Goal: Task Accomplishment & Management: Use online tool/utility

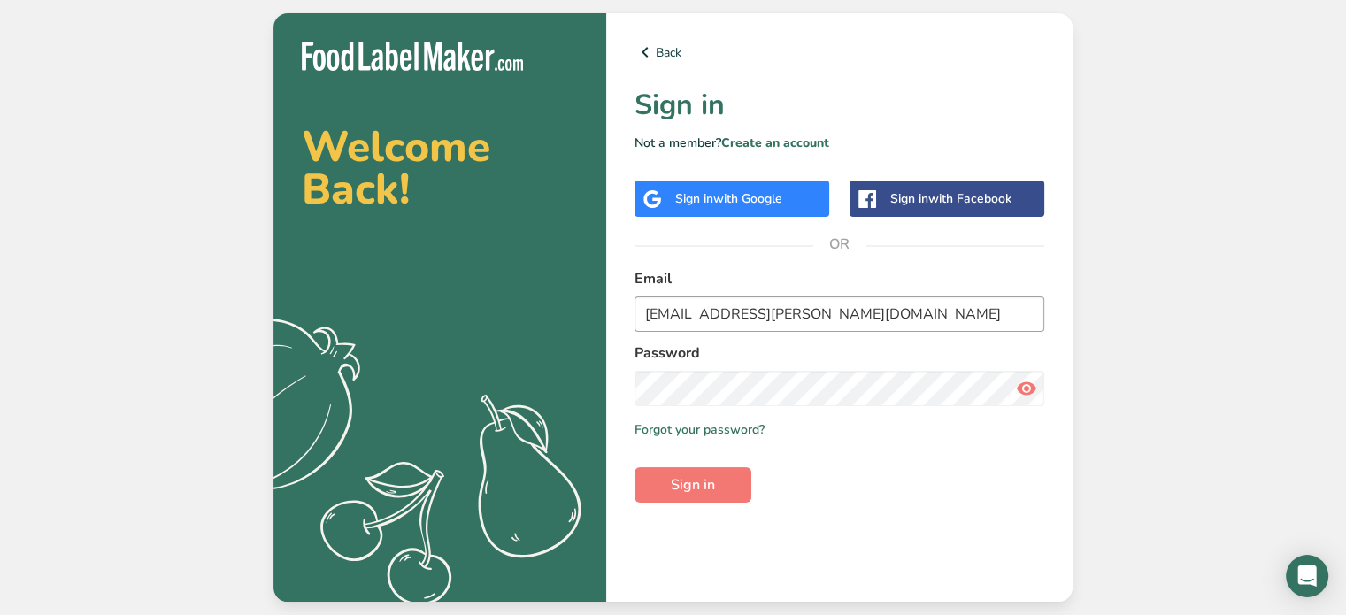
type input "[EMAIL_ADDRESS][PERSON_NAME][DOMAIN_NAME]"
click at [635, 467] on button "Sign in" at bounding box center [693, 484] width 117 height 35
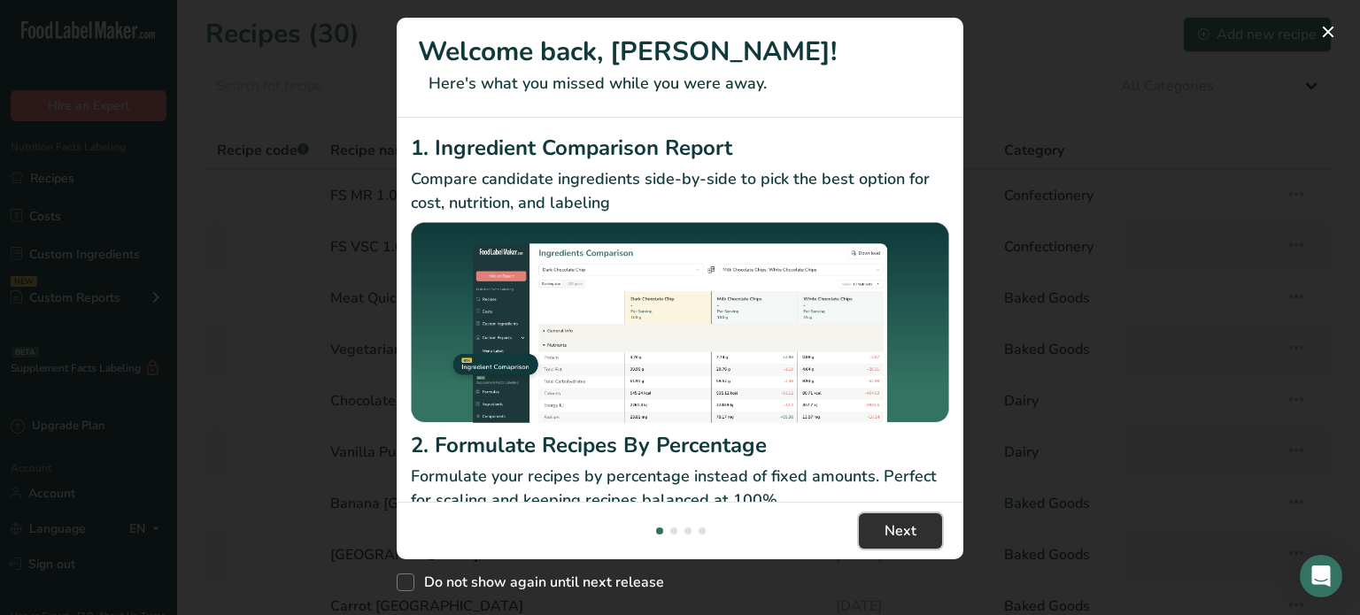
click at [903, 526] on span "Next" at bounding box center [900, 531] width 32 height 21
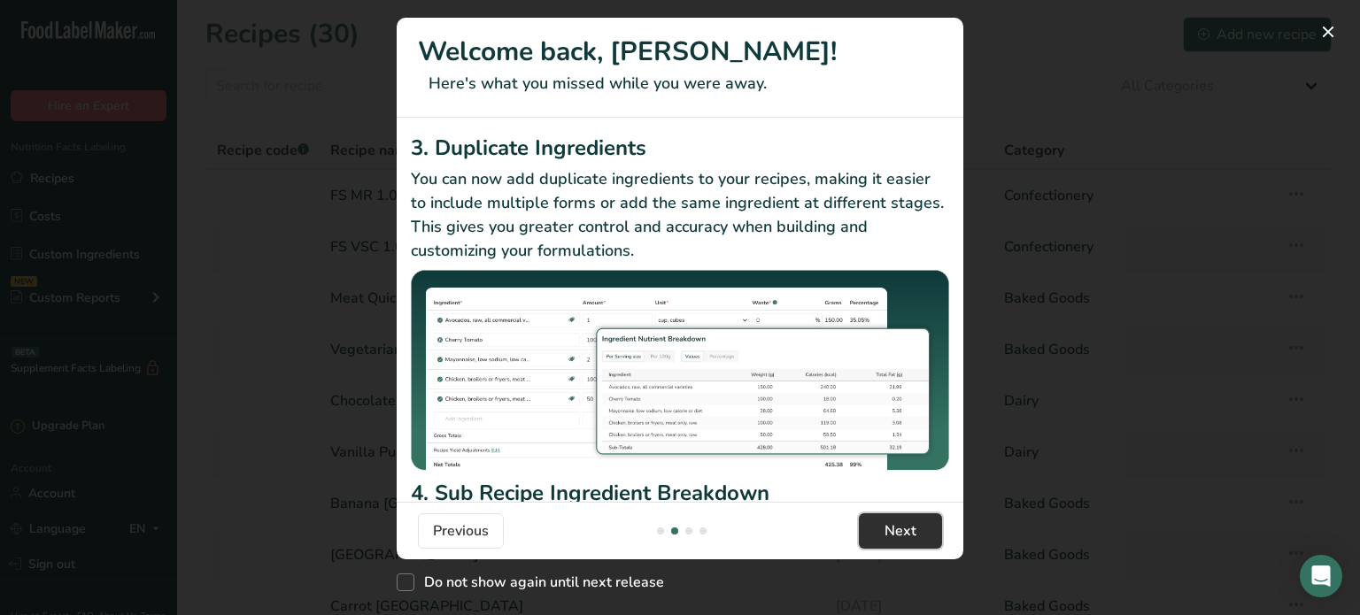
click at [896, 525] on span "Next" at bounding box center [900, 531] width 32 height 21
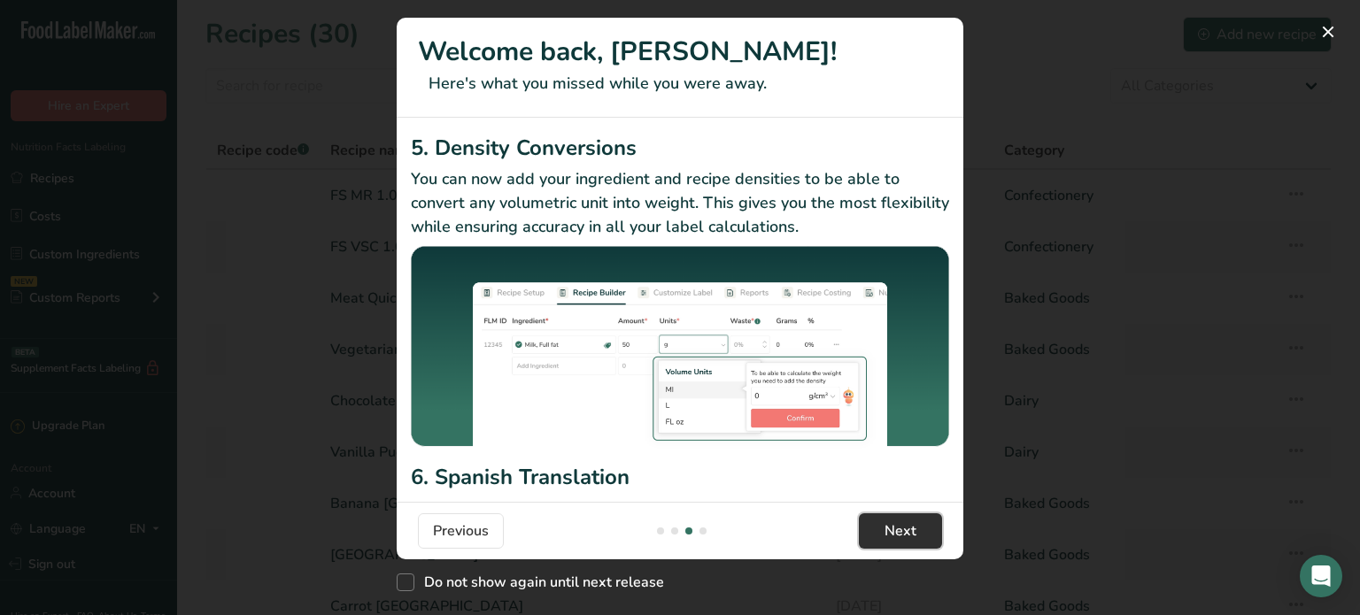
click at [901, 527] on span "Next" at bounding box center [900, 531] width 32 height 21
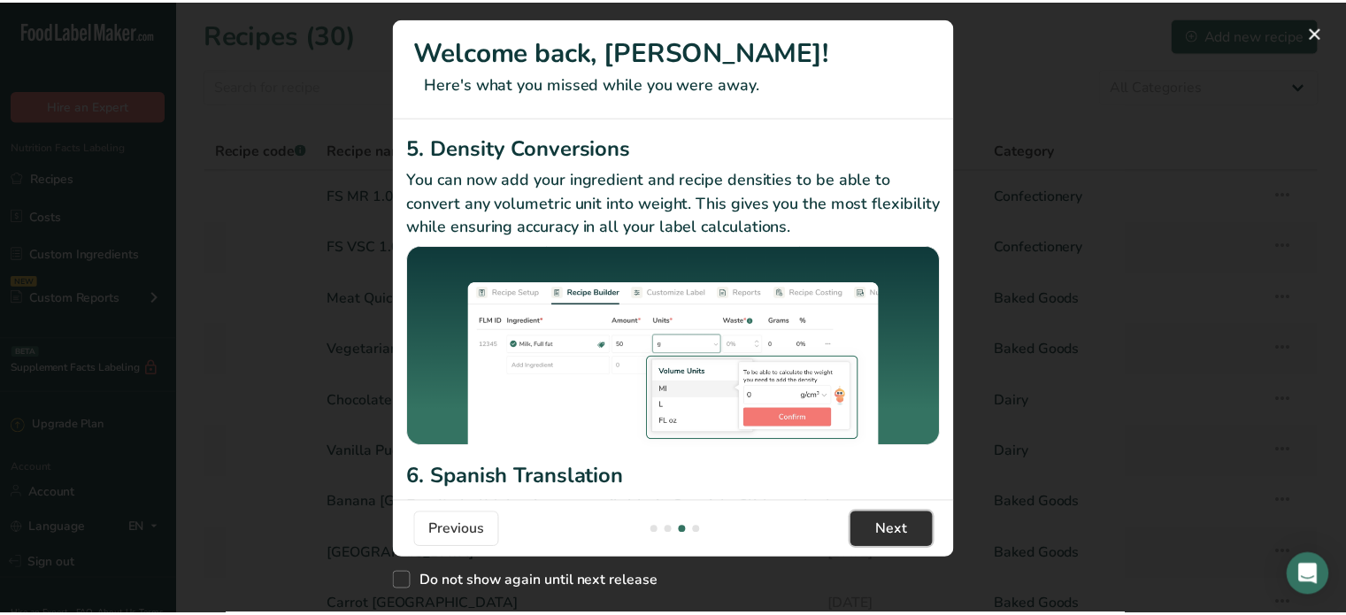
scroll to position [0, 1700]
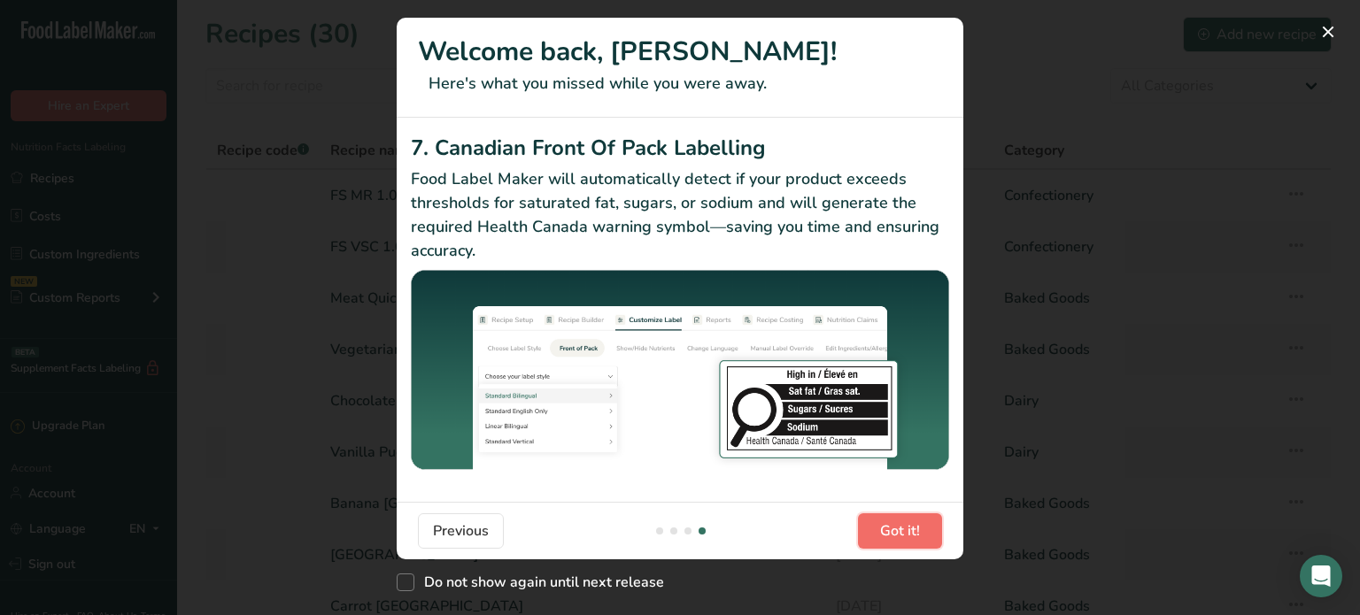
click at [911, 528] on span "Got it!" at bounding box center [900, 531] width 40 height 21
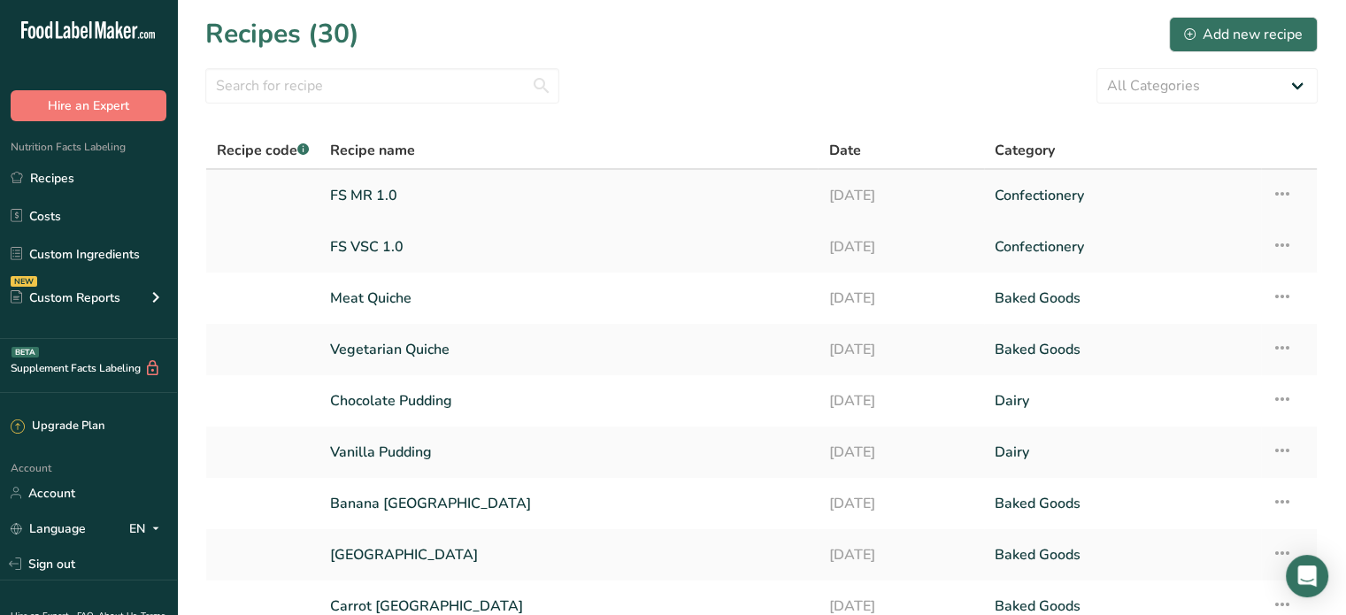
click at [382, 191] on link "FS MR 1.0" at bounding box center [568, 195] width 477 height 37
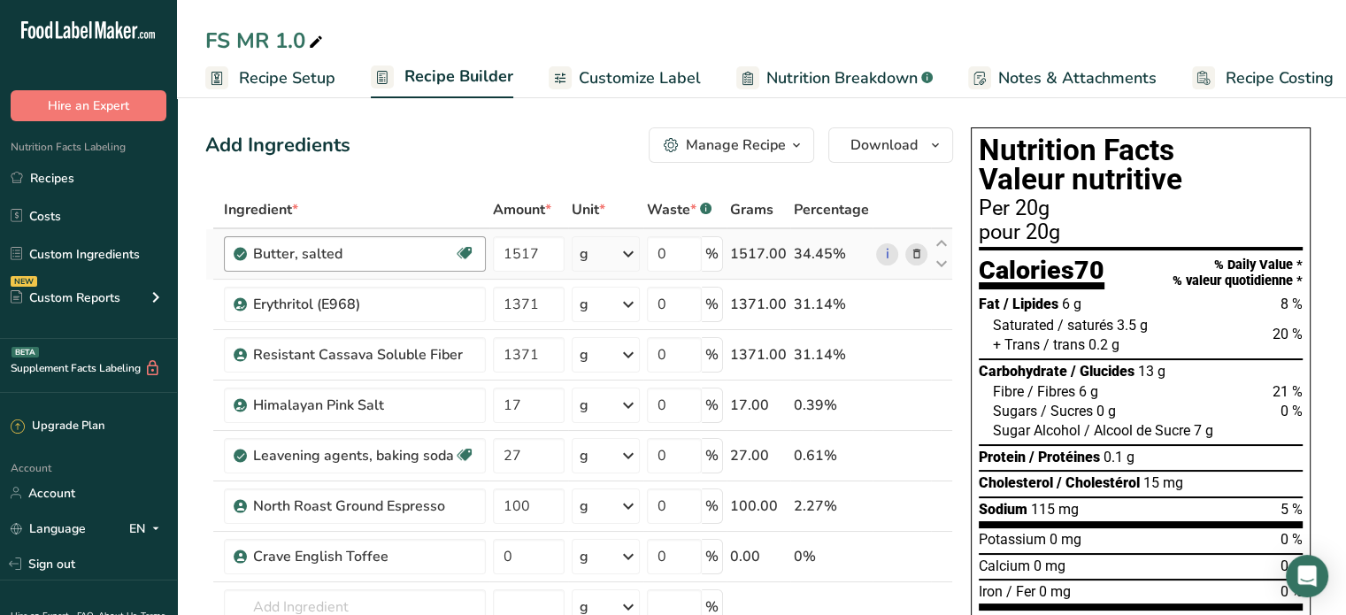
drag, startPoint x: 53, startPoint y: 257, endPoint x: 443, endPoint y: 239, distance: 389.9
click at [53, 257] on link "Custom Ingredients" at bounding box center [88, 254] width 177 height 34
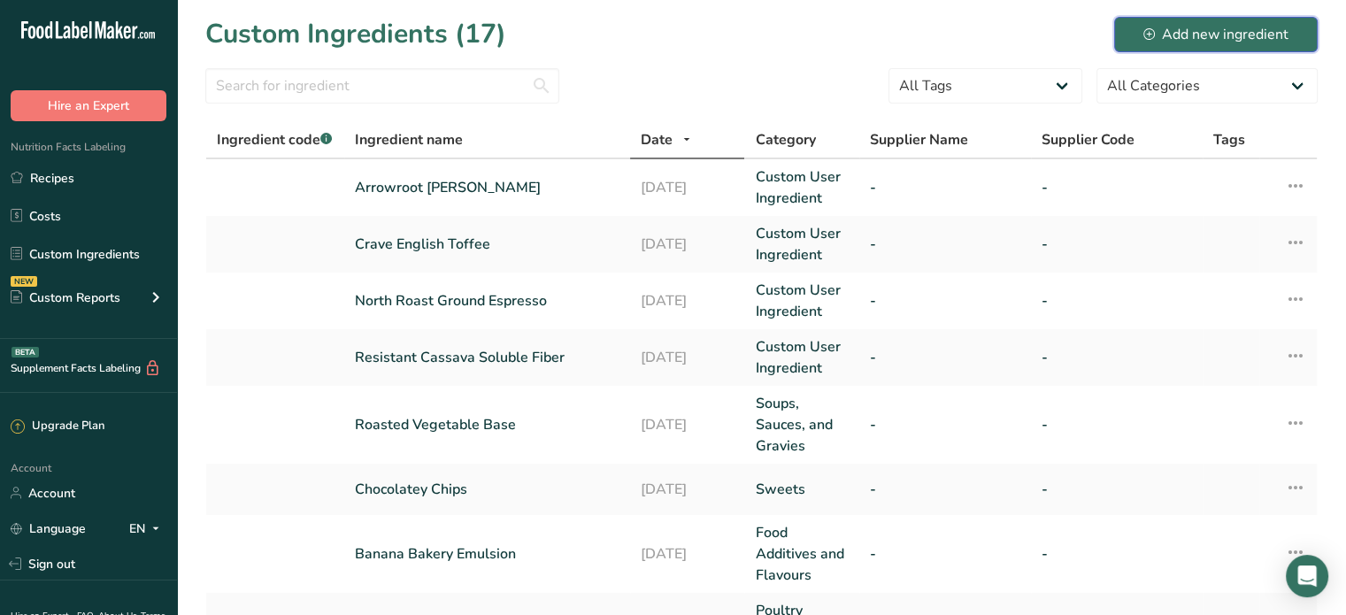
click at [1186, 36] on div "Add new ingredient" at bounding box center [1216, 34] width 145 height 21
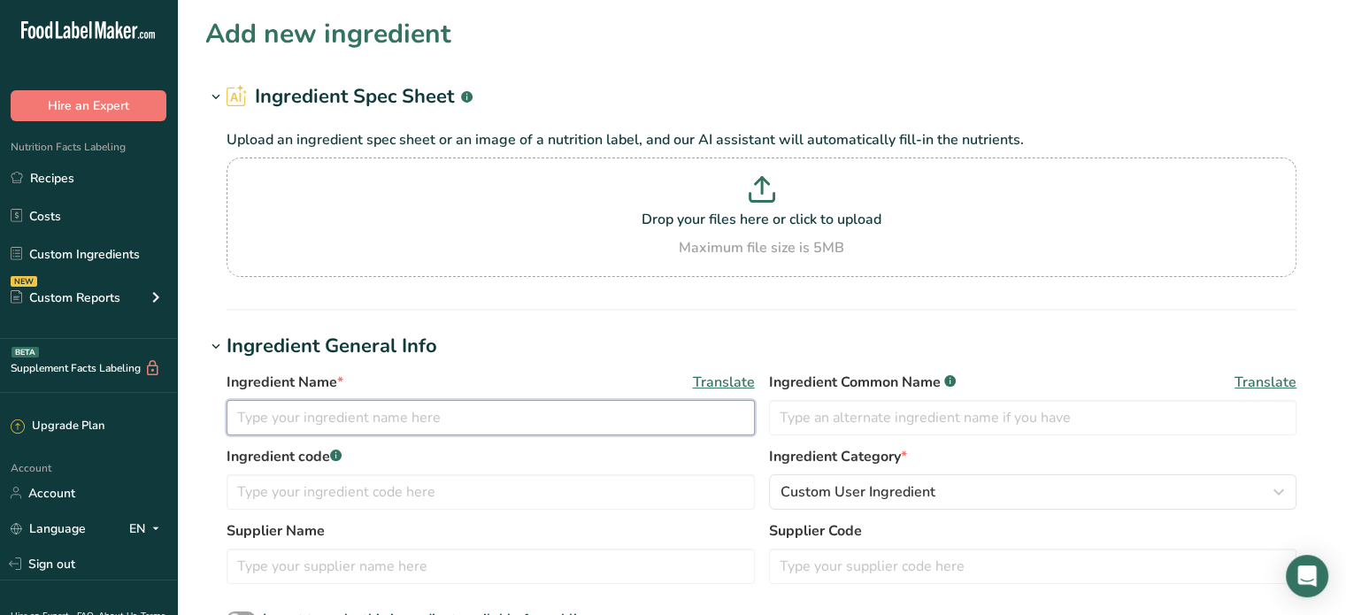
click at [396, 419] on input "text" at bounding box center [491, 417] width 528 height 35
type input "Belmar Fair Trade Gold SF Sunflower Dark Choc Coating"
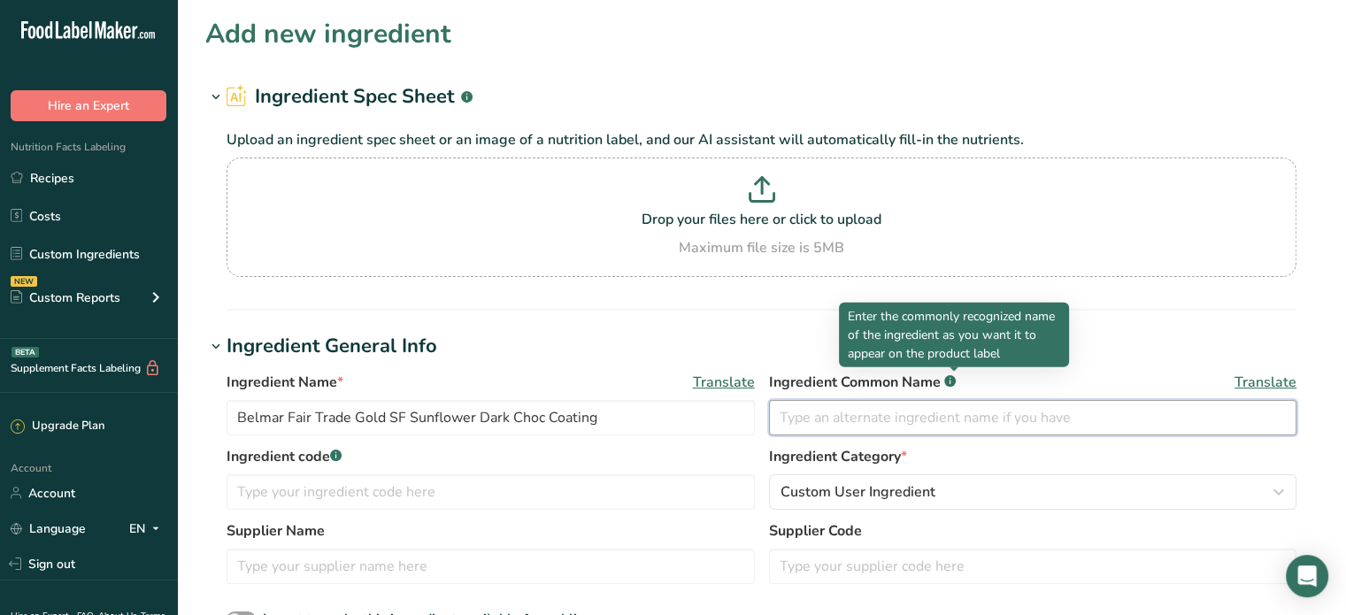
click at [815, 410] on input "text" at bounding box center [1033, 417] width 528 height 35
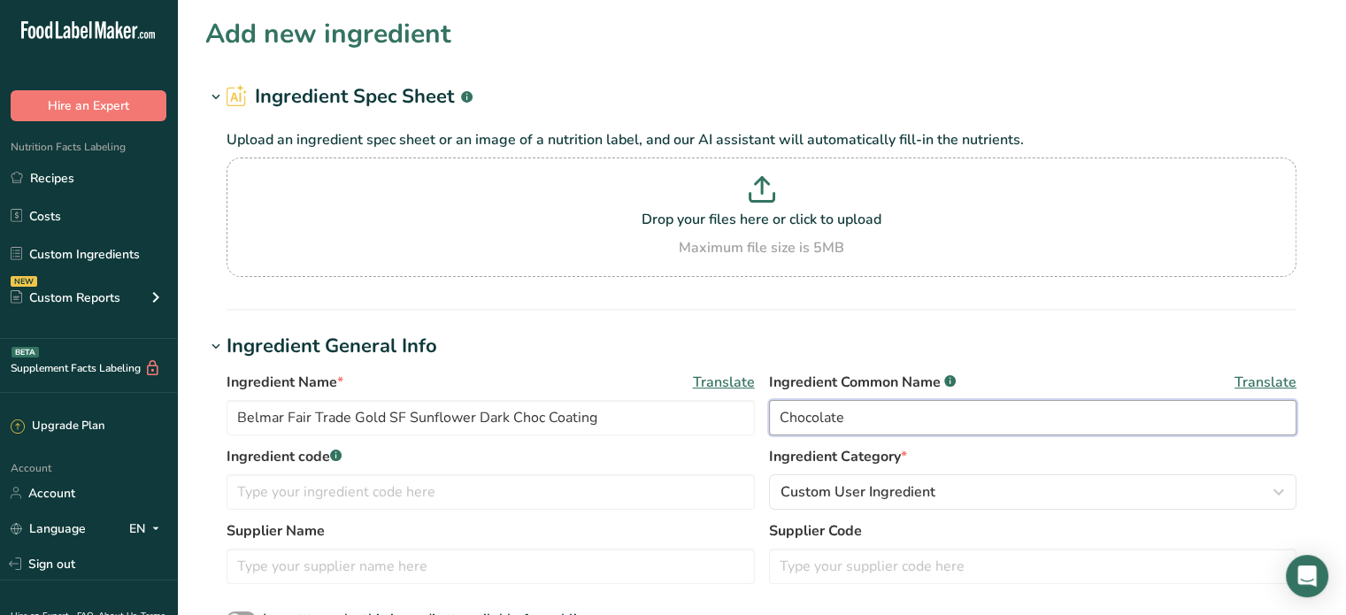
type input "Chocolate"
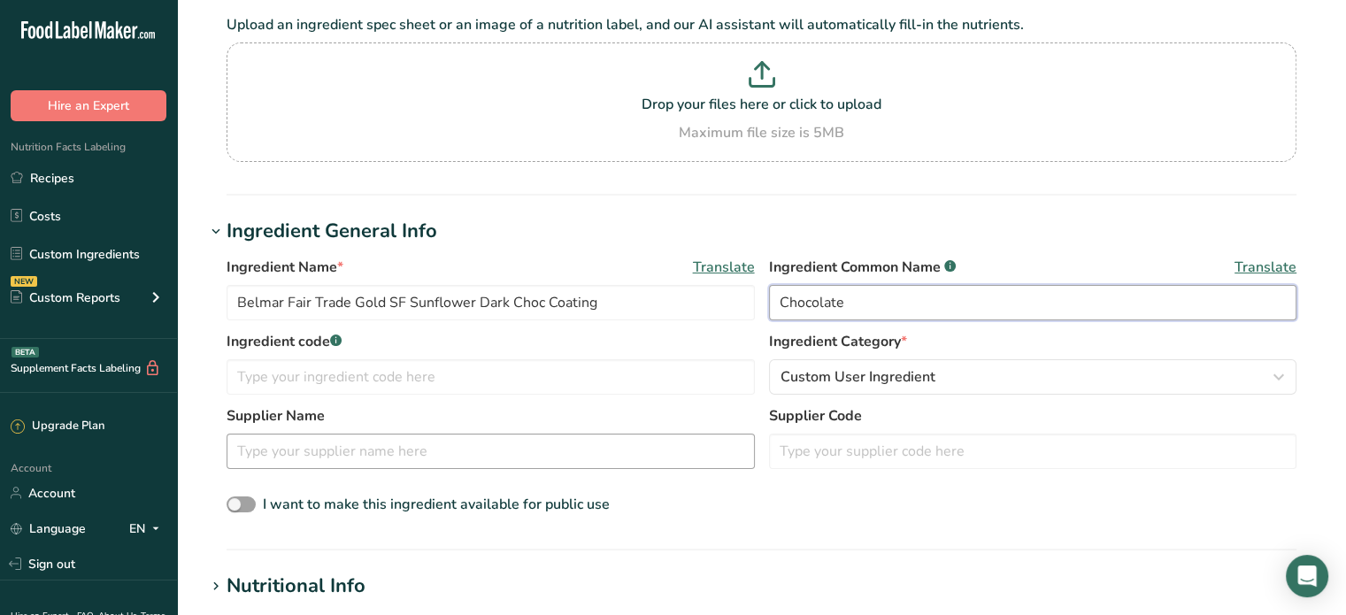
scroll to position [177, 0]
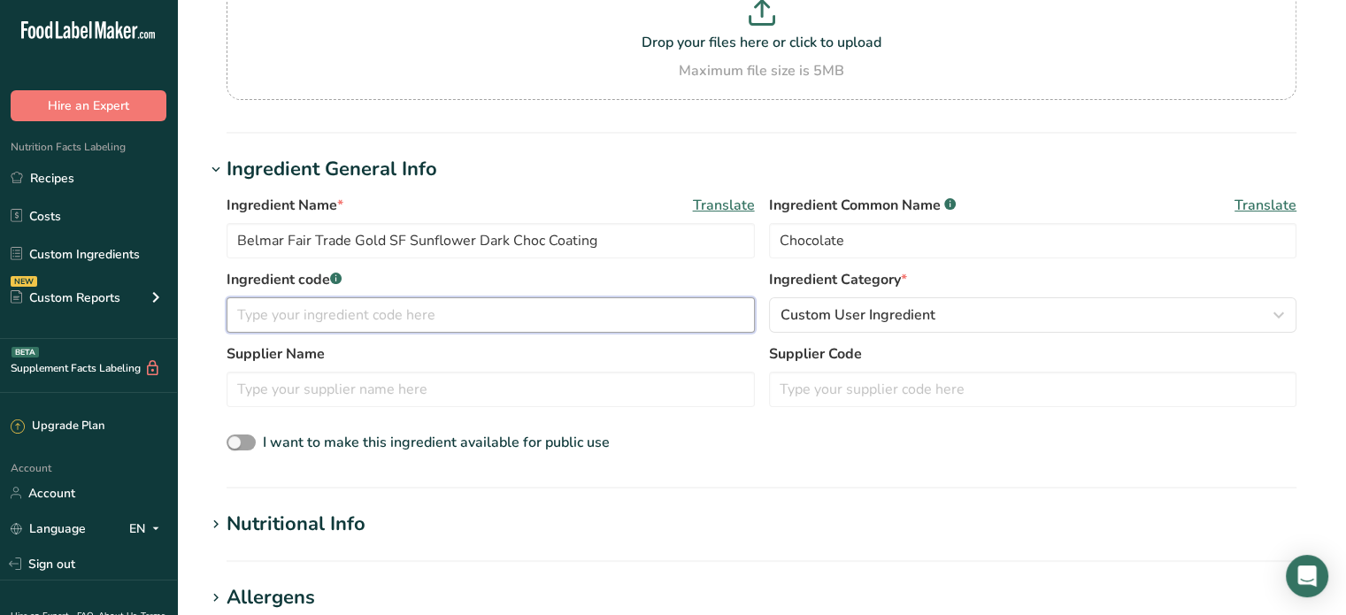
click at [342, 315] on input "text" at bounding box center [491, 314] width 528 height 35
click at [312, 390] on input "text" at bounding box center [491, 389] width 528 height 35
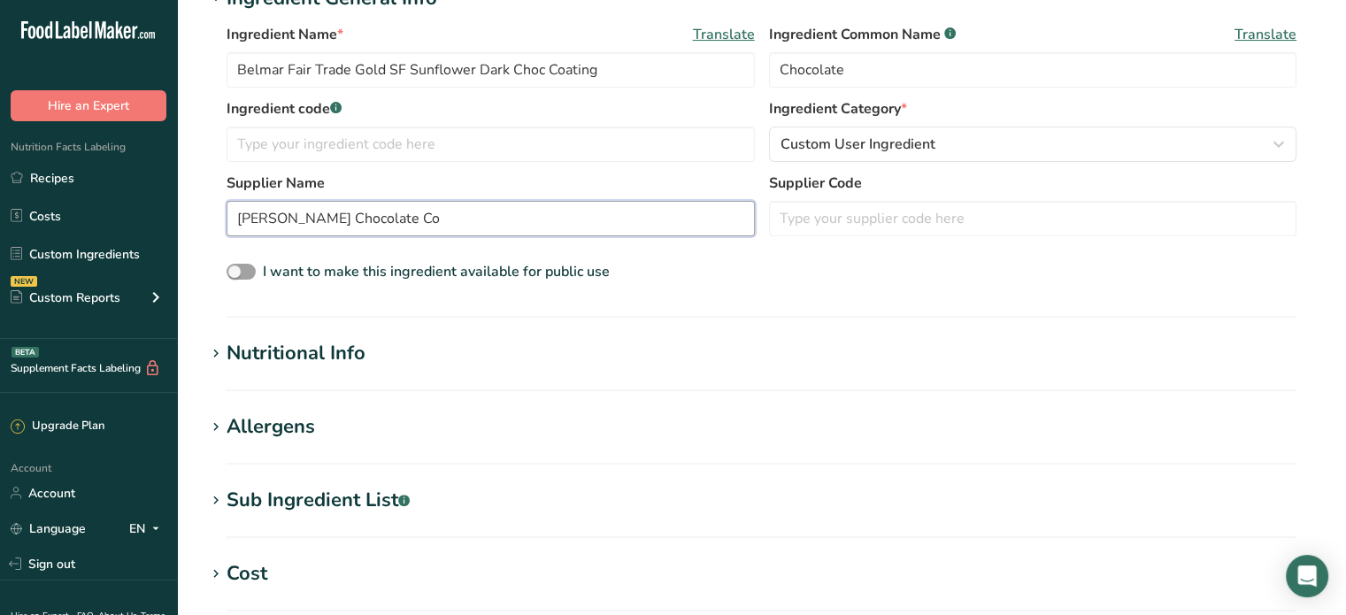
scroll to position [354, 0]
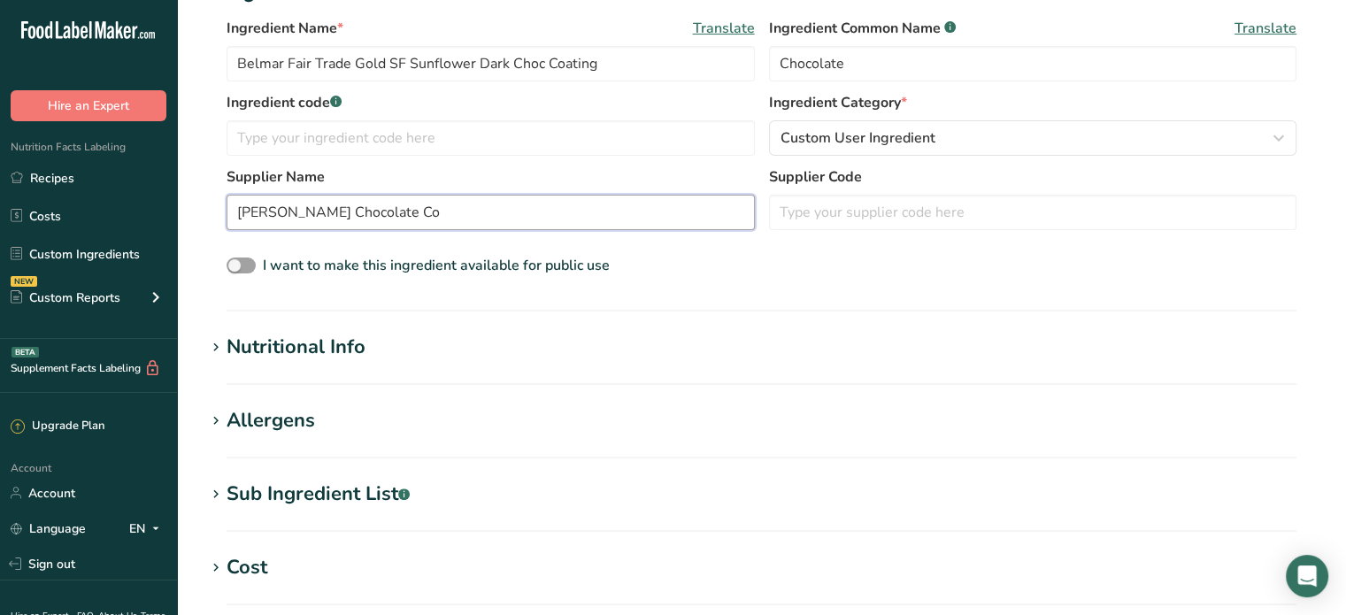
type input "[PERSON_NAME] Chocolate Co"
click at [212, 345] on icon at bounding box center [216, 348] width 16 height 25
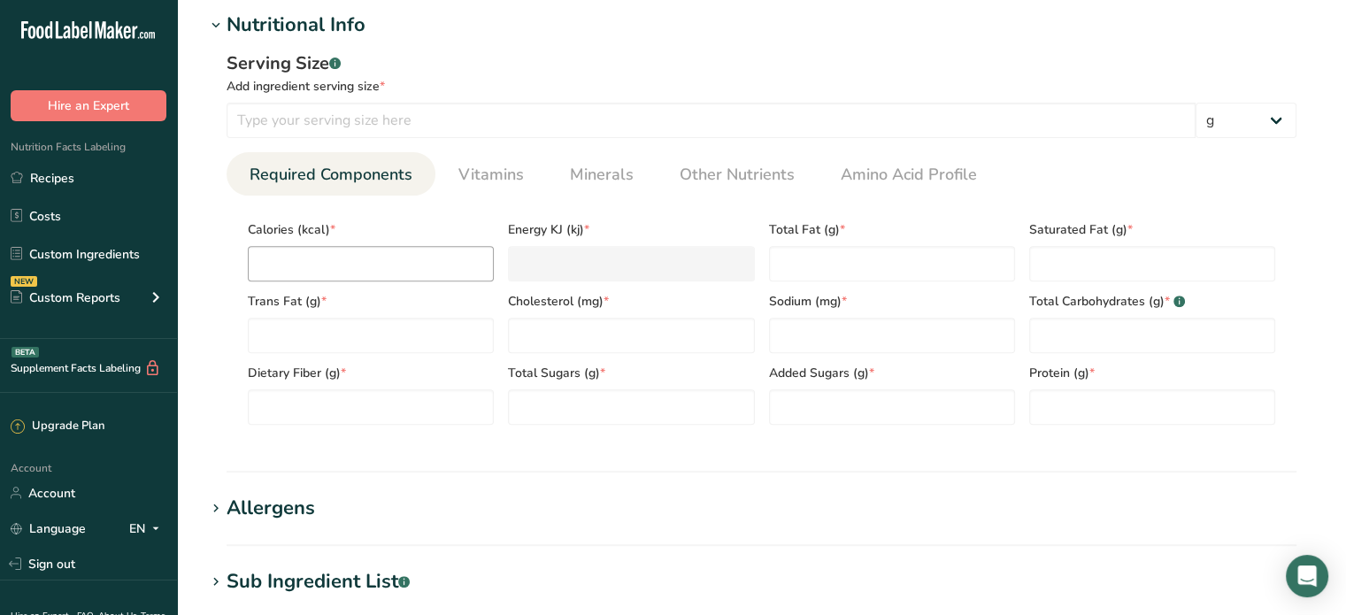
scroll to position [531, 0]
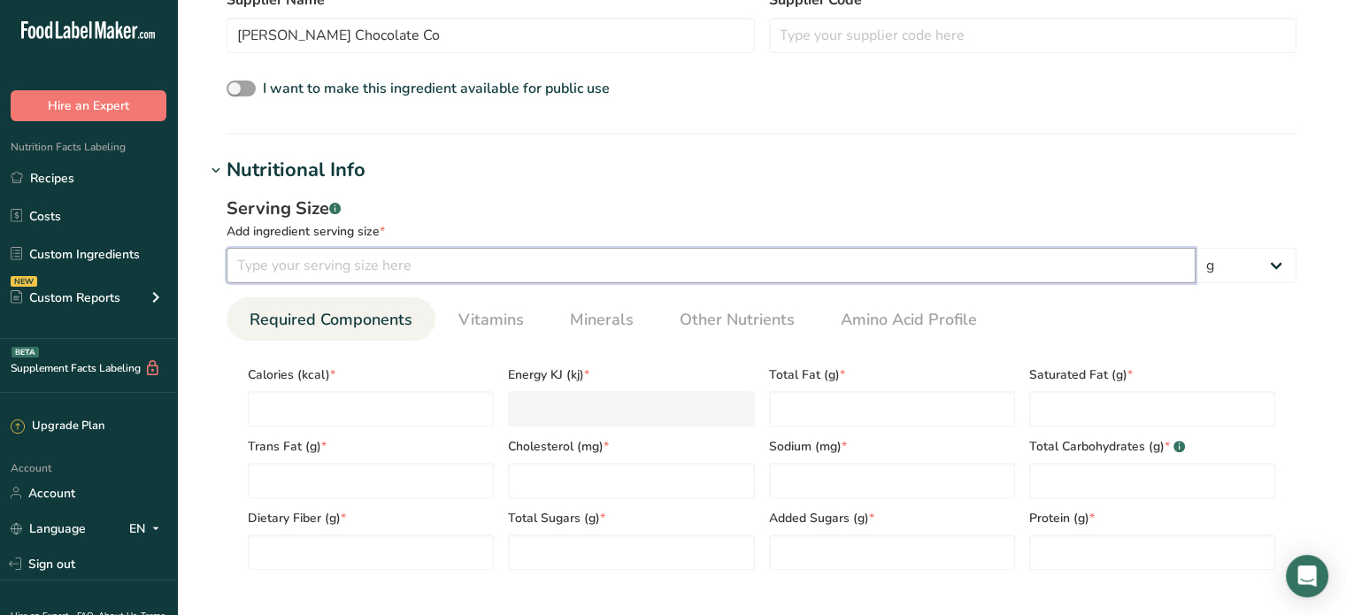
click at [958, 268] on input "number" at bounding box center [711, 265] width 969 height 35
type input "100"
click at [421, 407] on input "number" at bounding box center [371, 408] width 246 height 35
type input "4"
type KJ "16.7"
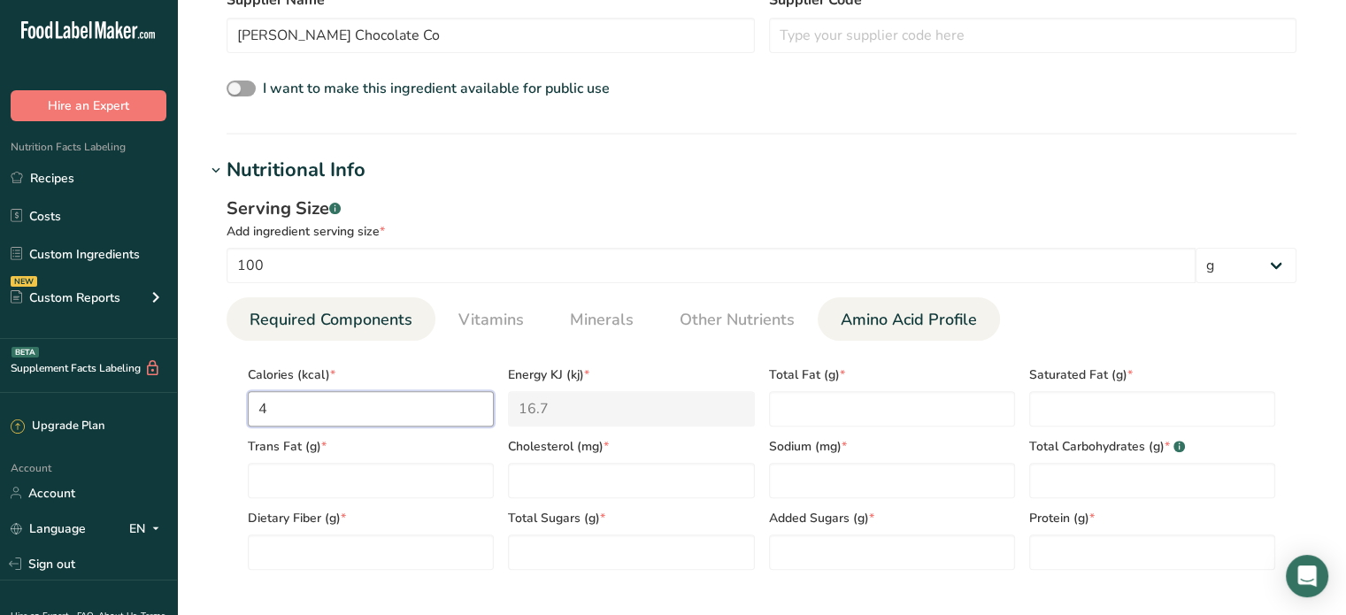
type input "40"
type KJ "167.4"
type input "403"
type KJ "1686.2"
type input "403.1"
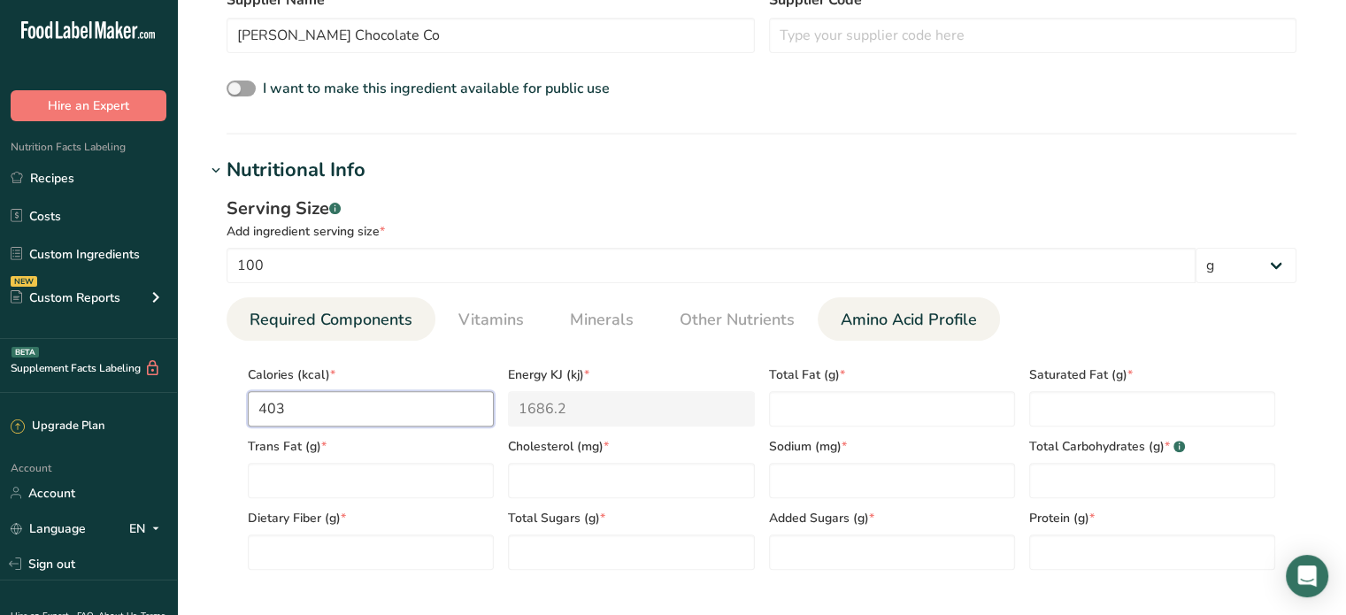
type KJ "1686.6"
type input "403.1"
click at [382, 486] on Fat "number" at bounding box center [371, 480] width 246 height 35
click at [827, 411] on Fat "number" at bounding box center [892, 408] width 246 height 35
type Fat "39.72"
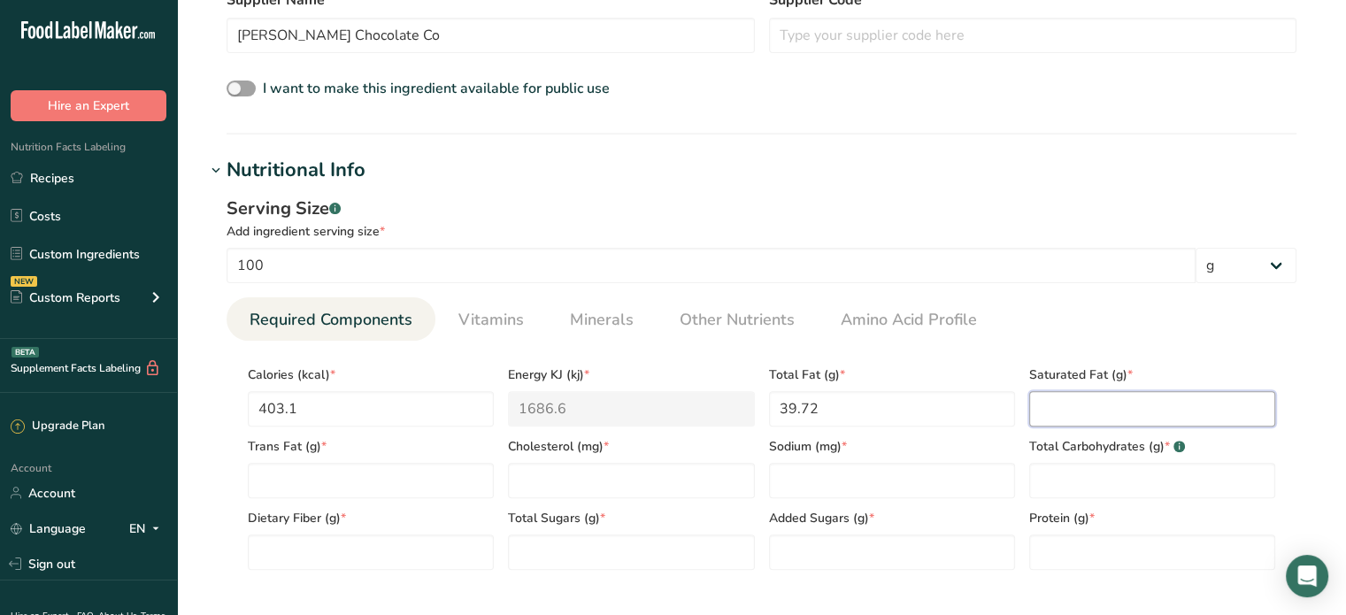
click at [1073, 403] on Fat "number" at bounding box center [1153, 408] width 246 height 35
type Fat "24.05"
click at [345, 485] on Fat "number" at bounding box center [371, 480] width 246 height 35
type Fat "0.04"
click at [674, 486] on input "number" at bounding box center [631, 480] width 246 height 35
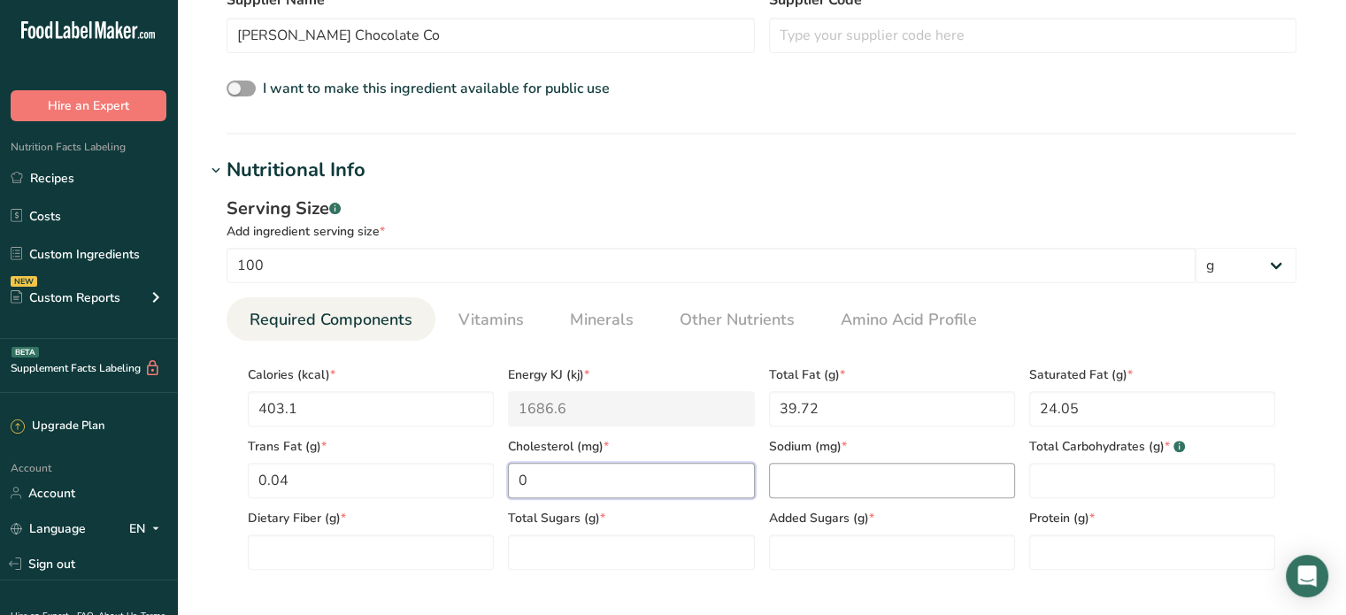
type input "0"
click at [850, 474] on input "number" at bounding box center [892, 480] width 246 height 35
type input "5.64"
click at [1151, 481] on Carbohydrates "number" at bounding box center [1153, 480] width 246 height 35
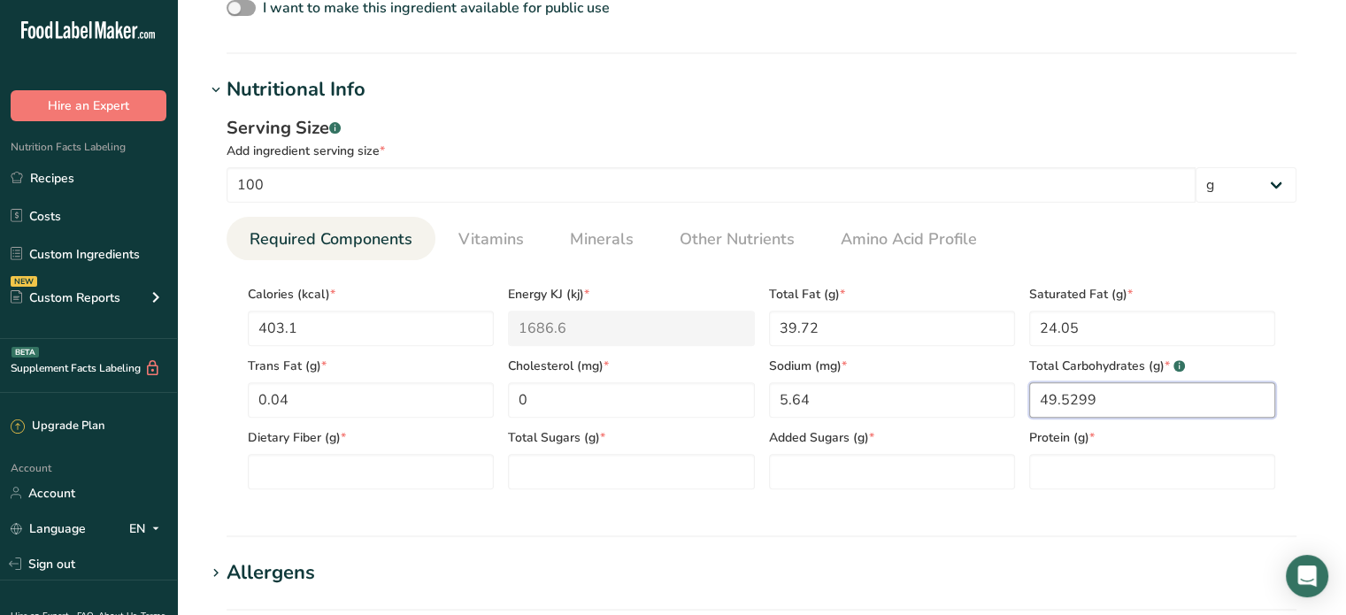
scroll to position [620, 0]
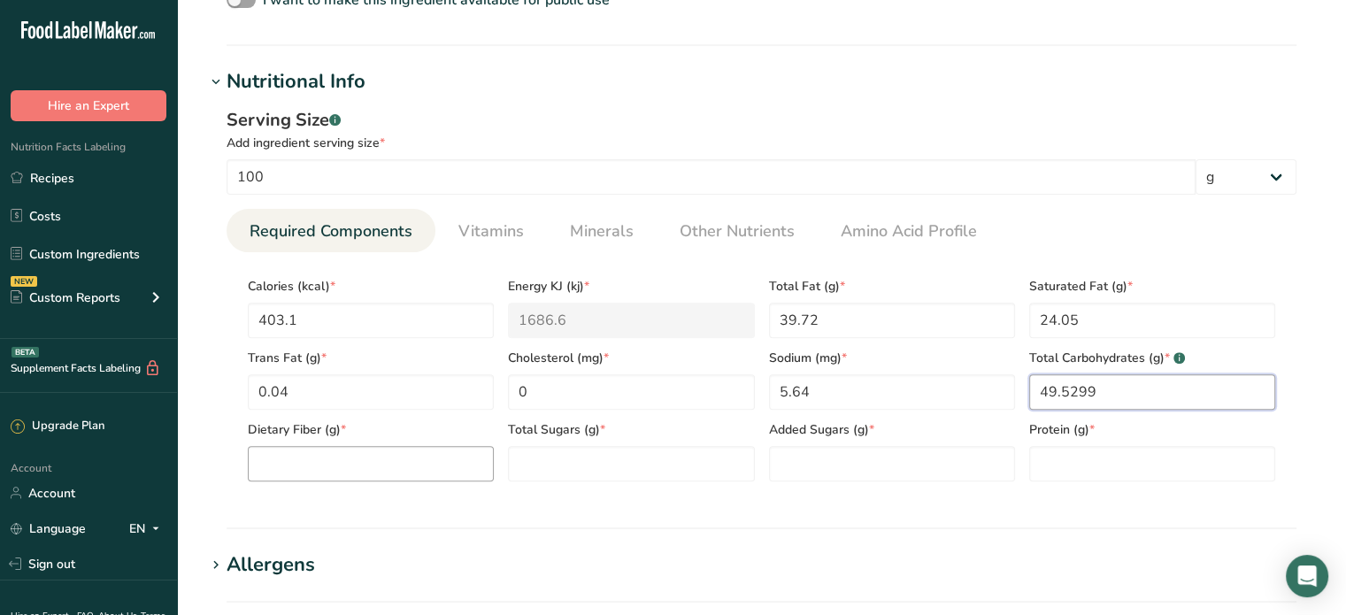
type Carbohydrates "49.5299"
click at [439, 456] on Fiber "number" at bounding box center [371, 463] width 246 height 35
type Fiber "24.71"
click at [662, 455] on Sugars "number" at bounding box center [631, 463] width 246 height 35
type Sugars "67"
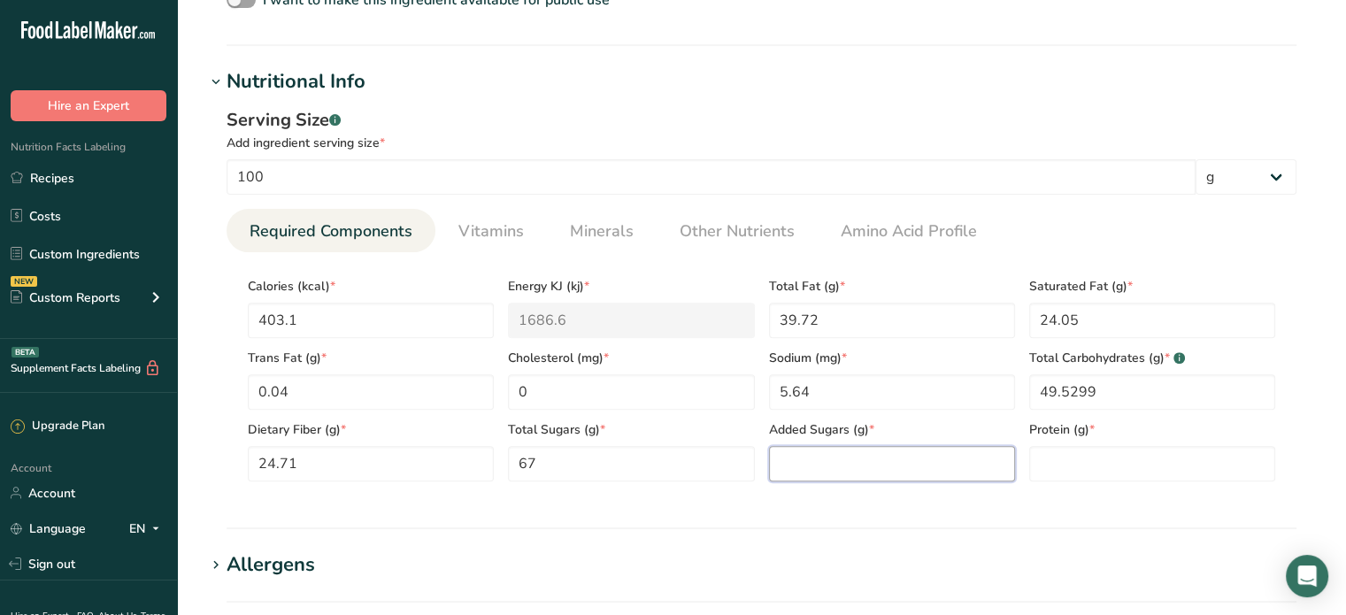
click at [816, 459] on Sugars "number" at bounding box center [892, 463] width 246 height 35
type Sugars "0"
click at [1181, 459] on input "number" at bounding box center [1153, 463] width 246 height 35
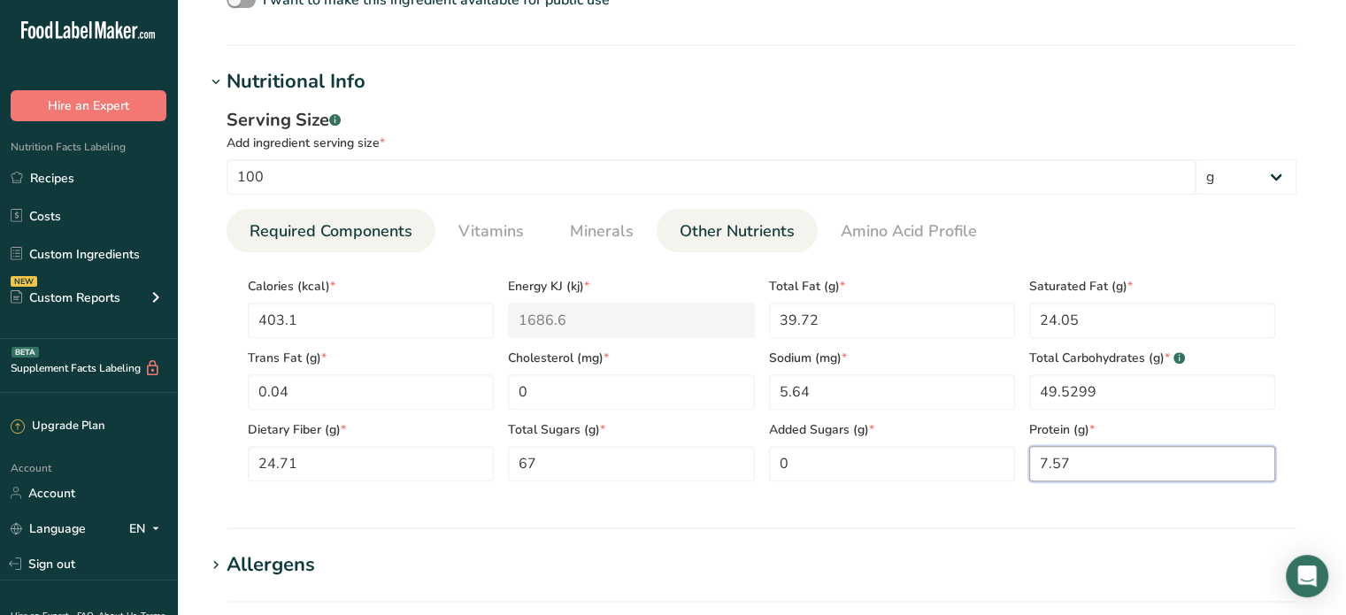
type input "7.57"
click at [734, 228] on span "Other Nutrients" at bounding box center [737, 232] width 115 height 24
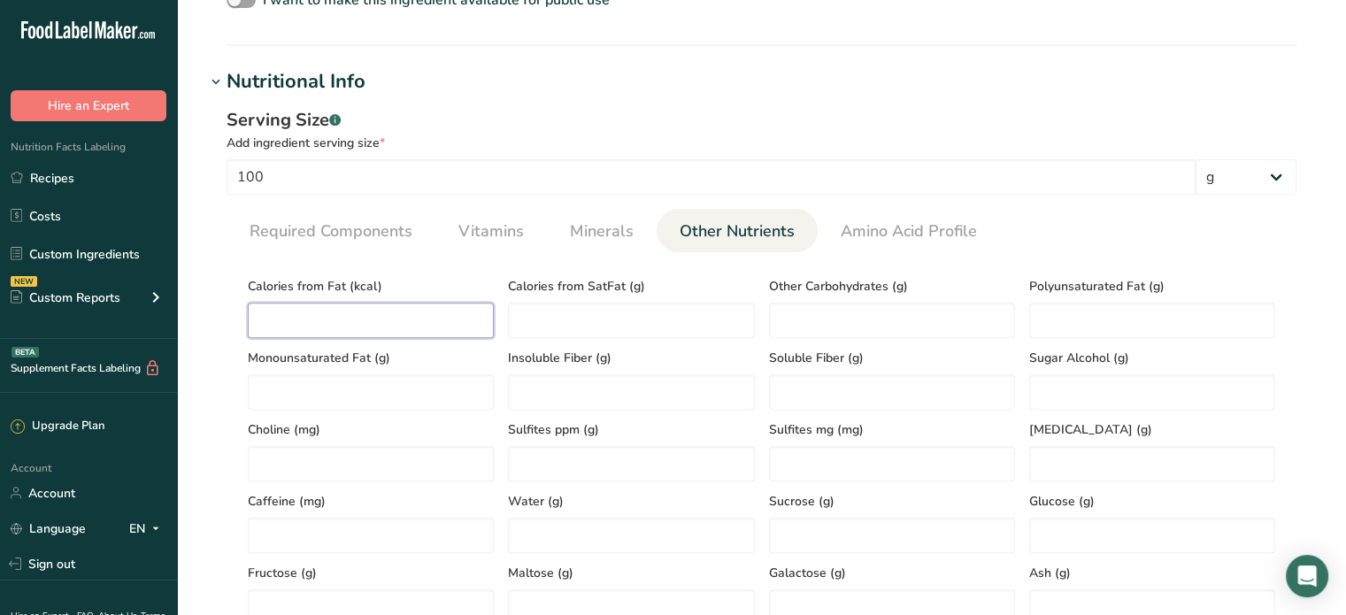
click at [287, 324] on Fat "number" at bounding box center [371, 320] width 246 height 35
type Fat "351.1"
click at [552, 314] on SatFat "number" at bounding box center [631, 320] width 246 height 35
click at [1086, 384] on Alcohol "number" at bounding box center [1153, 391] width 246 height 35
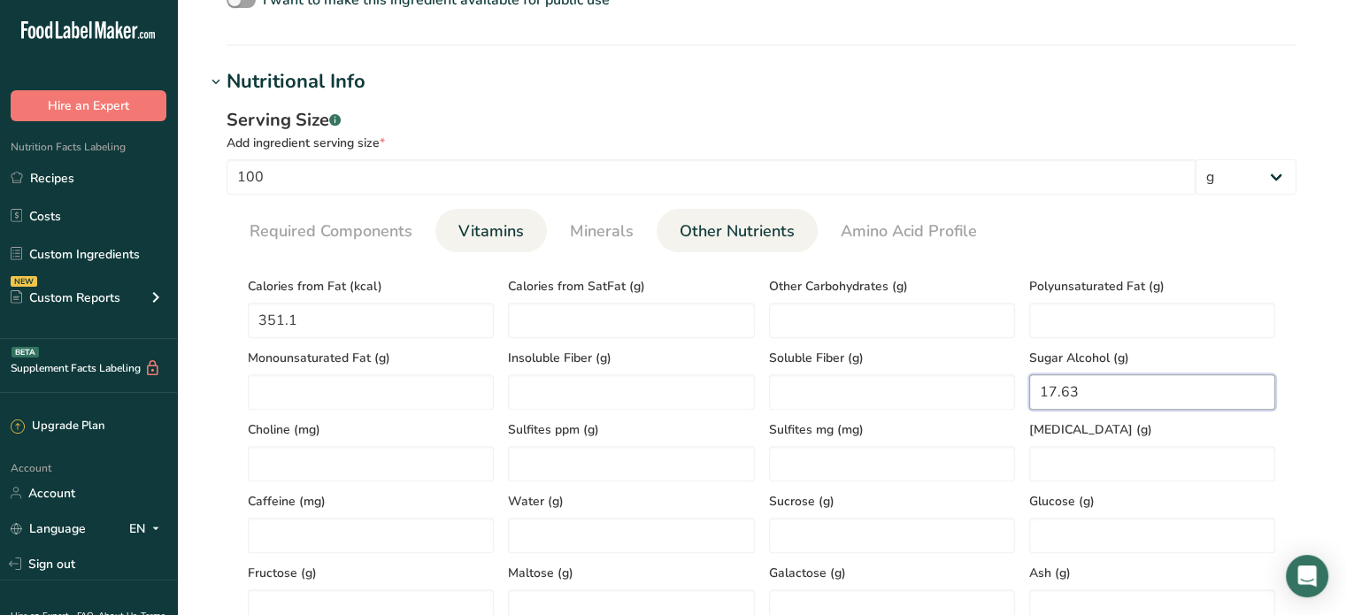
type Alcohol "17.63"
click at [467, 231] on span "Vitamins" at bounding box center [492, 232] width 66 height 24
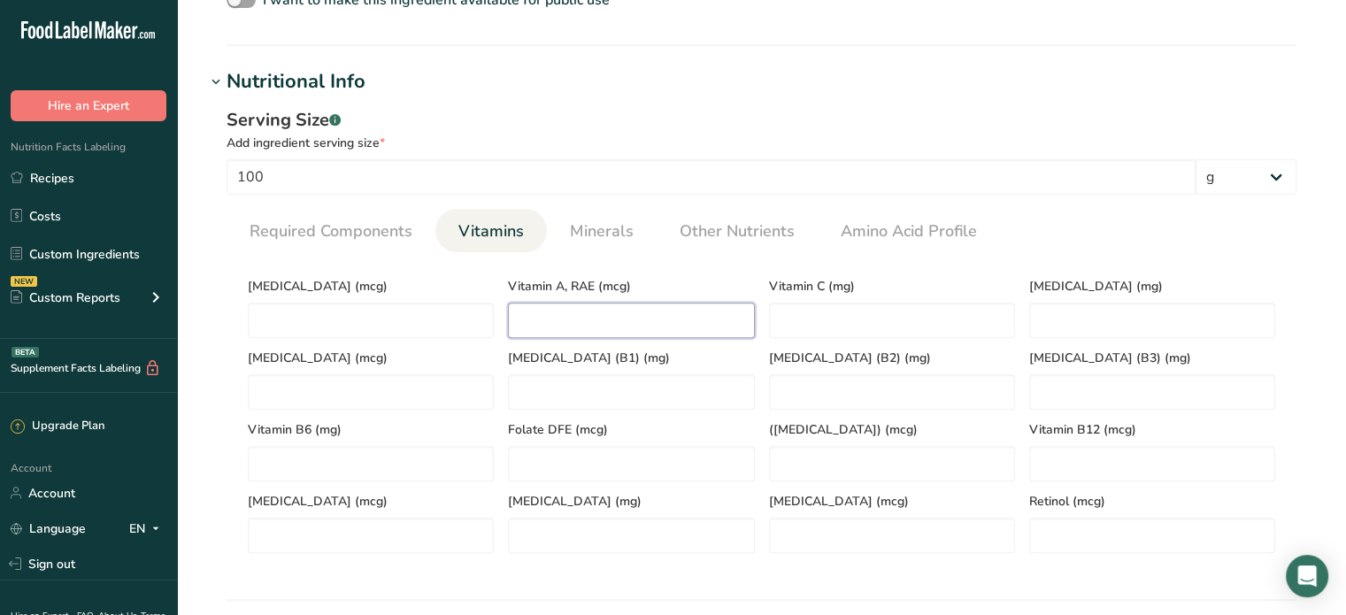
click at [645, 319] on RAE "number" at bounding box center [631, 320] width 246 height 35
drag, startPoint x: 563, startPoint y: 317, endPoint x: 454, endPoint y: 318, distance: 108.9
click at [454, 318] on div "[MEDICAL_DATA] (mcg) Vitamin A, RAE (mcg) 54.76 Vitamin C (mg) [MEDICAL_DATA] (…" at bounding box center [762, 409] width 1042 height 287
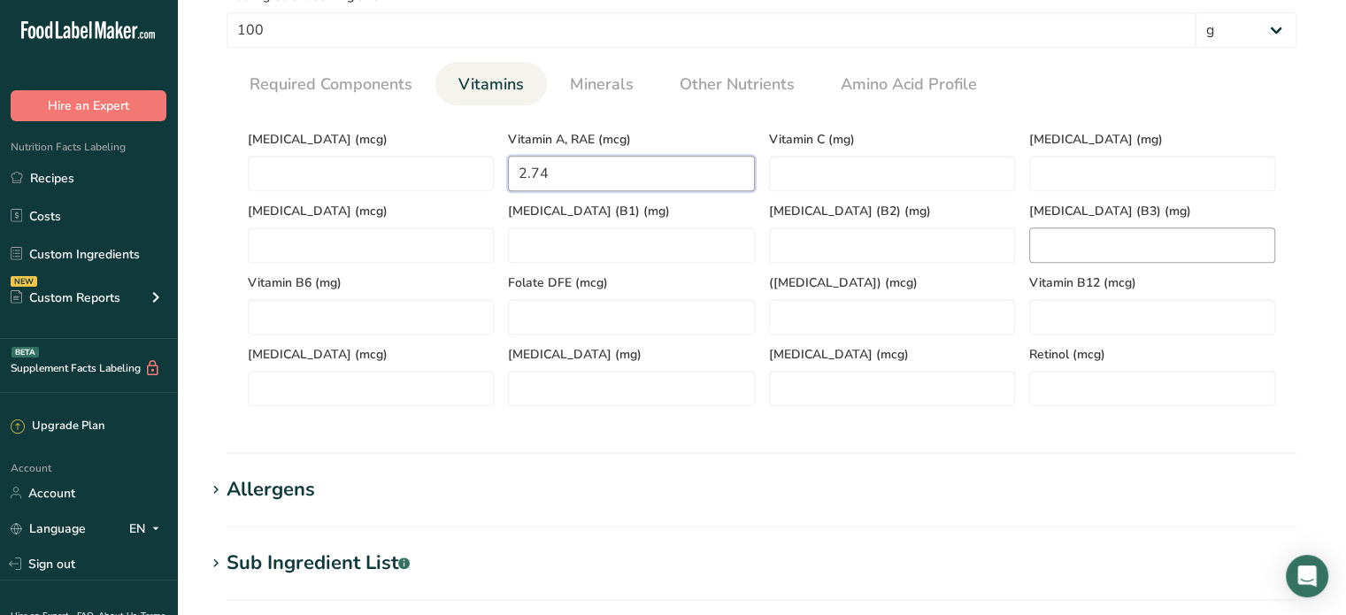
scroll to position [797, 0]
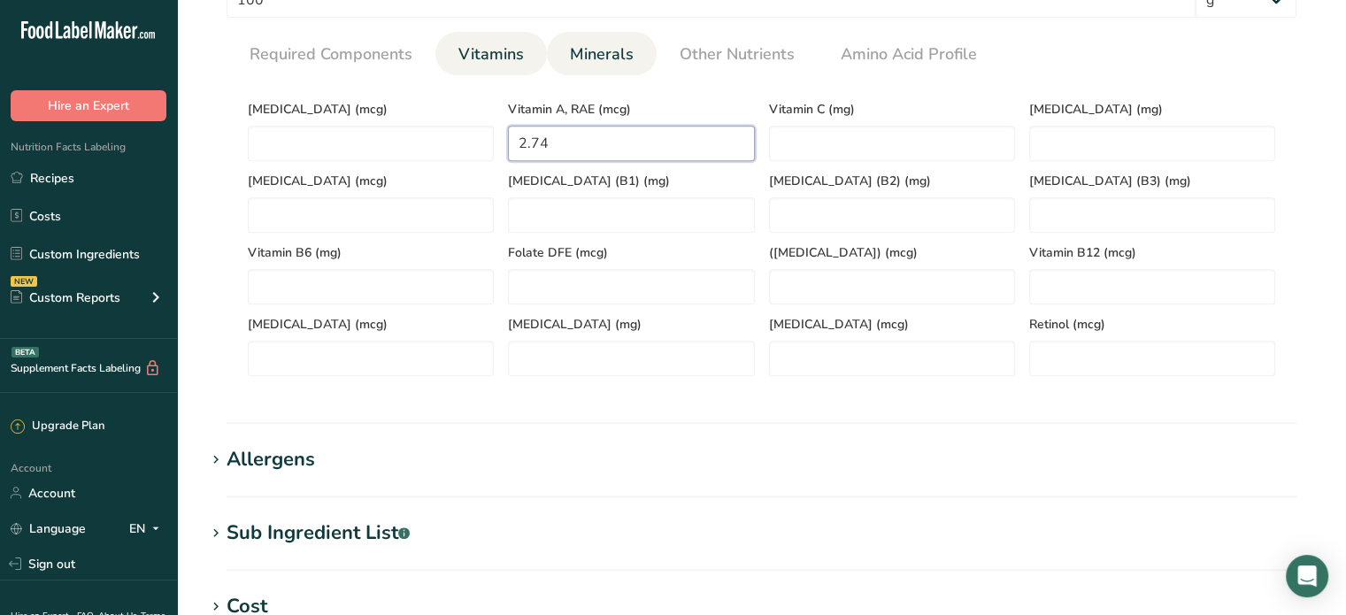
type RAE "2.74"
click at [600, 50] on span "Minerals" at bounding box center [602, 54] width 64 height 24
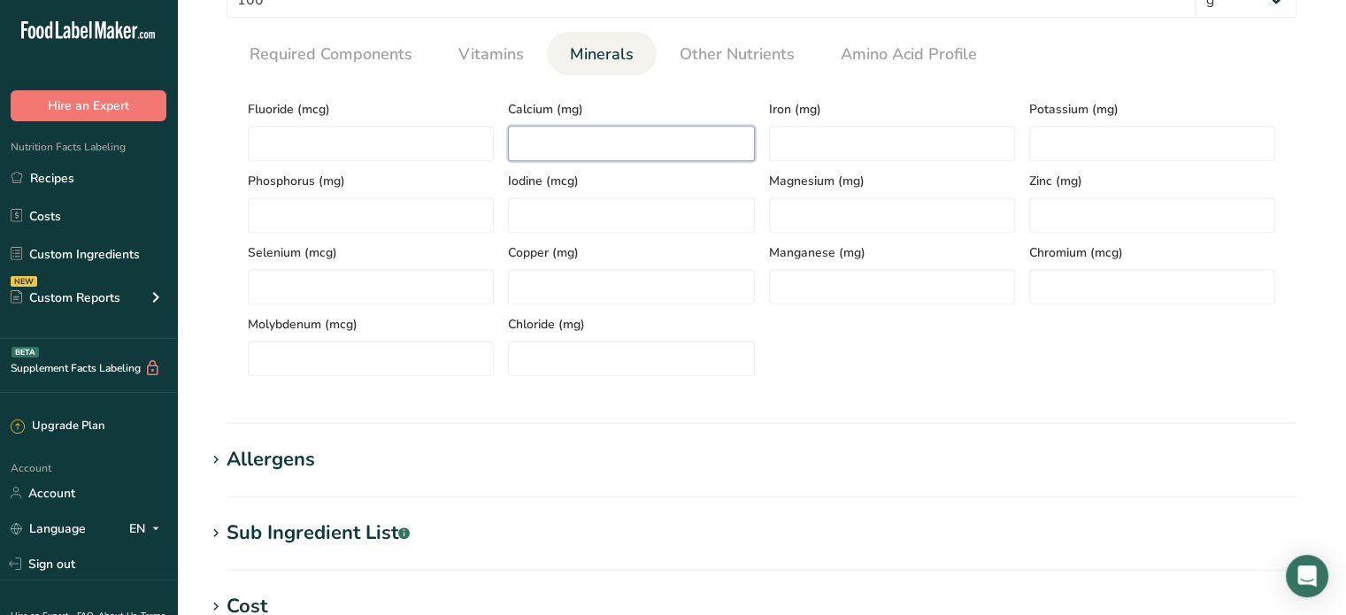
click at [588, 131] on input "number" at bounding box center [631, 143] width 246 height 35
type input "54.77"
click at [832, 133] on input "number" at bounding box center [892, 143] width 246 height 35
type input "9.87"
click at [1056, 141] on input "number" at bounding box center [1153, 143] width 246 height 35
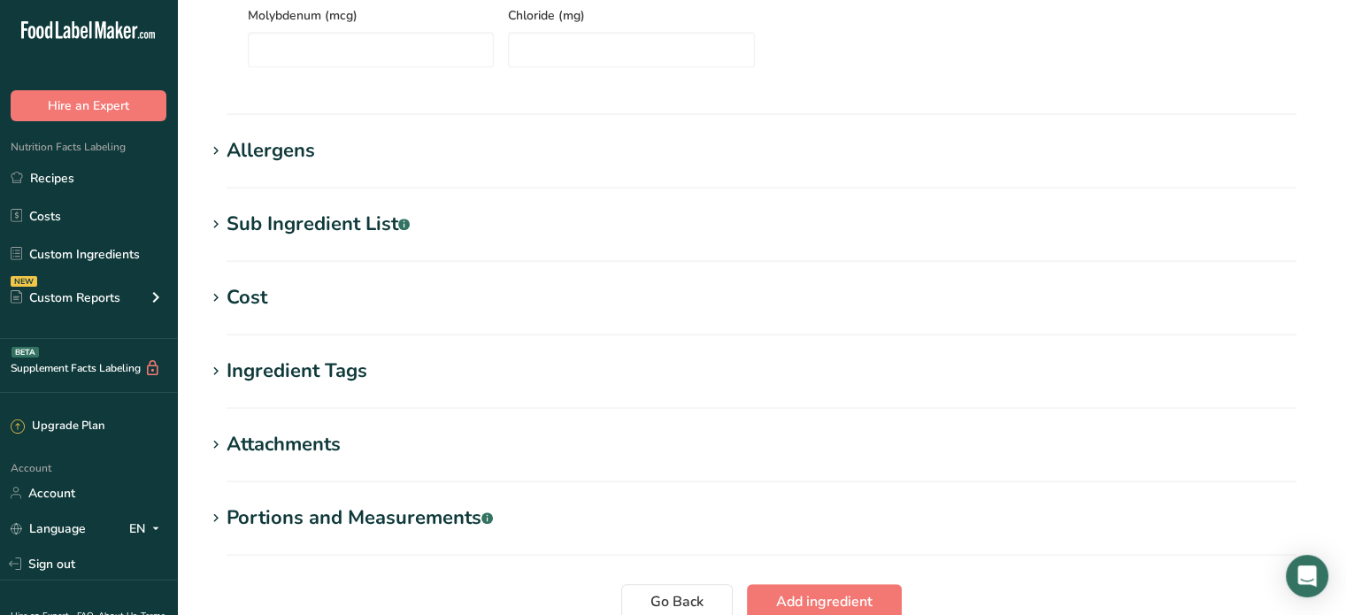
scroll to position [1151, 0]
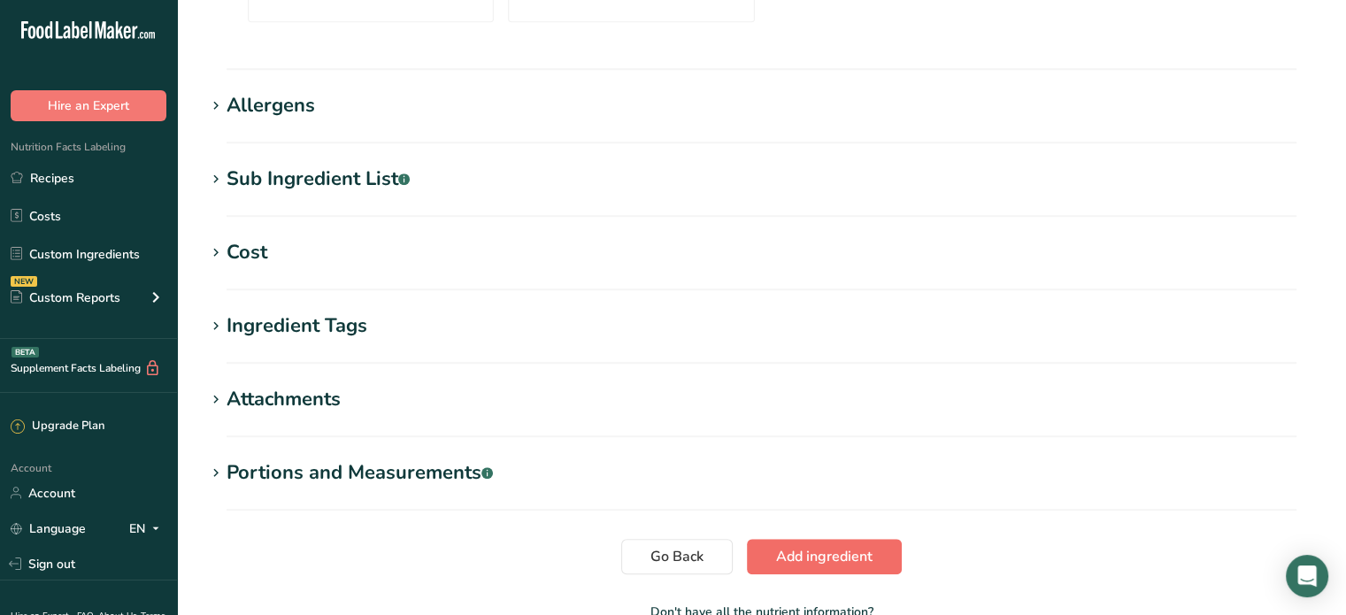
type input "464.06"
click at [834, 553] on span "Add ingredient" at bounding box center [824, 556] width 96 height 21
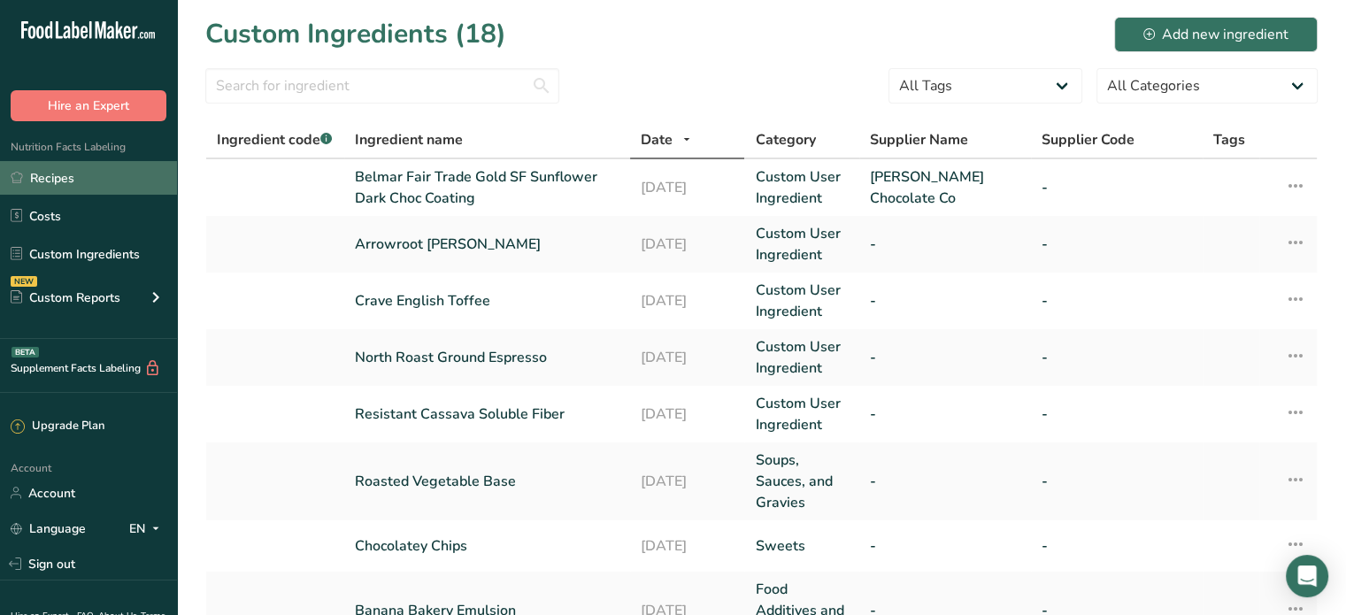
click at [57, 179] on link "Recipes" at bounding box center [88, 178] width 177 height 34
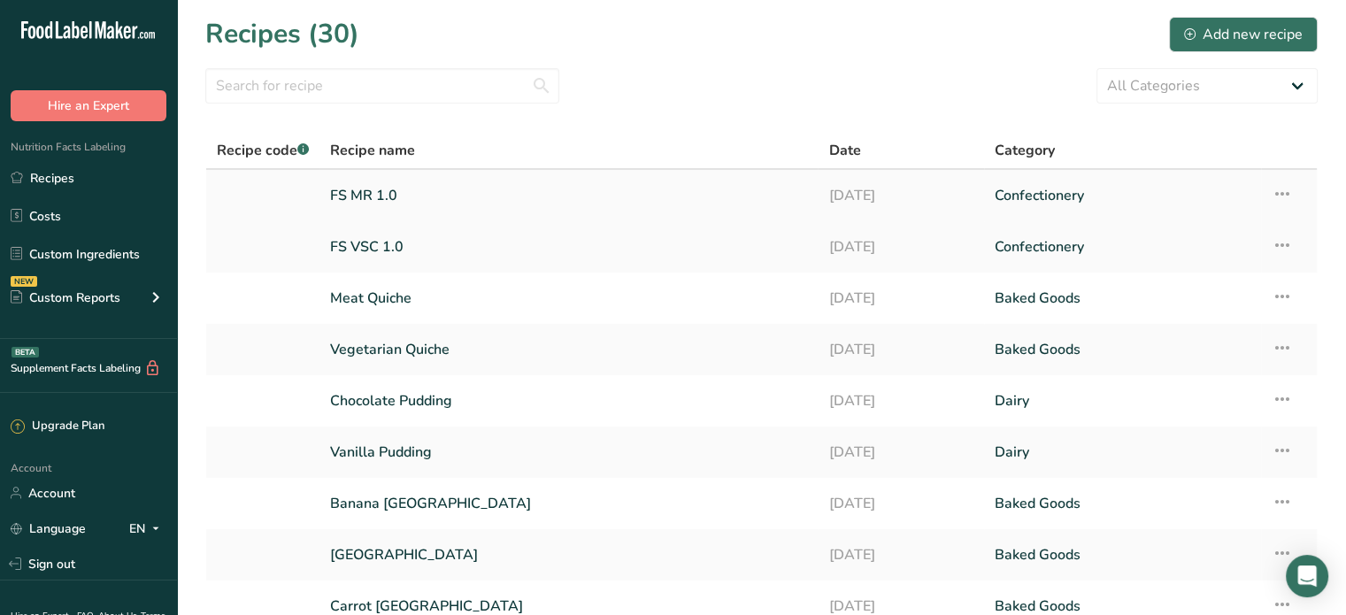
click at [360, 193] on link "FS MR 1.0" at bounding box center [568, 195] width 477 height 37
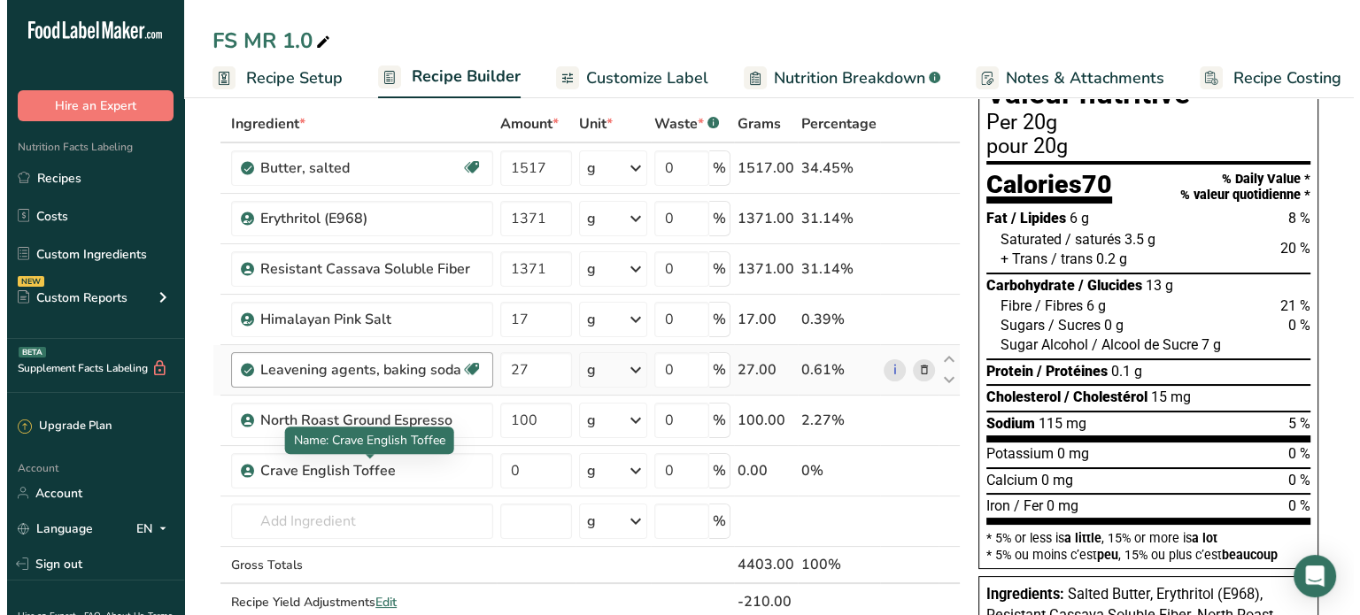
scroll to position [177, 0]
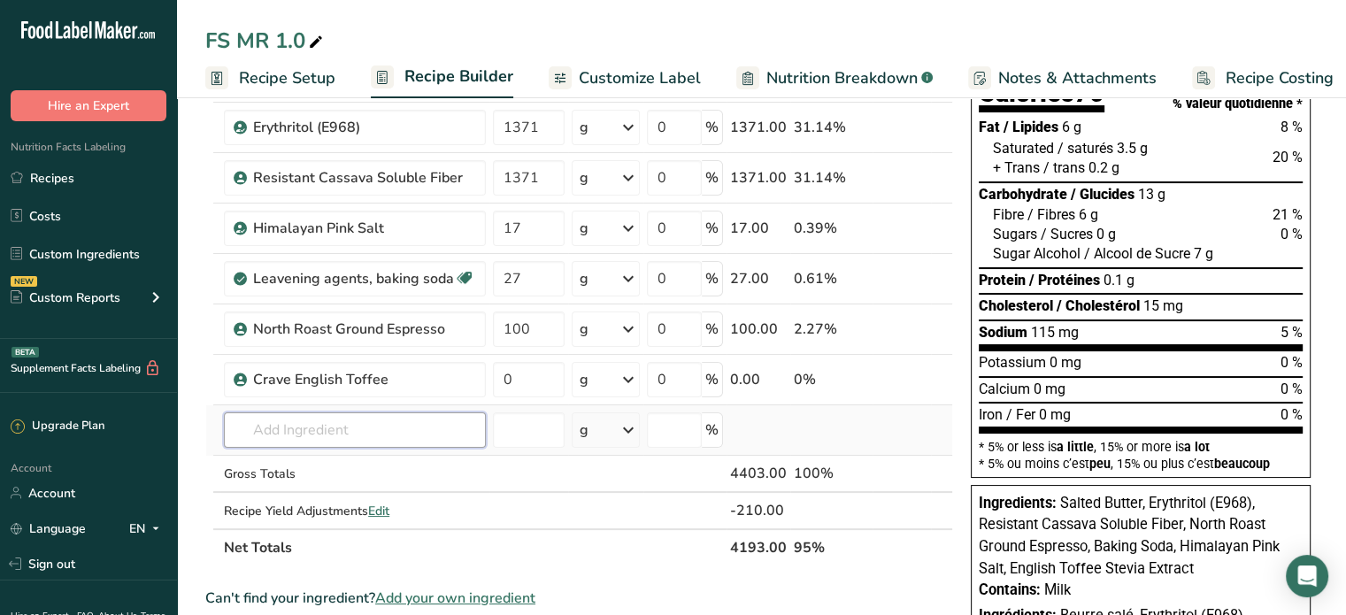
click at [332, 429] on input "text" at bounding box center [355, 430] width 262 height 35
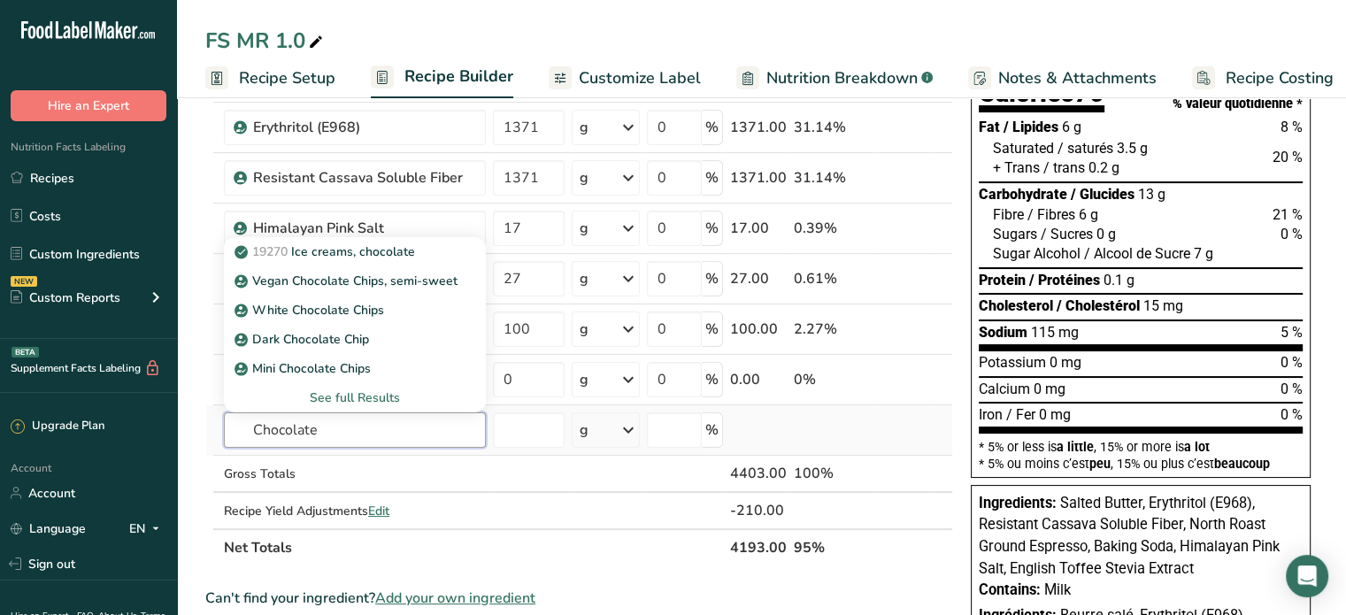
type input "Chocolate"
click at [349, 396] on div "See full Results" at bounding box center [355, 398] width 234 height 19
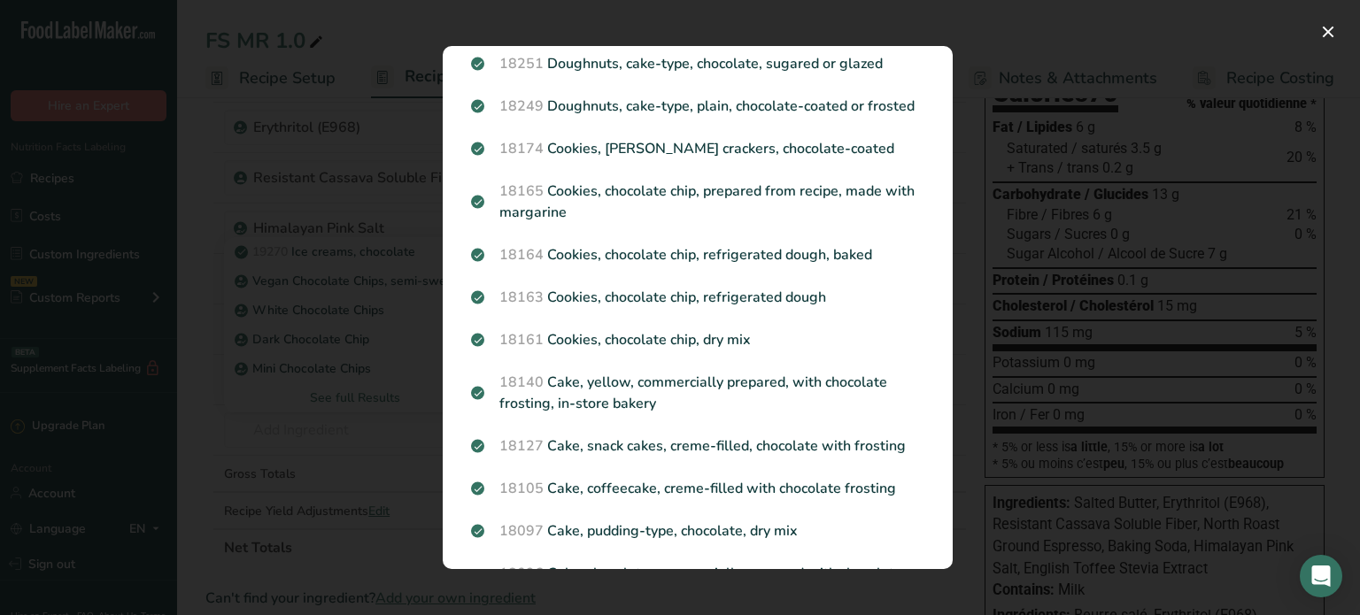
scroll to position [0, 0]
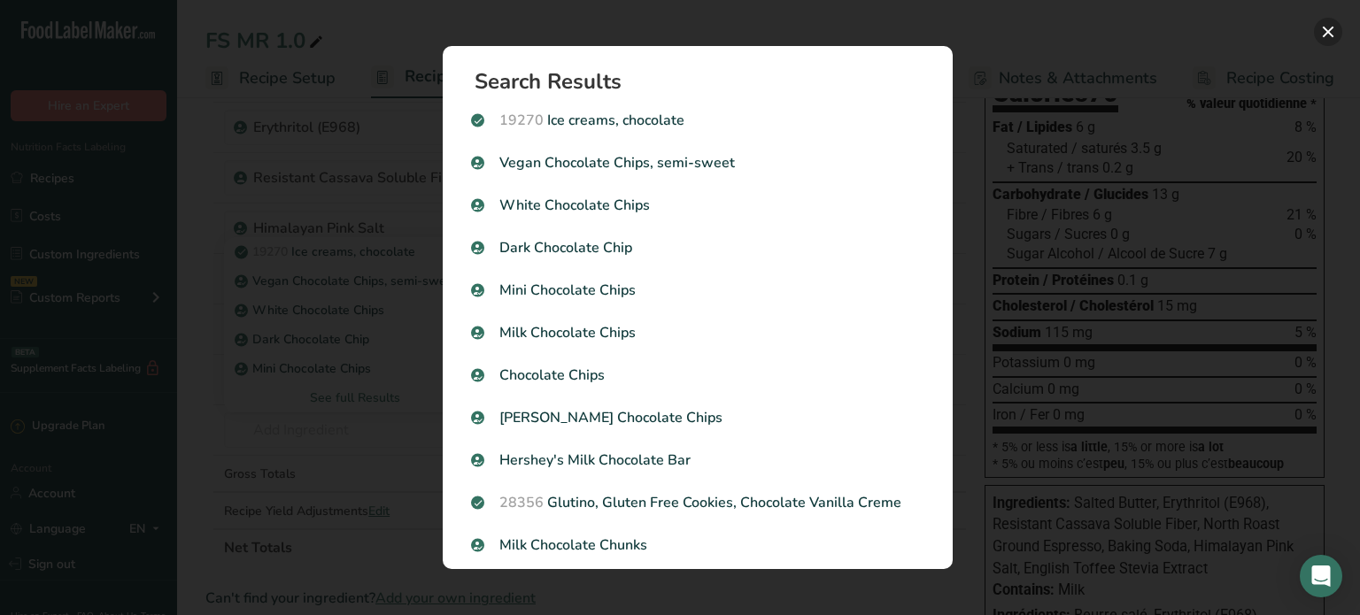
click at [1323, 31] on button "Search results modal" at bounding box center [1328, 32] width 28 height 28
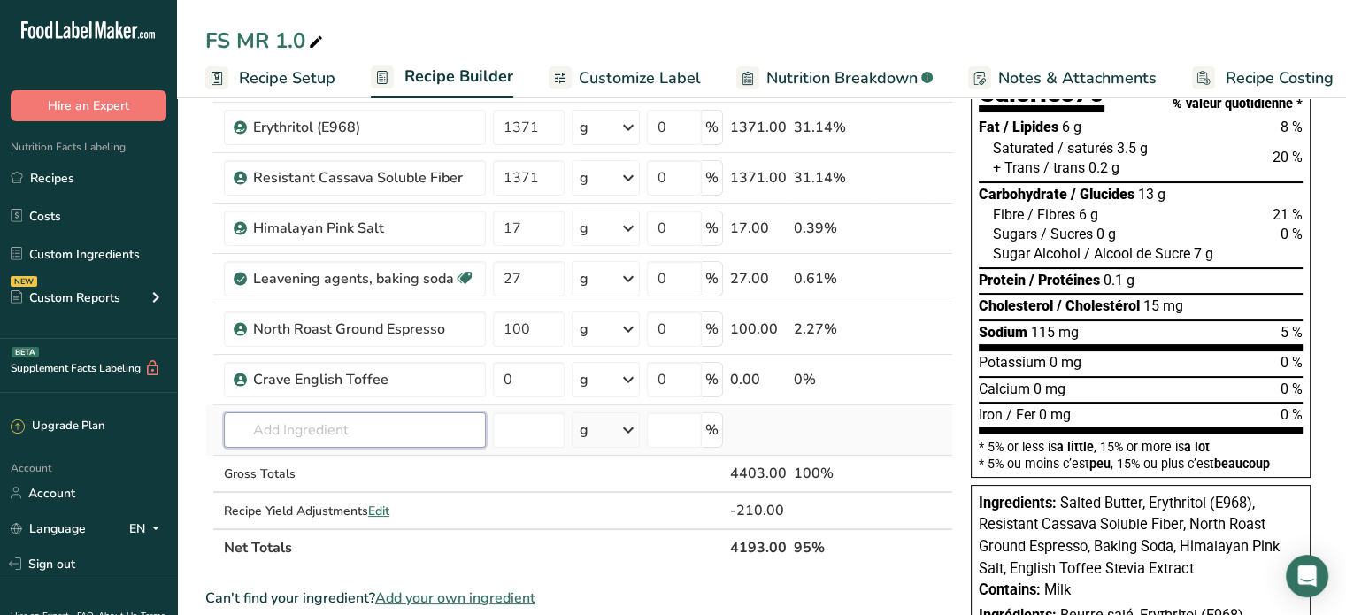
click at [385, 424] on input "text" at bounding box center [355, 430] width 262 height 35
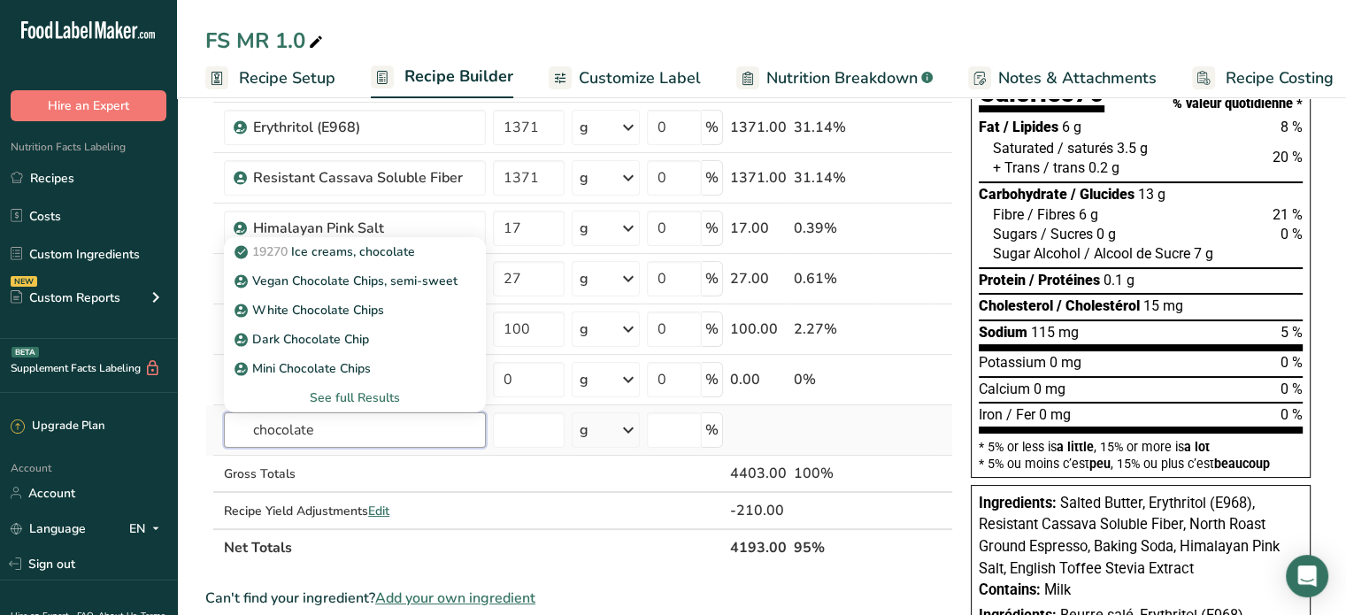
type input "chocolate"
click at [355, 394] on div "See full Results" at bounding box center [355, 398] width 234 height 19
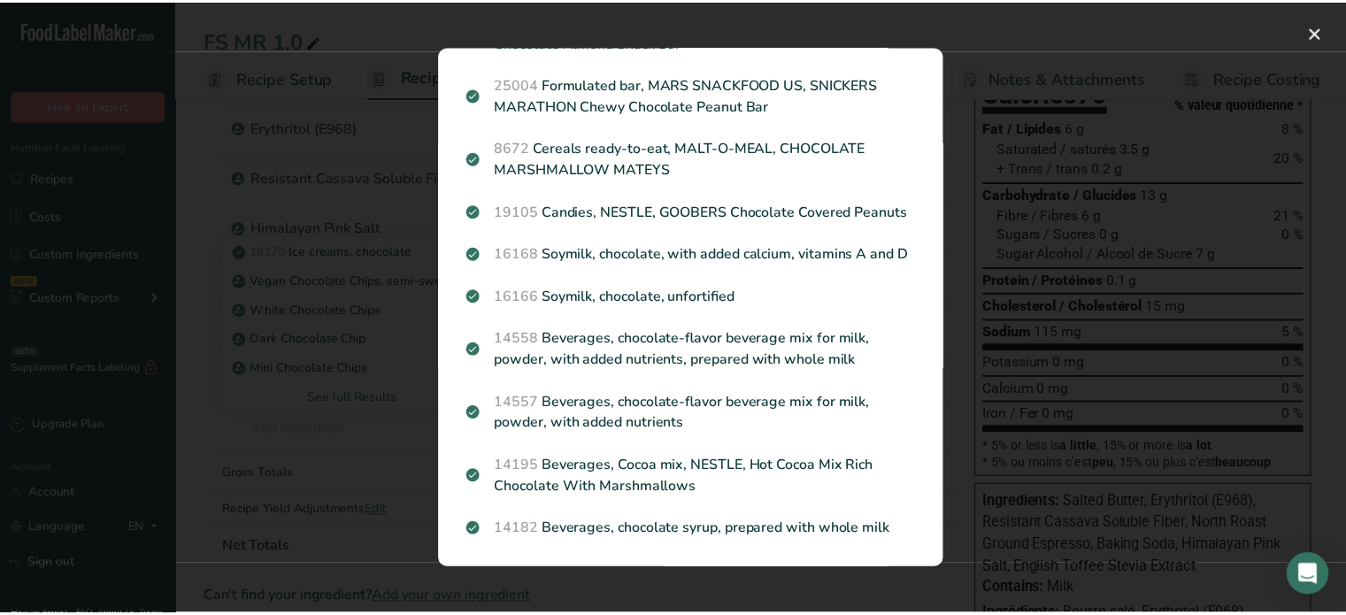
scroll to position [2011, 0]
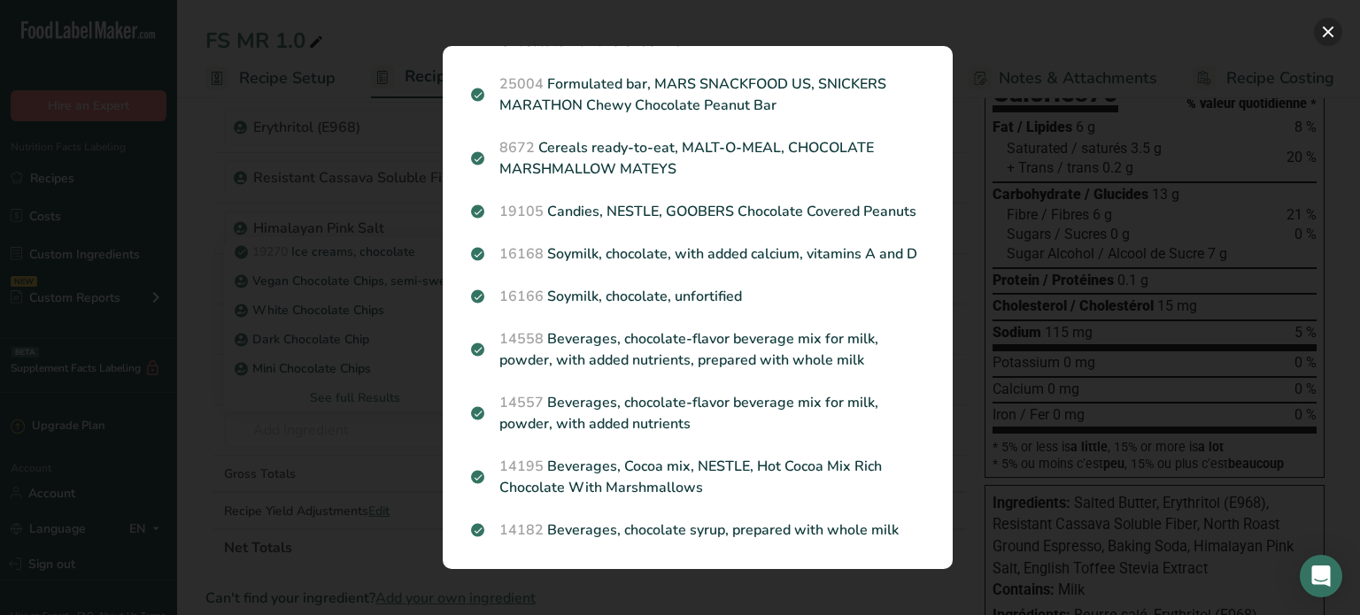
click at [1324, 25] on button "Search results modal" at bounding box center [1328, 32] width 28 height 28
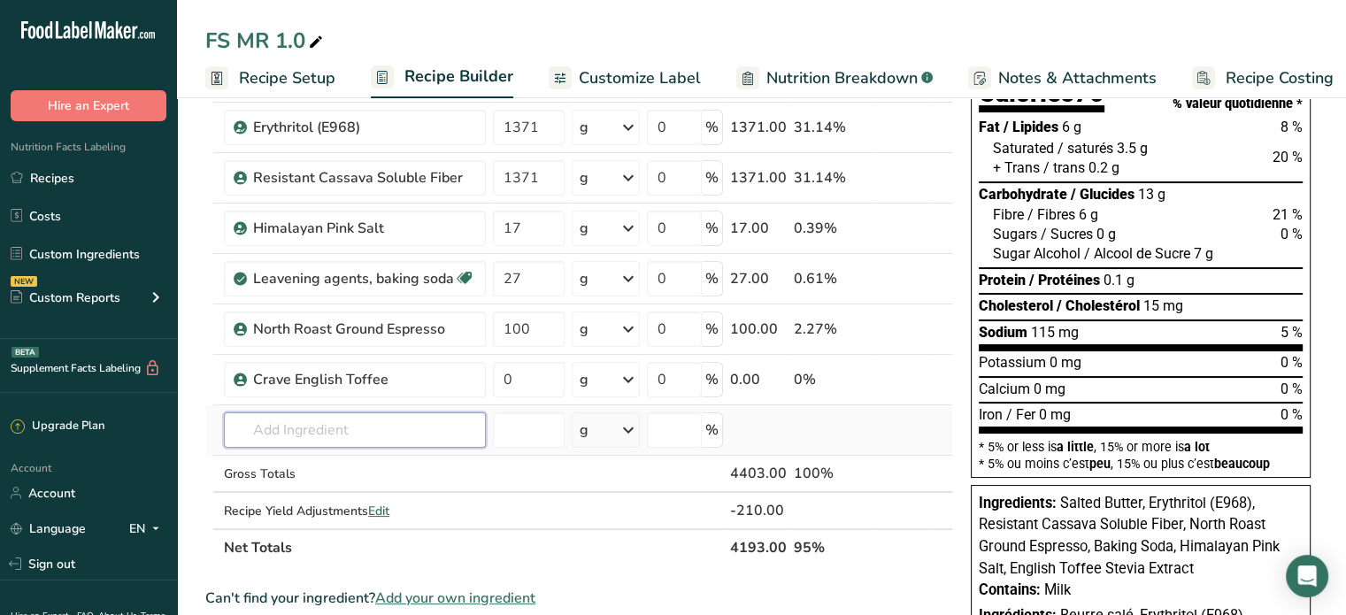
click at [394, 429] on input "text" at bounding box center [355, 430] width 262 height 35
click at [477, 428] on input "text" at bounding box center [355, 430] width 262 height 35
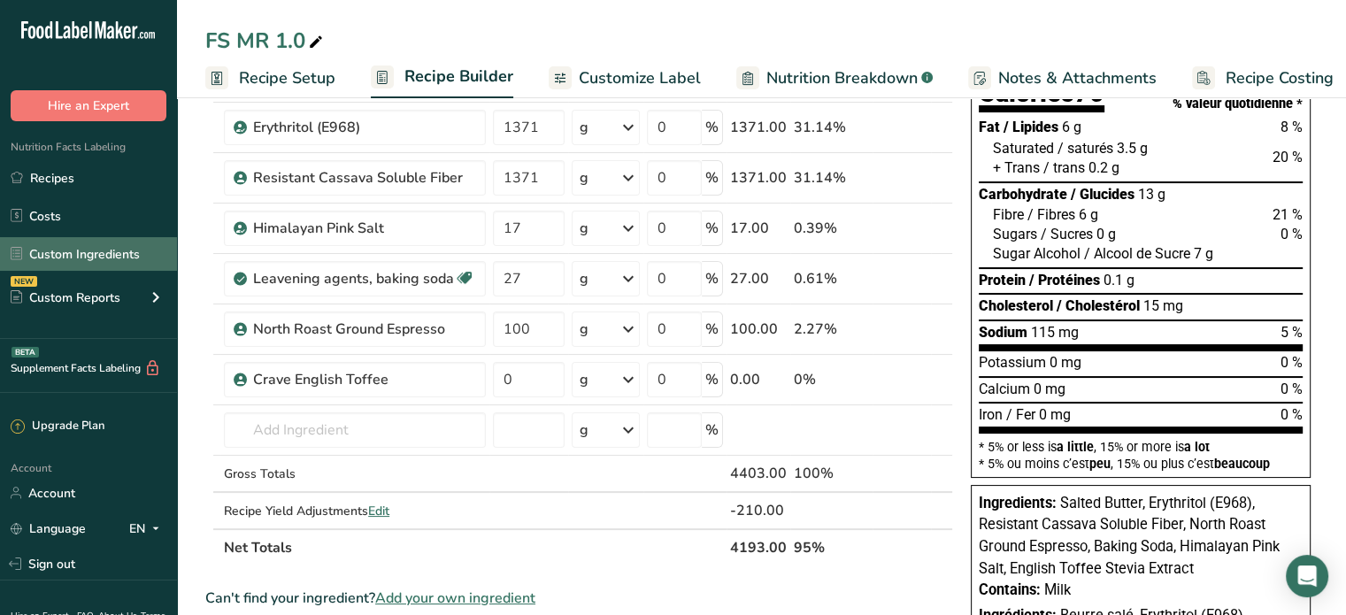
click at [75, 253] on link "Custom Ingredients" at bounding box center [88, 254] width 177 height 34
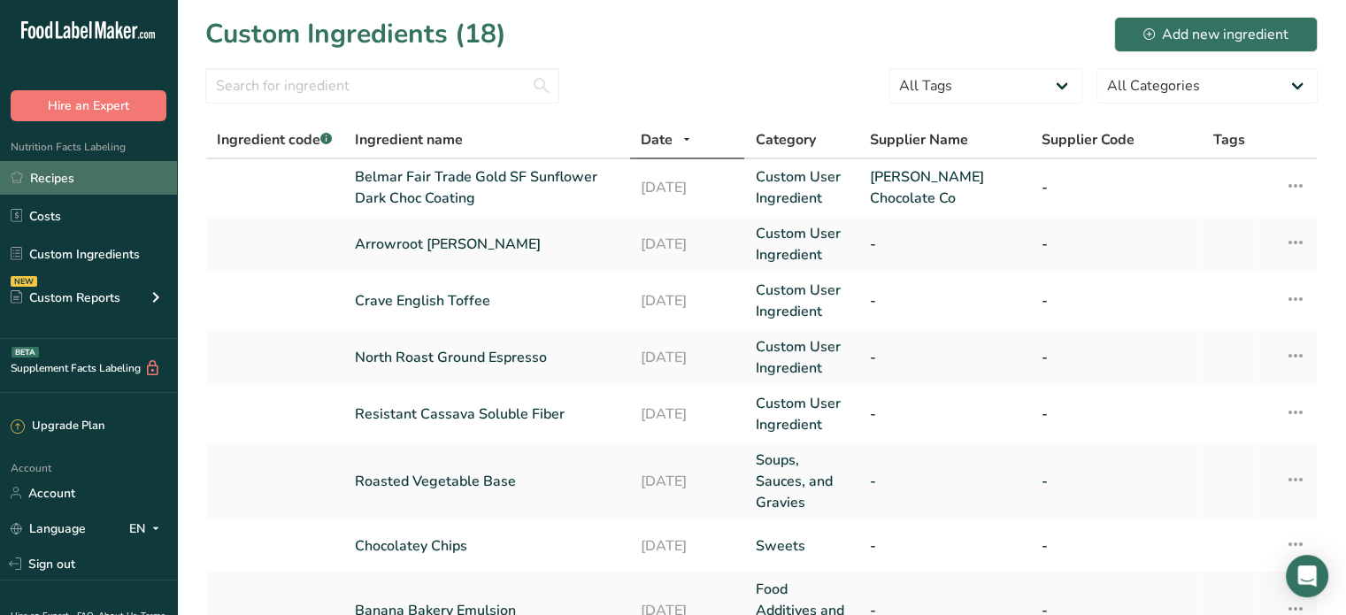
click at [67, 181] on link "Recipes" at bounding box center [88, 178] width 177 height 34
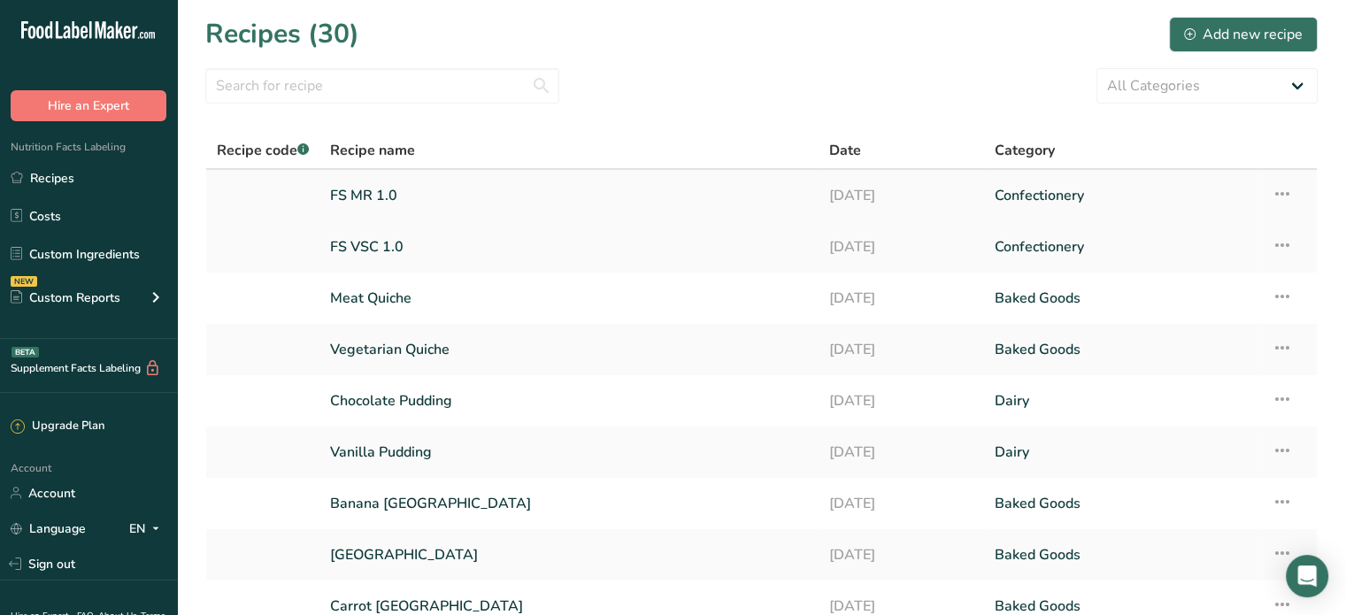
click at [388, 192] on link "FS MR 1.0" at bounding box center [568, 195] width 477 height 37
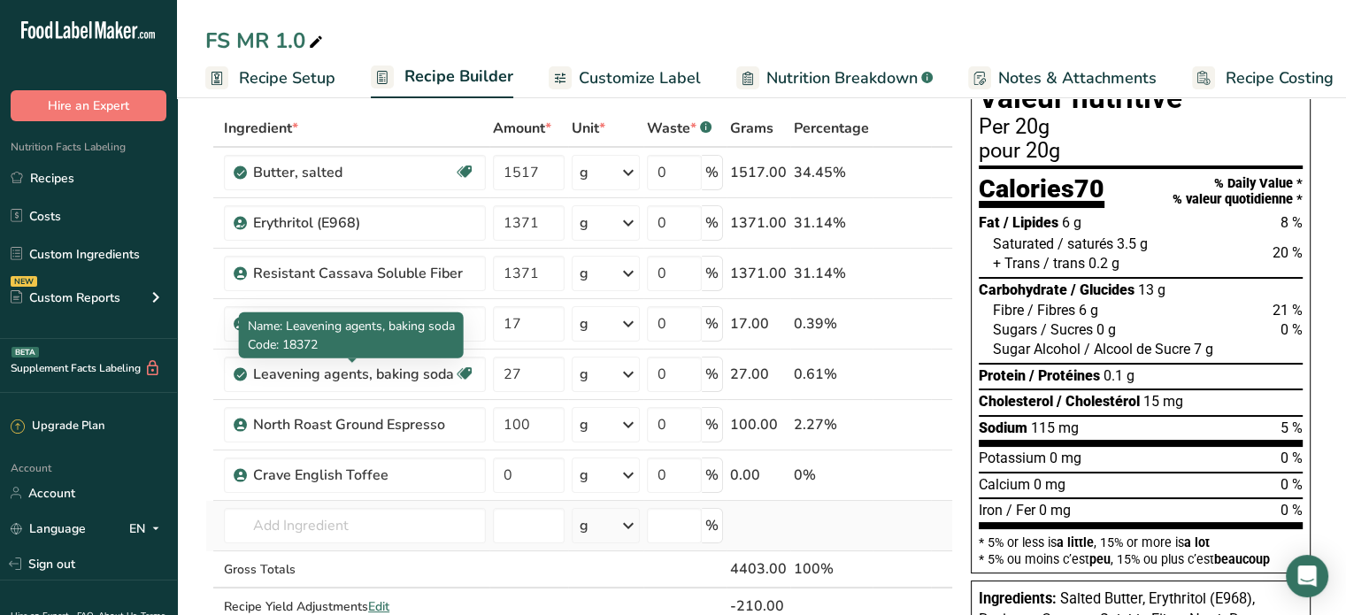
scroll to position [177, 0]
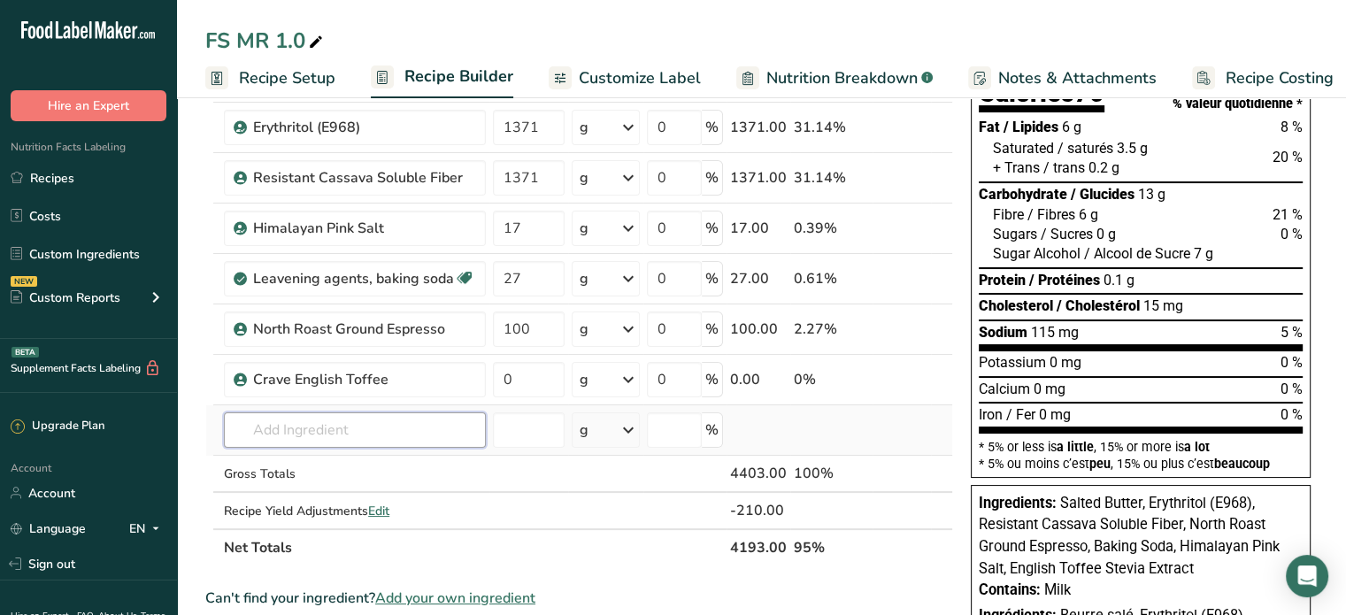
click at [298, 427] on input "text" at bounding box center [355, 430] width 262 height 35
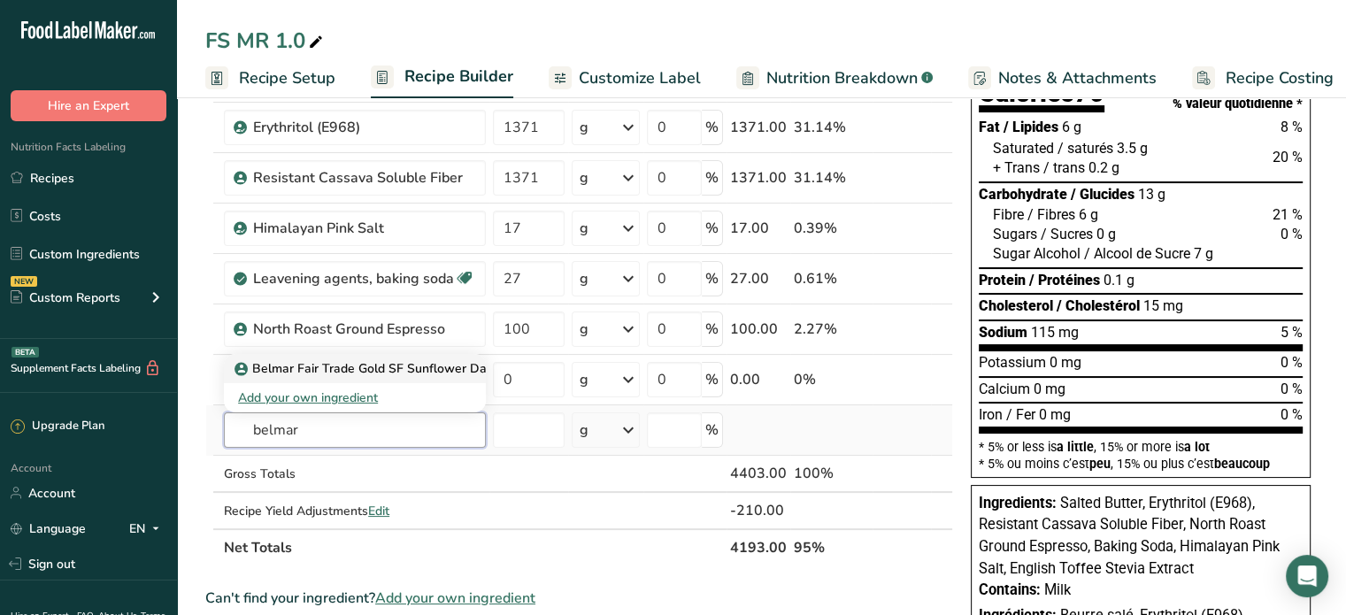
type input "belmar"
click at [312, 363] on p "Belmar Fair Trade Gold SF Sunflower Dark Choc Coating" at bounding box center [407, 368] width 338 height 19
type input "Belmar Fair Trade Gold SF Sunflower Dark Choc Coating"
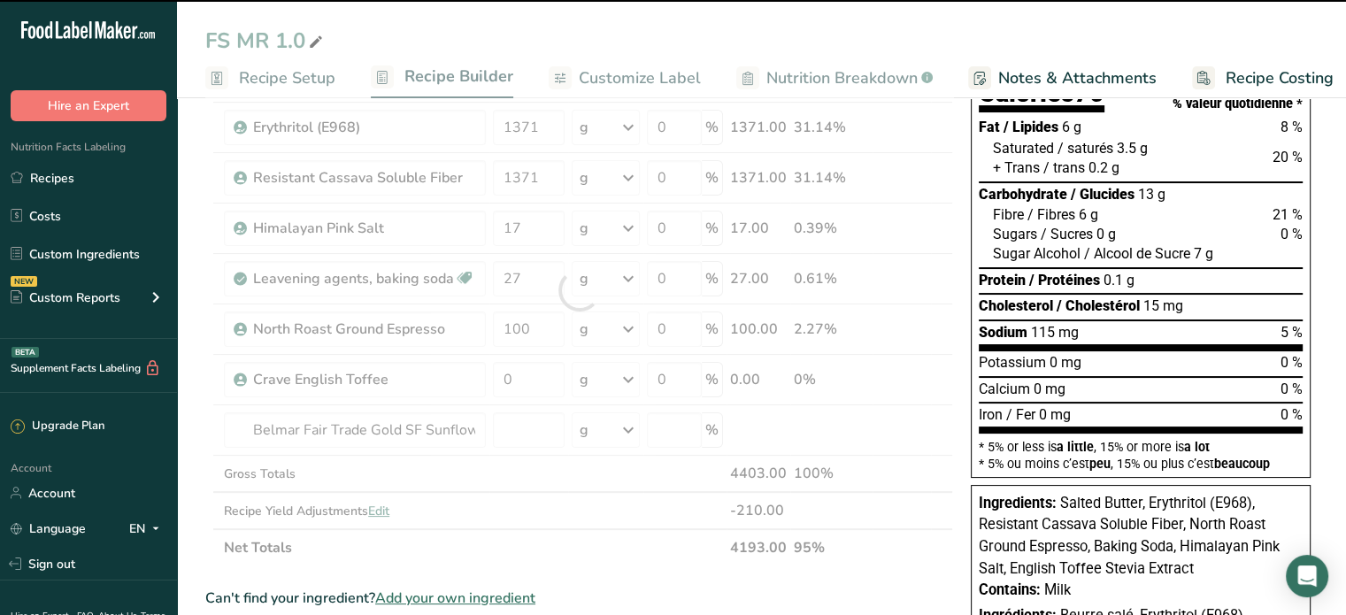
type input "0"
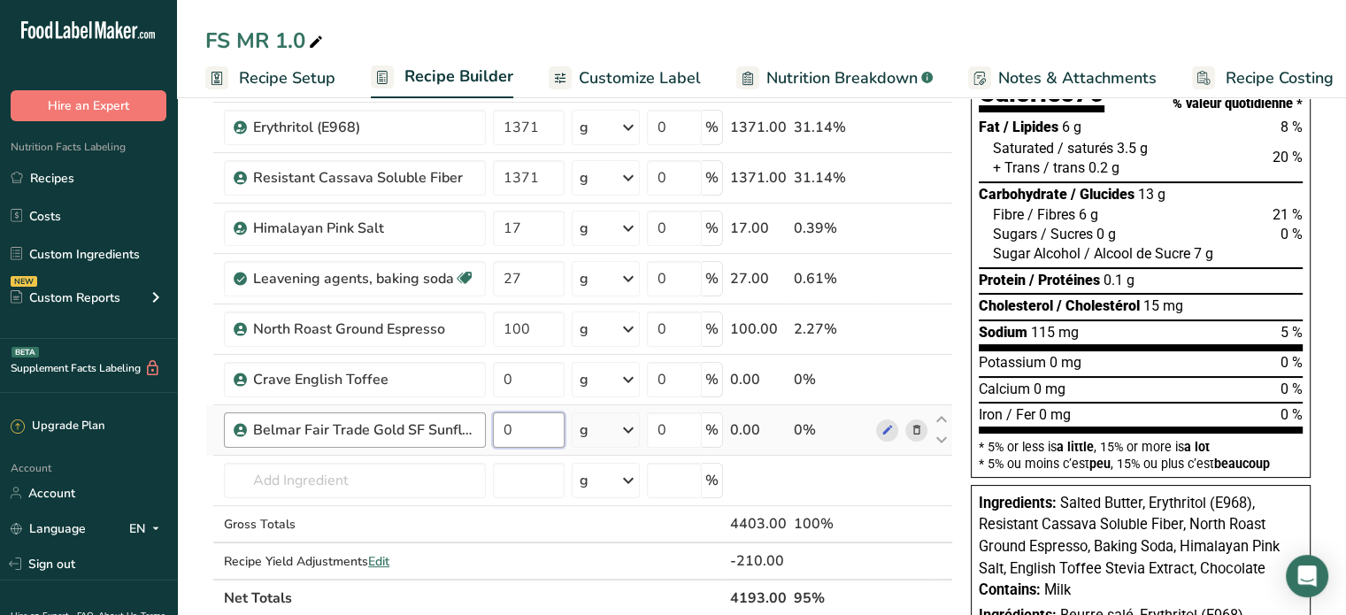
drag, startPoint x: 524, startPoint y: 430, endPoint x: 484, endPoint y: 434, distance: 40.0
click at [484, 435] on tr "Belmar Fair Trade Gold SF Sunflower Dark Choc Coating 0 g Weight Units g kg mg …" at bounding box center [579, 430] width 746 height 50
type input "300"
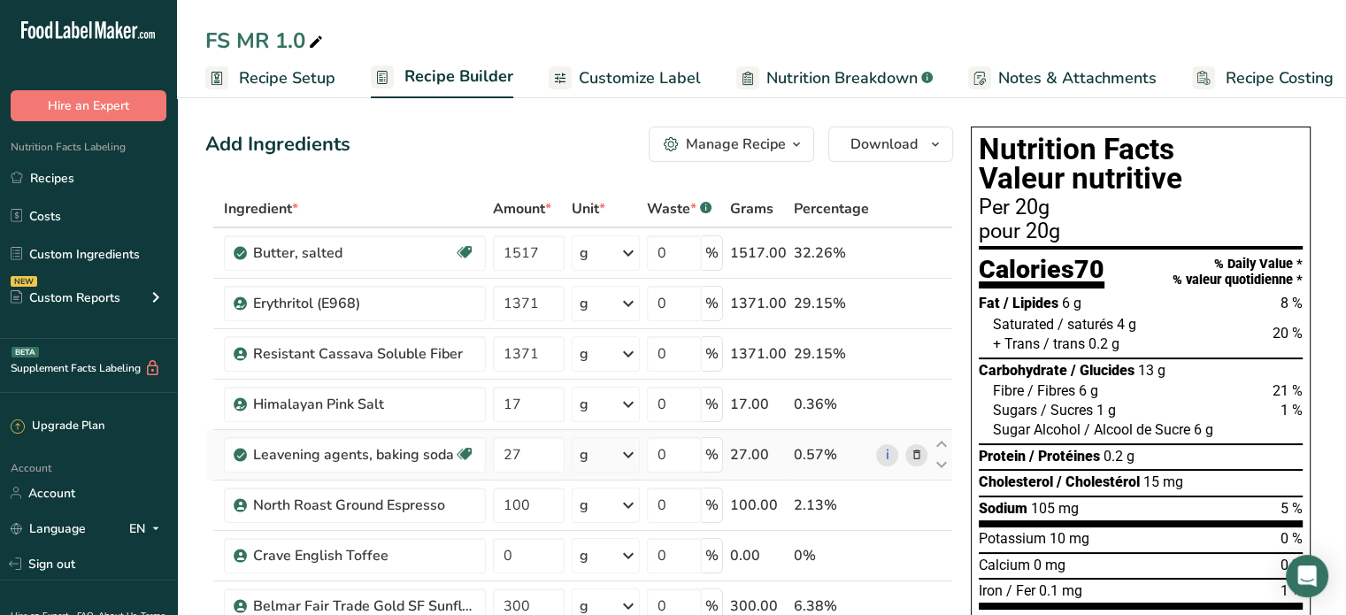
scroll to position [0, 0]
click at [309, 76] on span "Recipe Setup" at bounding box center [287, 78] width 96 height 24
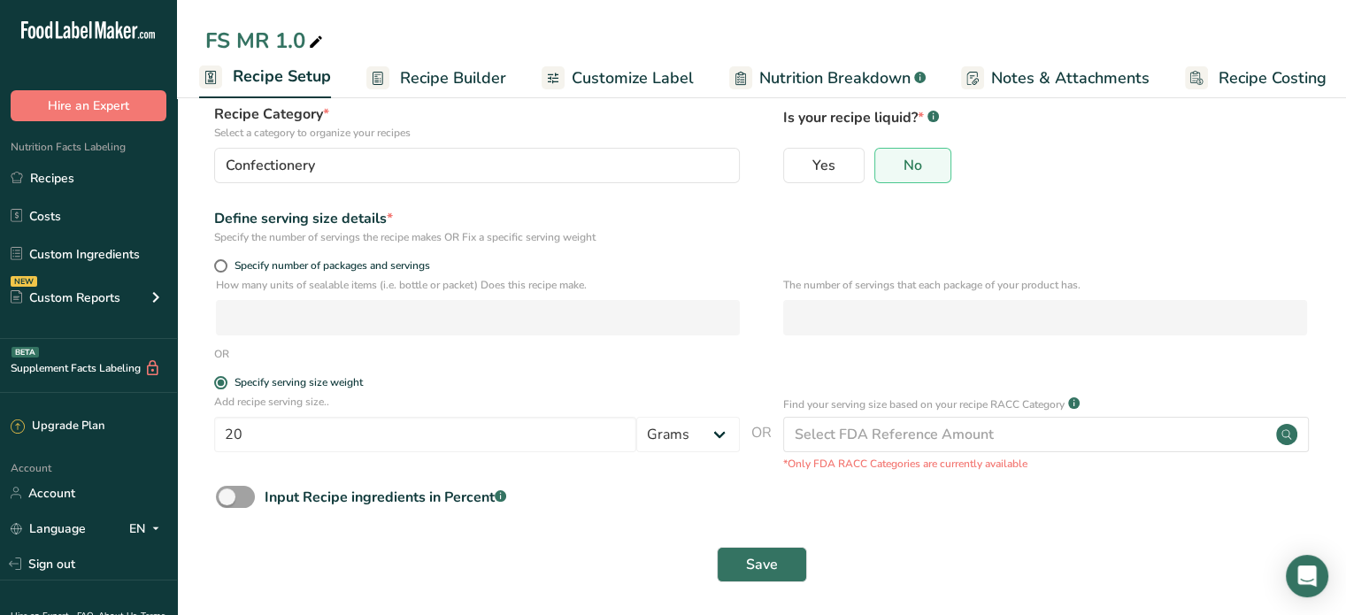
scroll to position [119, 0]
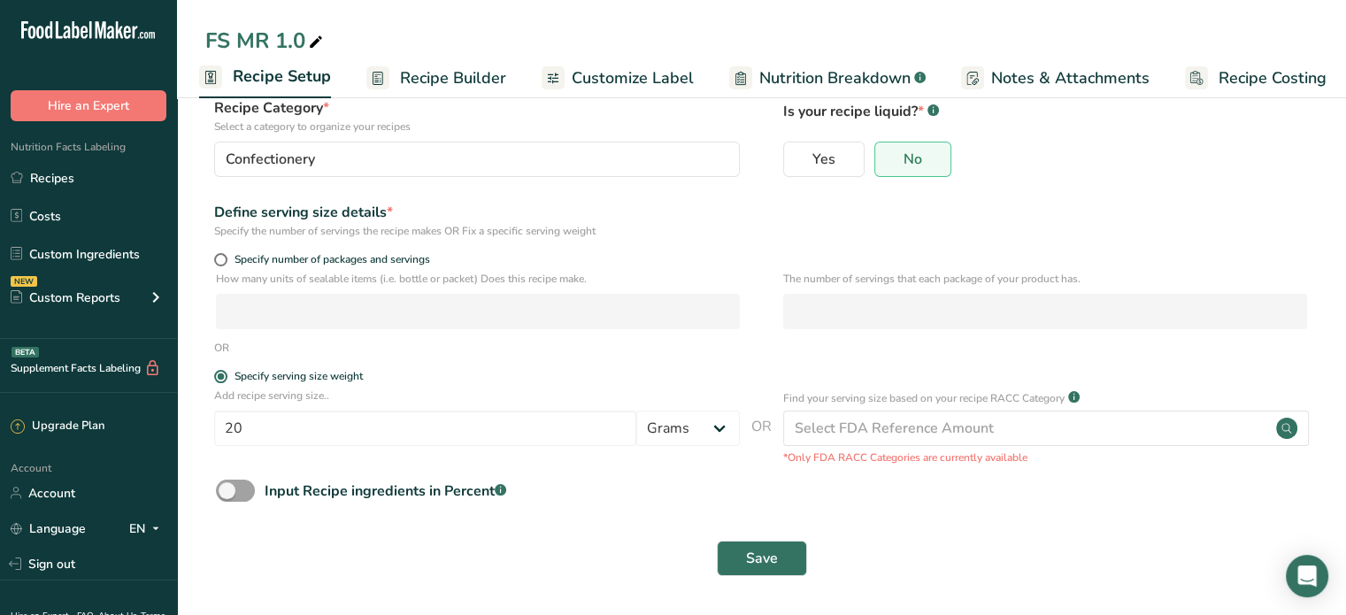
click at [643, 73] on span "Customize Label" at bounding box center [633, 78] width 122 height 24
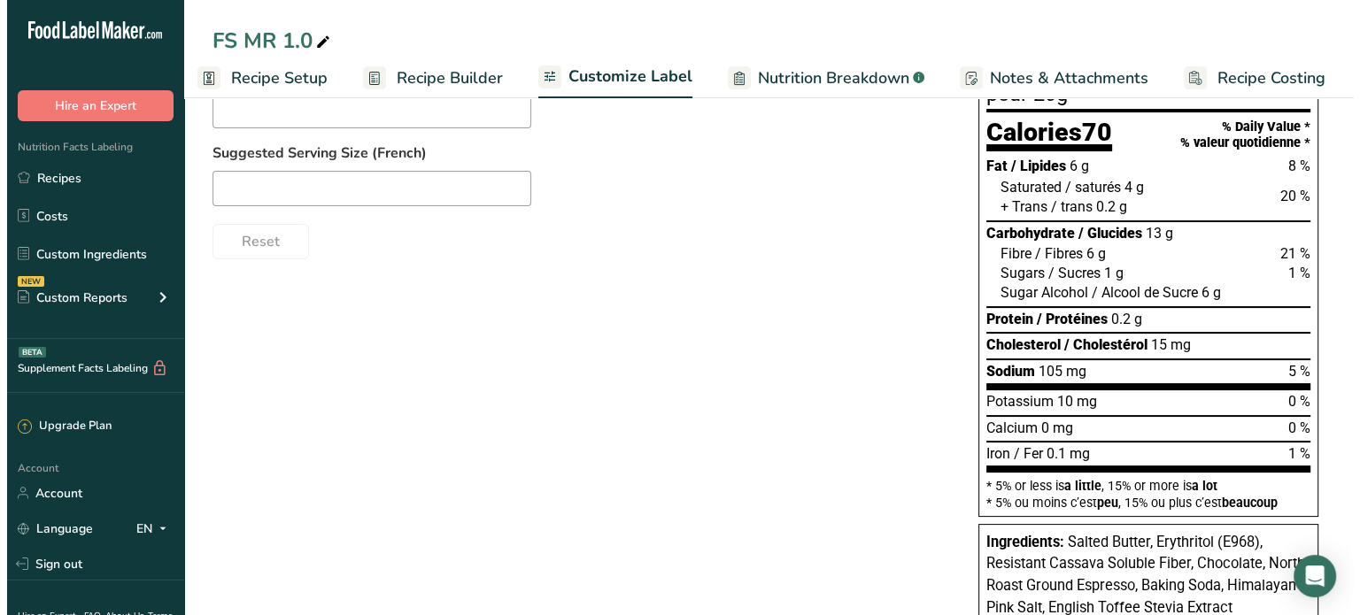
scroll to position [196, 0]
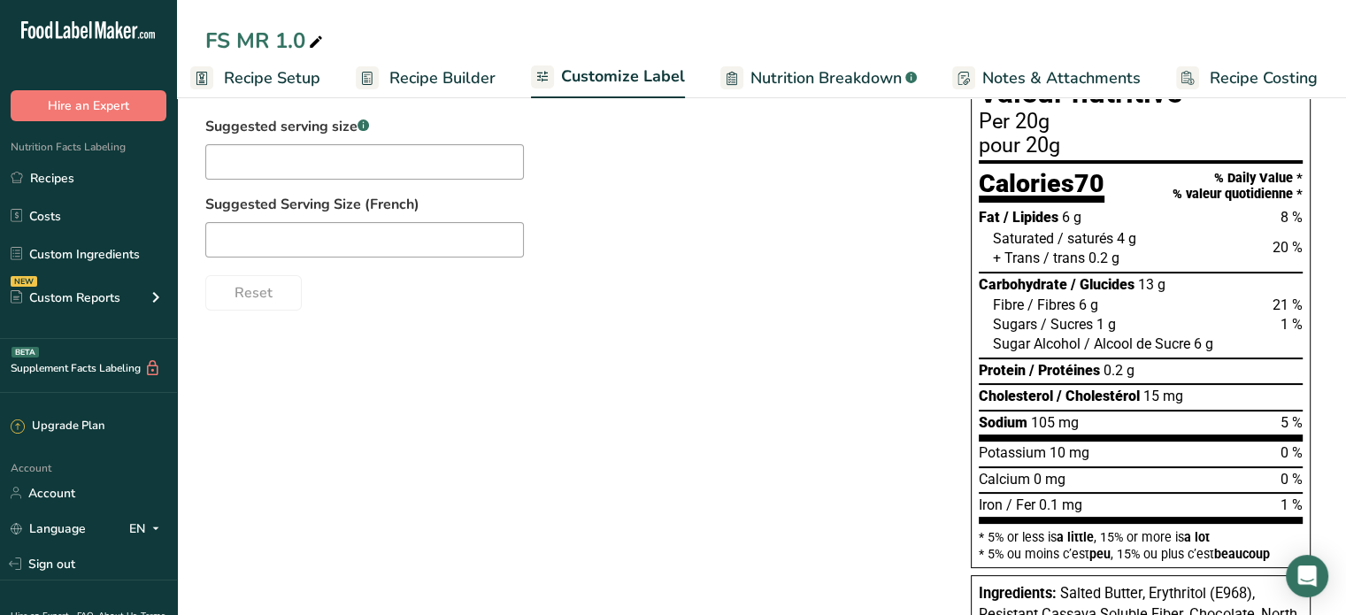
click at [809, 77] on span "Nutrition Breakdown" at bounding box center [826, 78] width 151 height 24
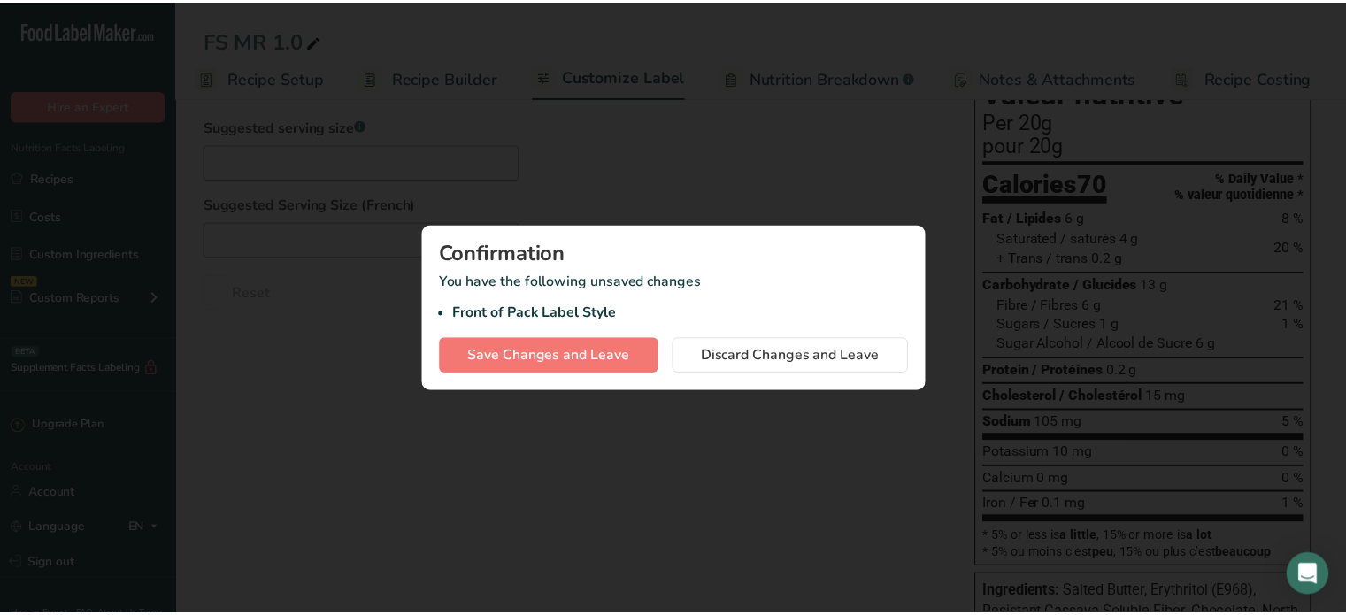
scroll to position [0, 2]
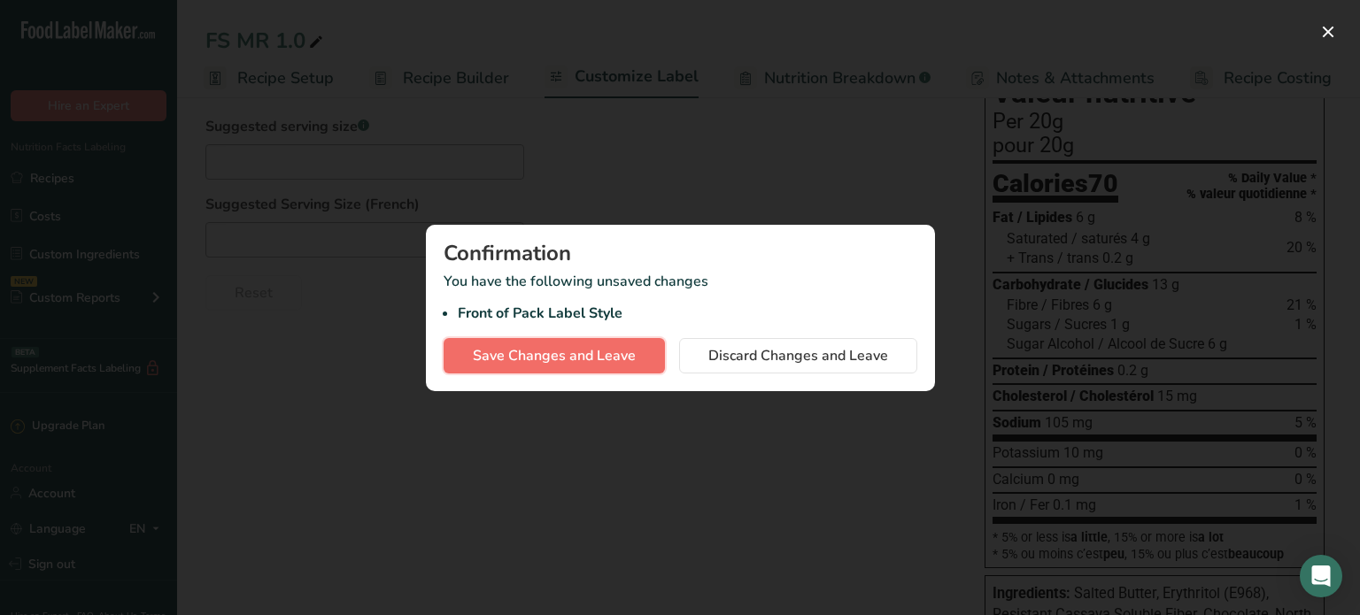
click at [551, 354] on span "Save Changes and Leave" at bounding box center [554, 355] width 163 height 21
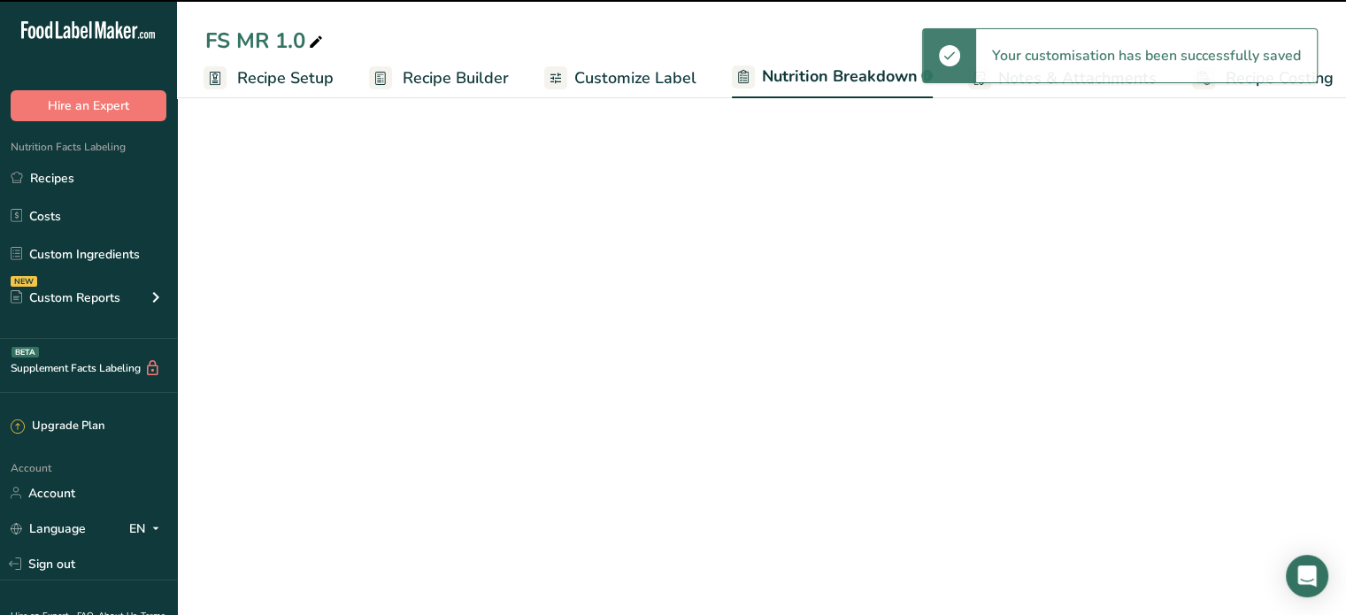
select select "Calories"
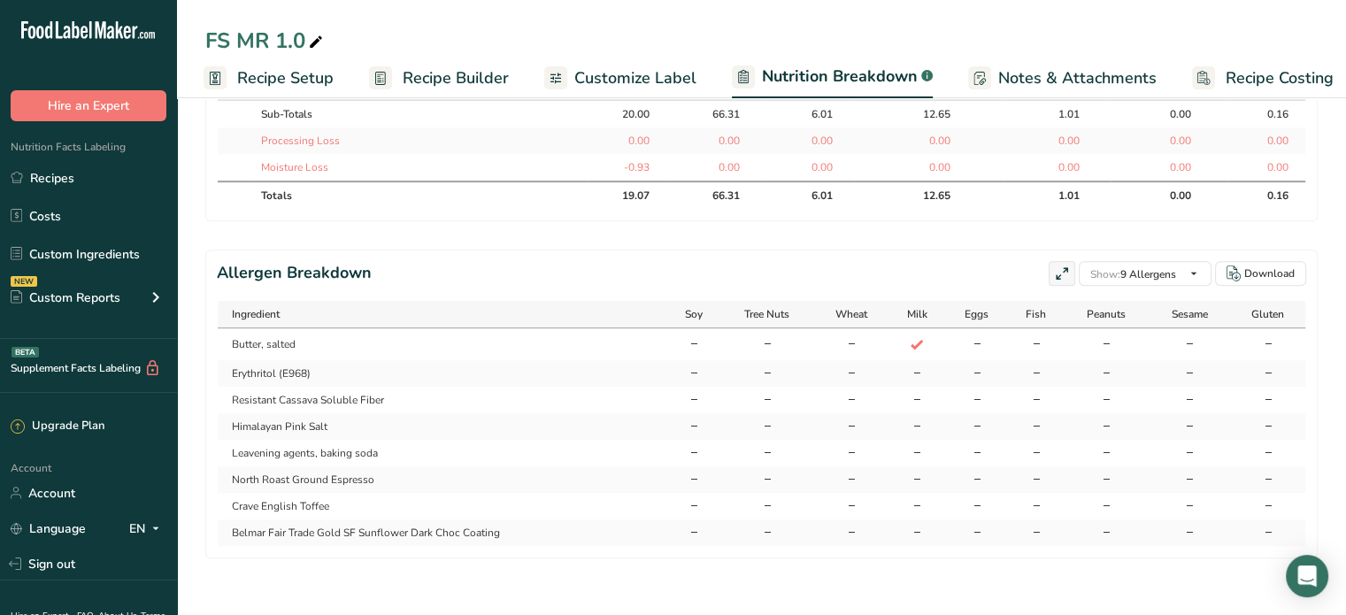
scroll to position [1144, 0]
click at [1081, 76] on span "Notes & Attachments" at bounding box center [1078, 78] width 158 height 24
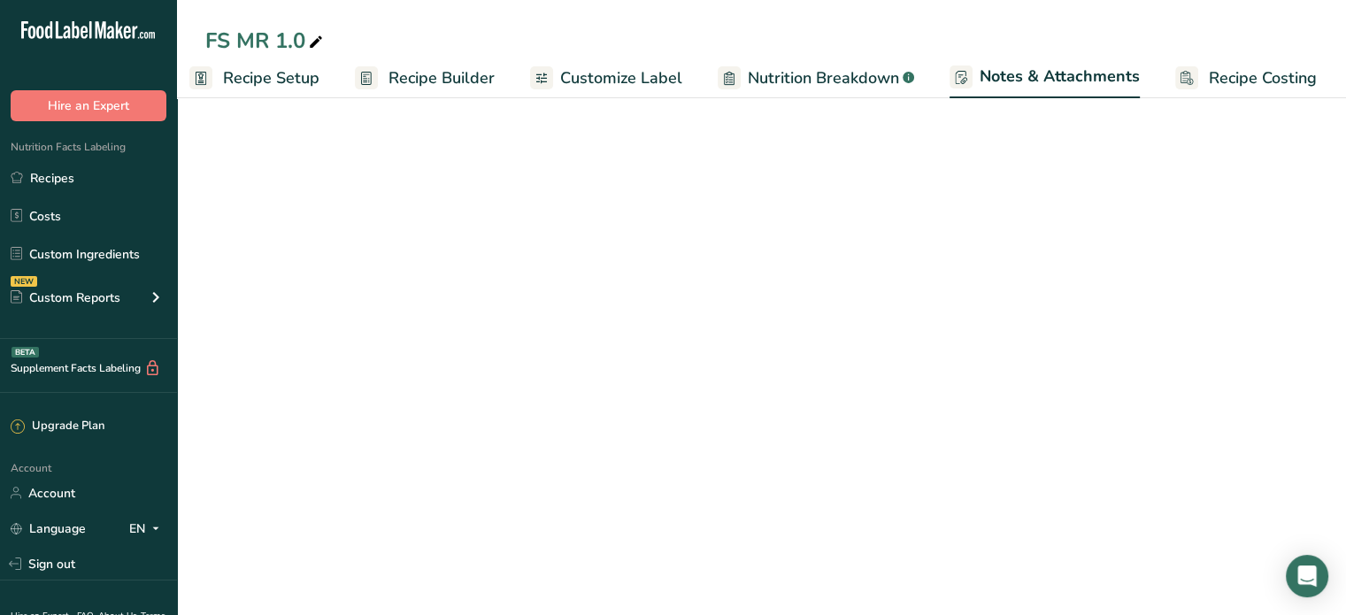
scroll to position [78, 0]
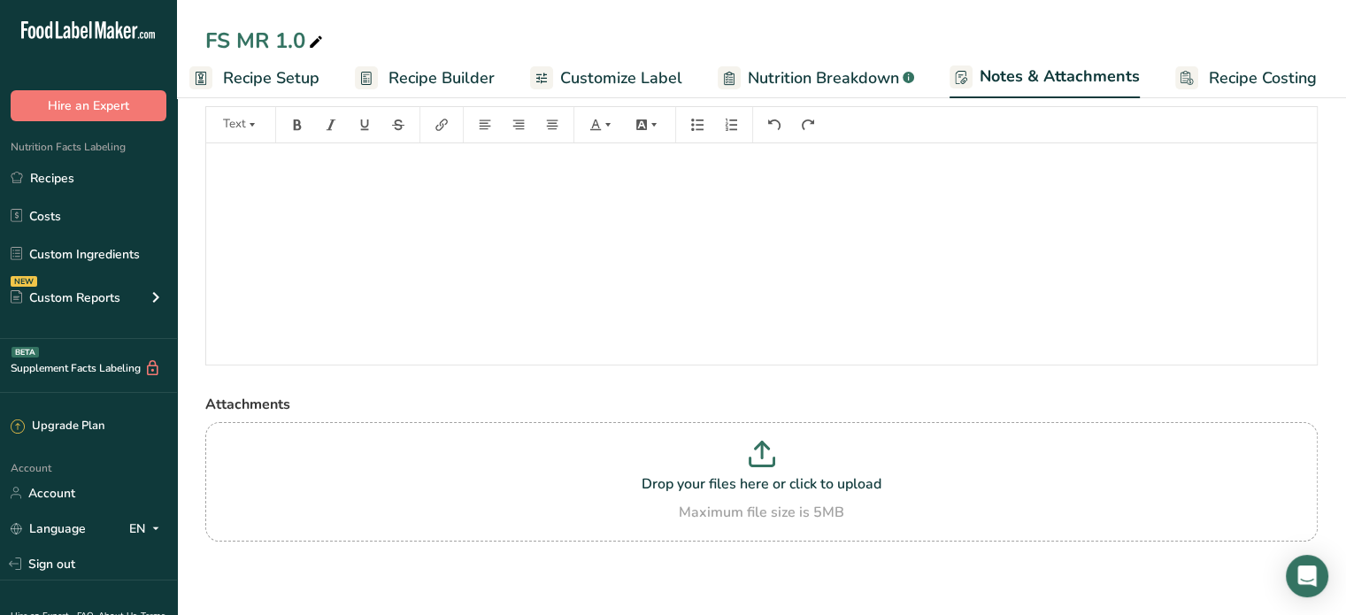
click at [420, 70] on span "Recipe Builder" at bounding box center [442, 78] width 106 height 24
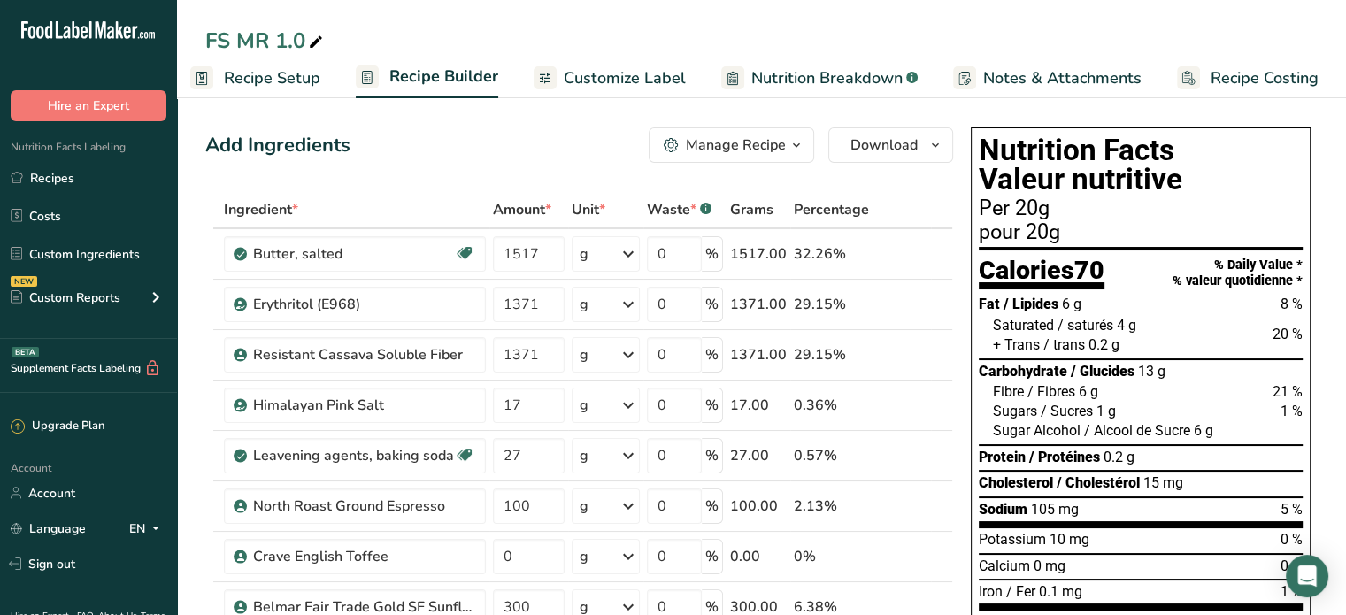
click at [1071, 77] on span "Notes & Attachments" at bounding box center [1063, 78] width 158 height 24
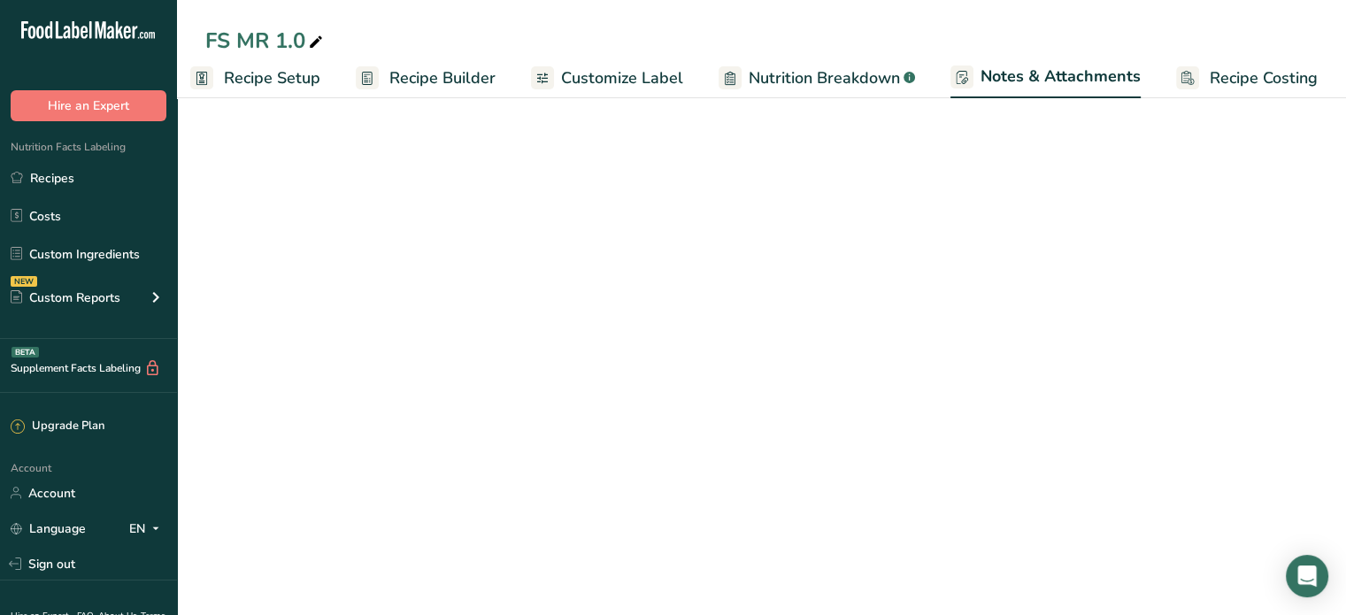
scroll to position [0, 16]
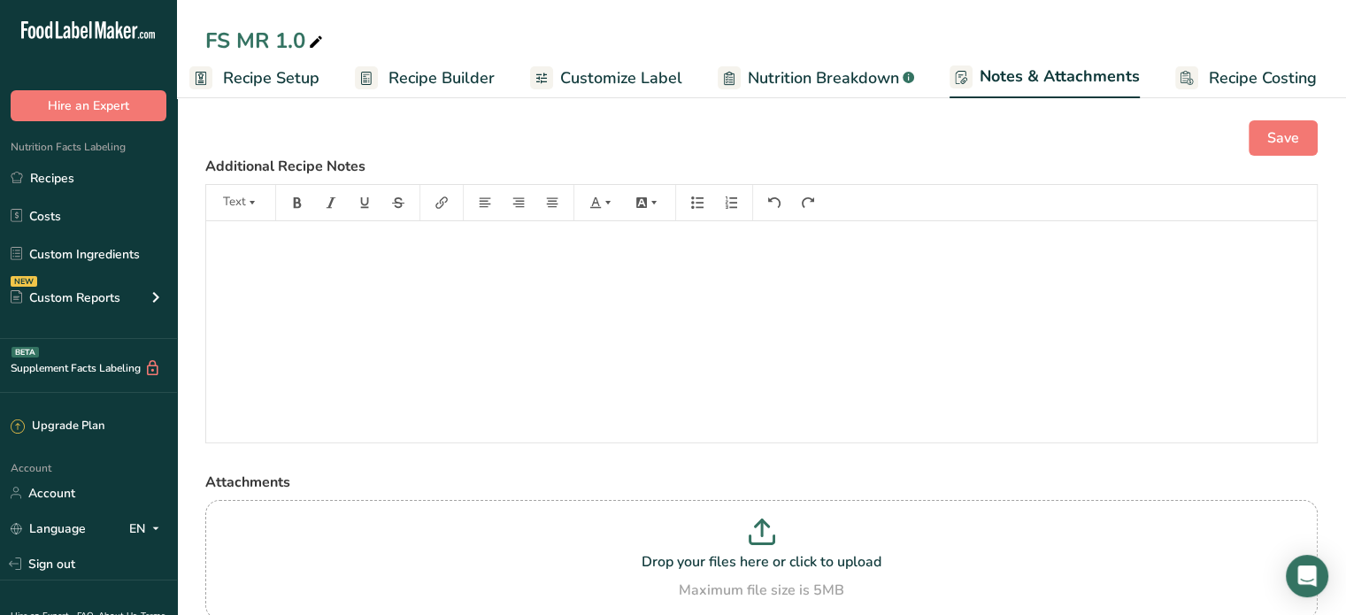
click at [834, 73] on span "Nutrition Breakdown" at bounding box center [823, 78] width 151 height 24
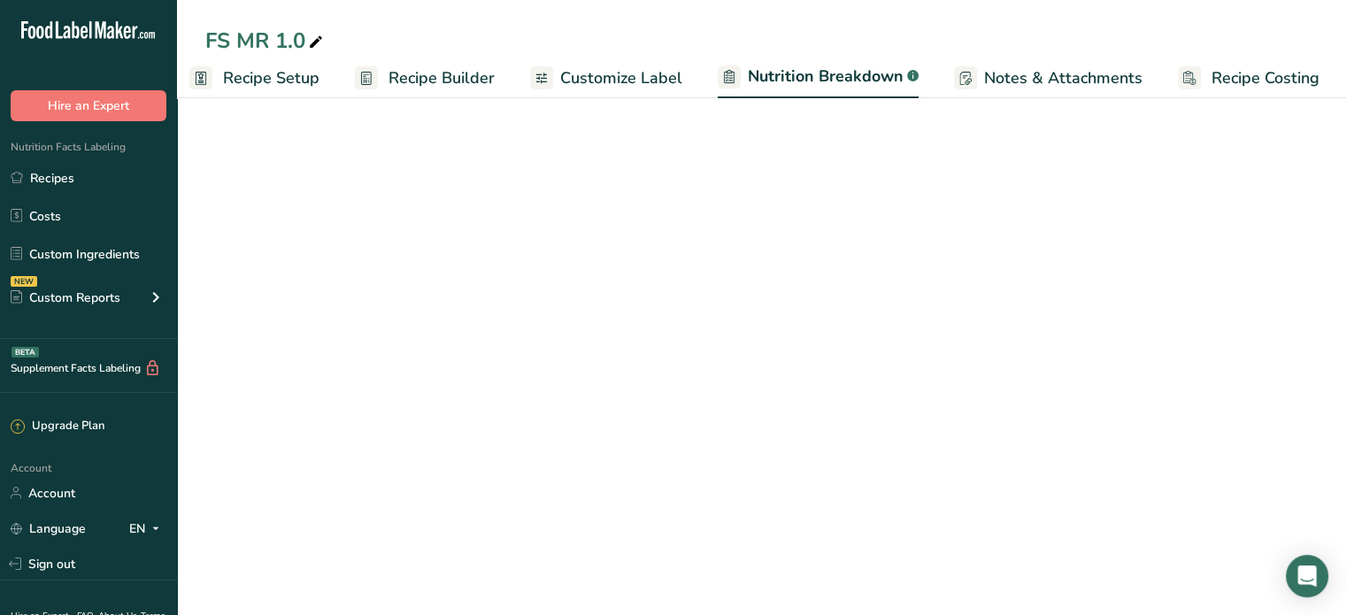
scroll to position [0, 17]
select select "Calories"
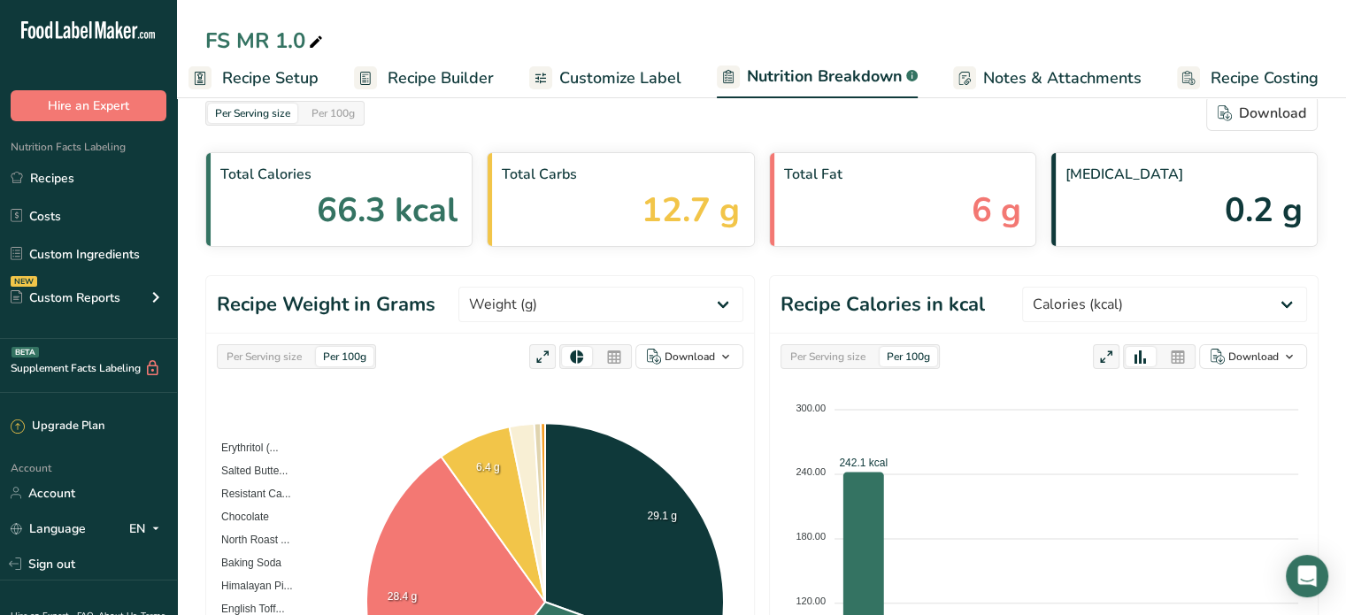
scroll to position [0, 0]
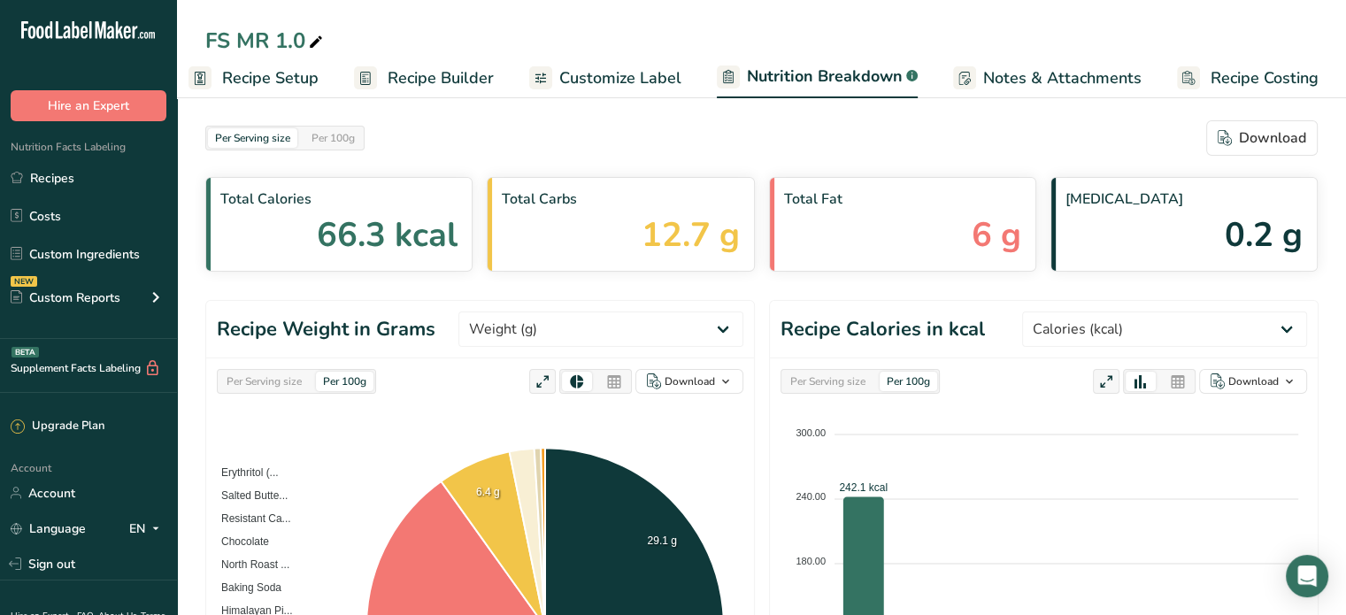
click at [652, 72] on span "Customize Label" at bounding box center [620, 78] width 122 height 24
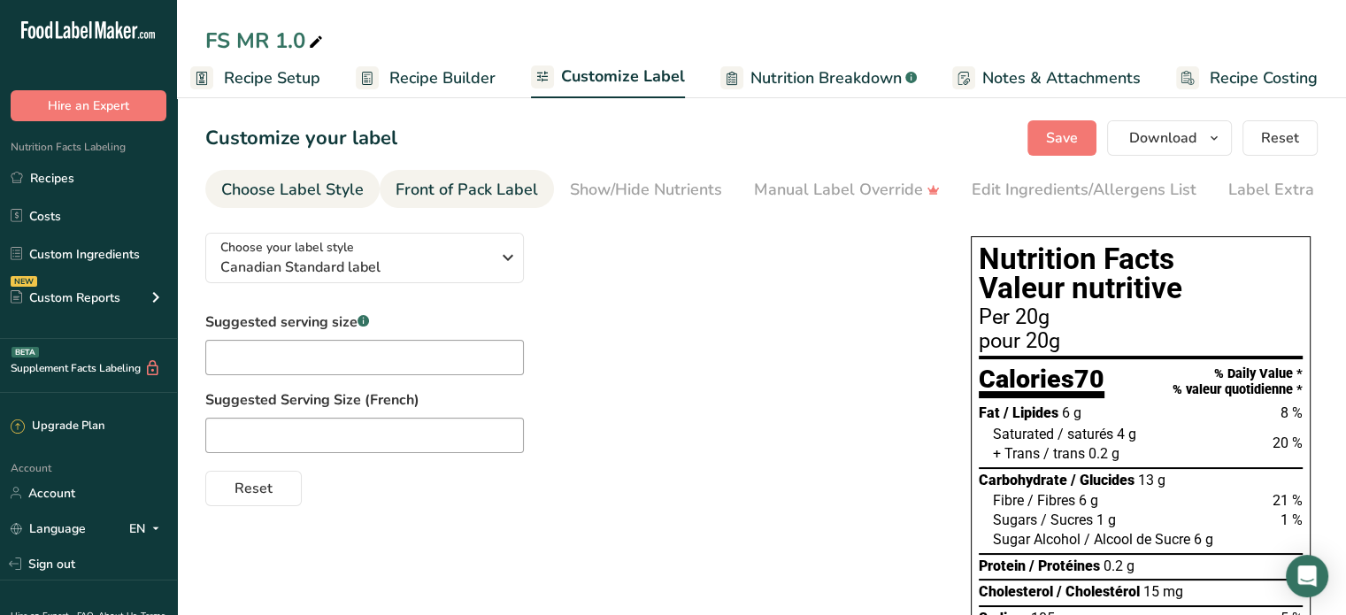
click at [467, 188] on div "Front of Pack Label" at bounding box center [467, 190] width 143 height 24
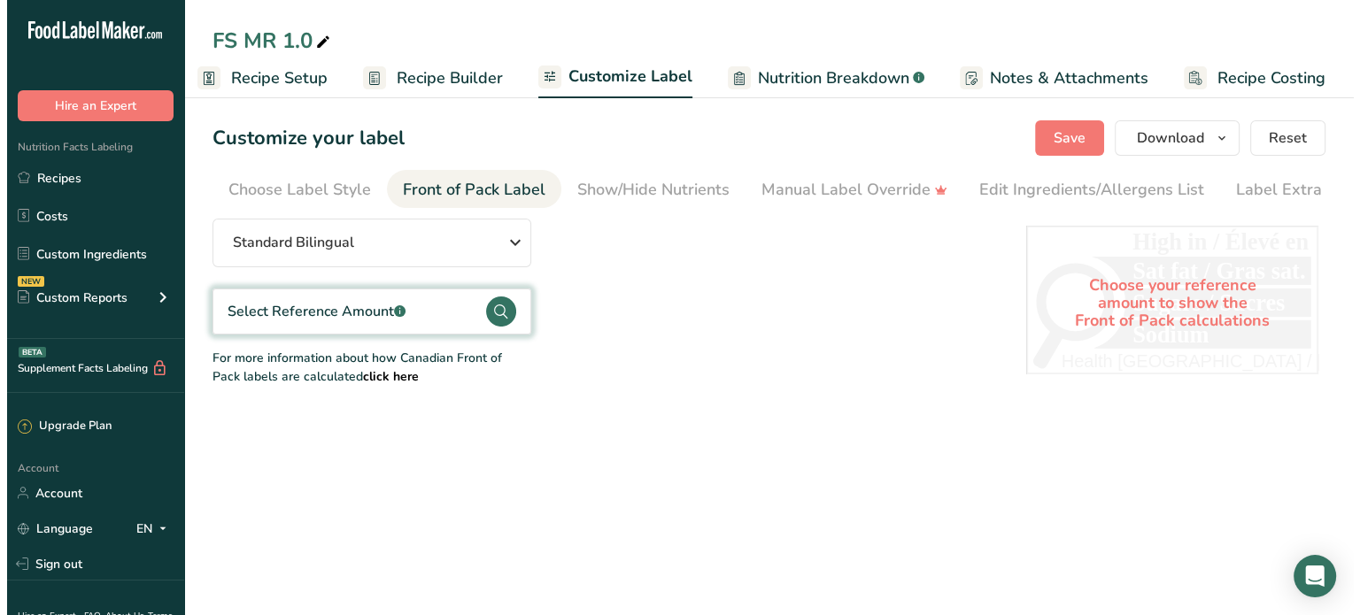
scroll to position [0, 31]
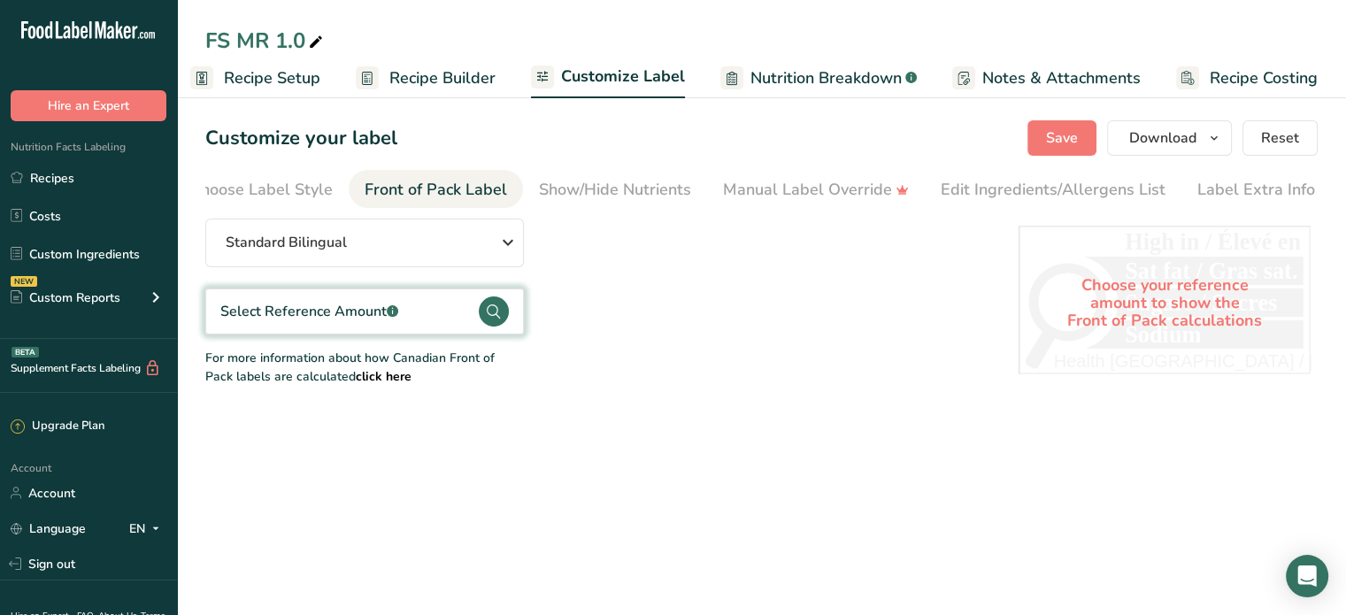
click at [498, 313] on circle at bounding box center [494, 312] width 30 height 30
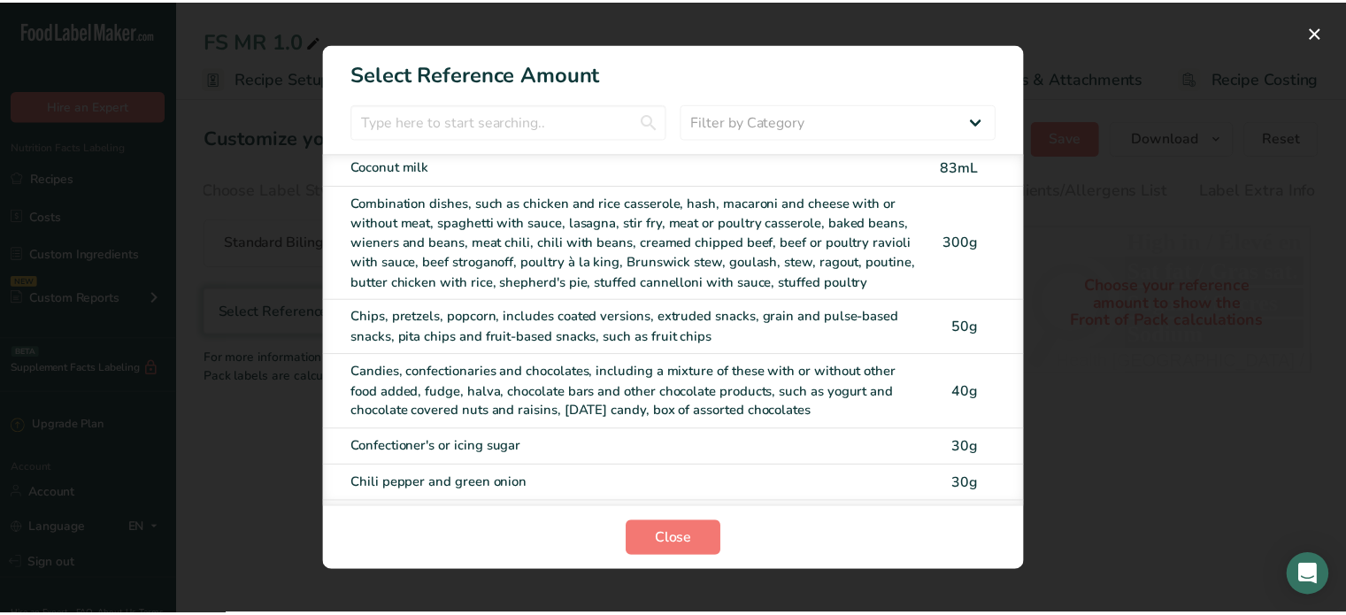
scroll to position [1948, 0]
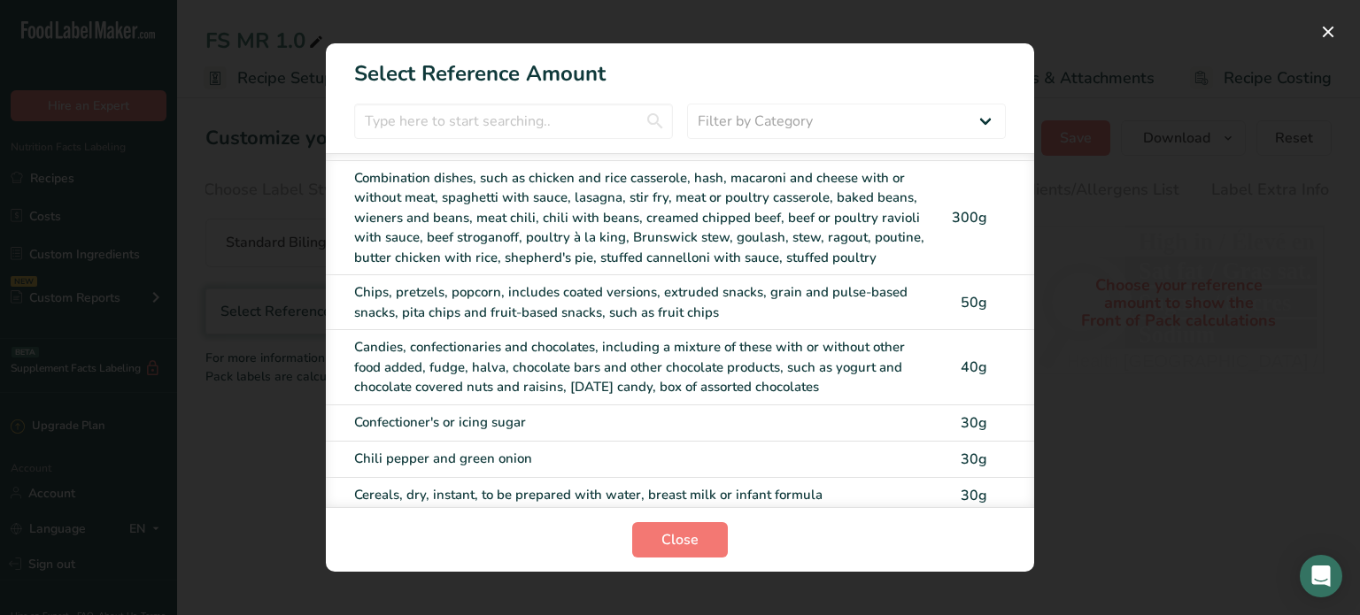
click at [577, 351] on div "Candies, confectionaries and chocolates, including a mixture of these with or w…" at bounding box center [643, 367] width 578 height 60
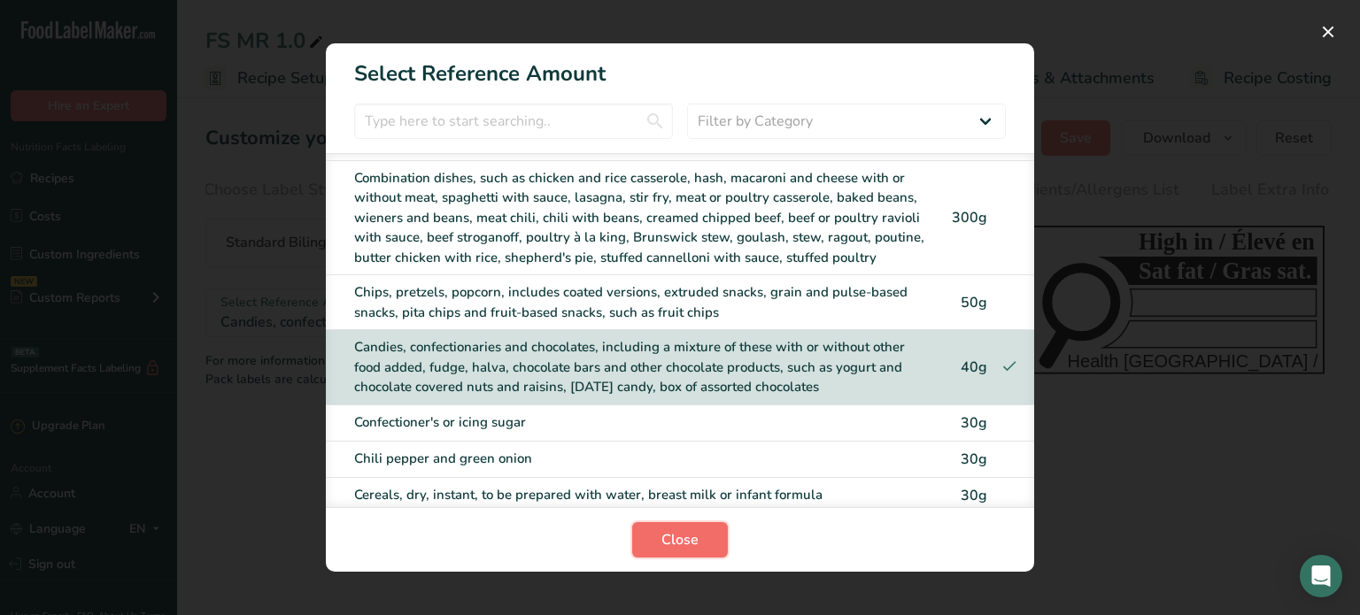
click at [677, 541] on span "Close" at bounding box center [679, 539] width 37 height 21
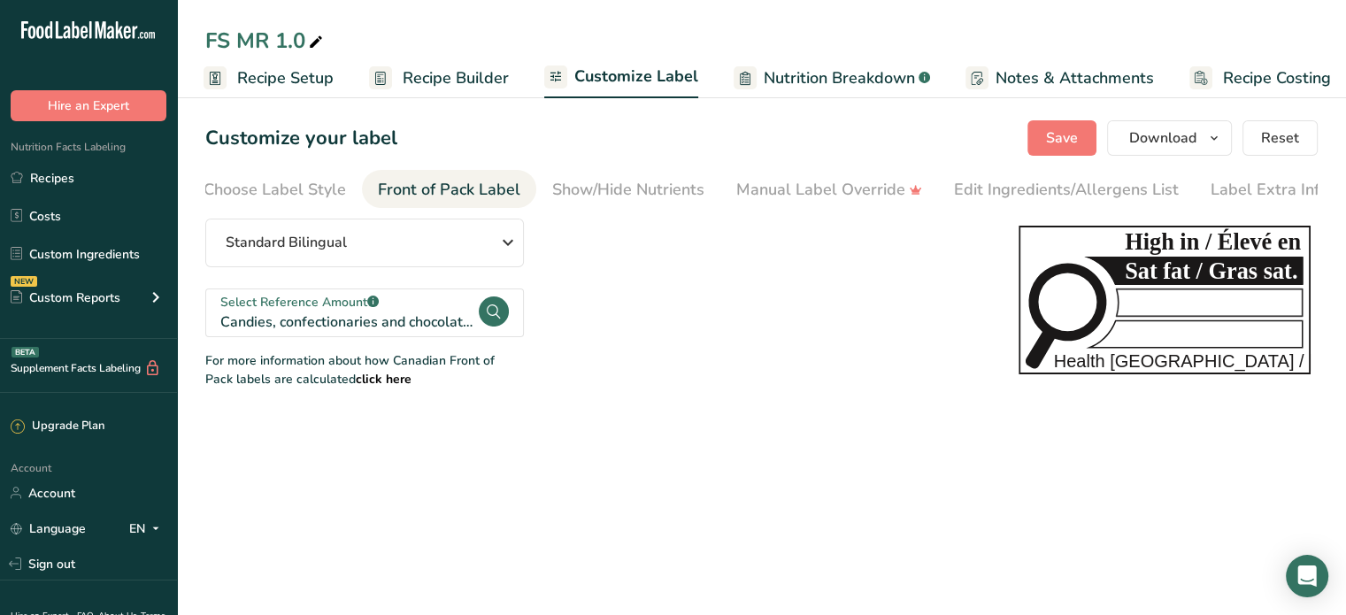
click at [363, 382] on b "click here" at bounding box center [384, 379] width 56 height 17
click at [344, 187] on li "Choose Label Style" at bounding box center [275, 189] width 174 height 38
drag, startPoint x: 318, startPoint y: 186, endPoint x: 479, endPoint y: 216, distance: 163.9
click at [319, 184] on div "Choose Label Style" at bounding box center [292, 190] width 143 height 24
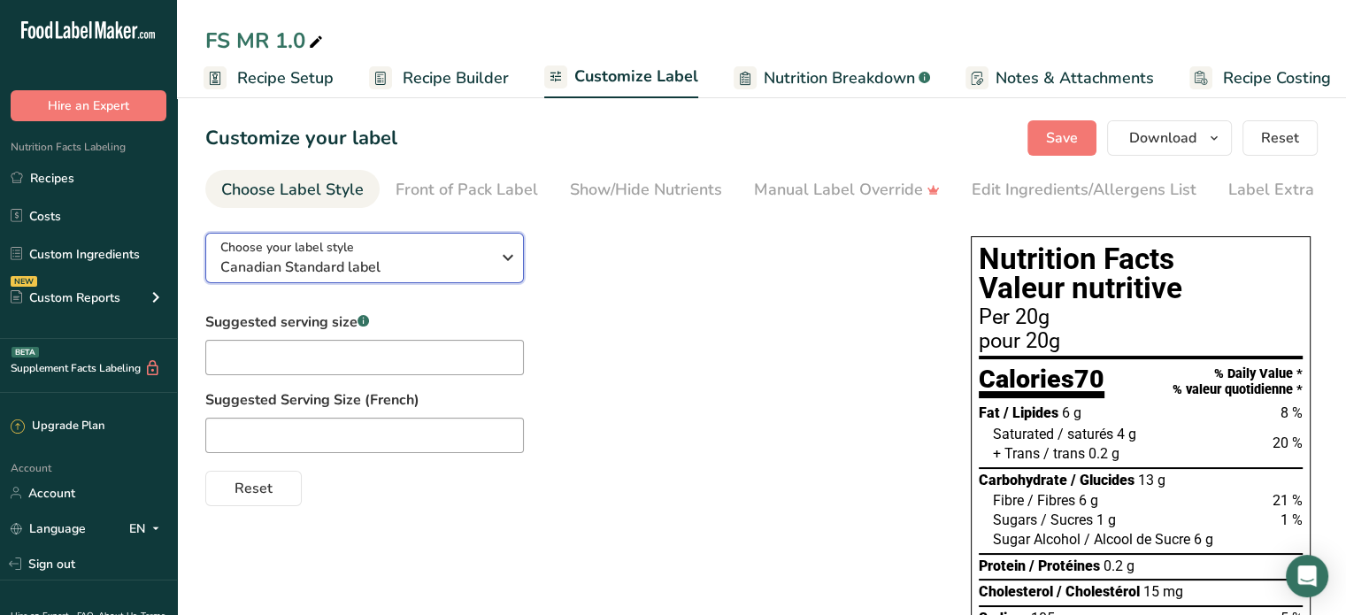
click at [422, 258] on div "Choose your label style Canadian Standard label" at bounding box center [355, 258] width 270 height 40
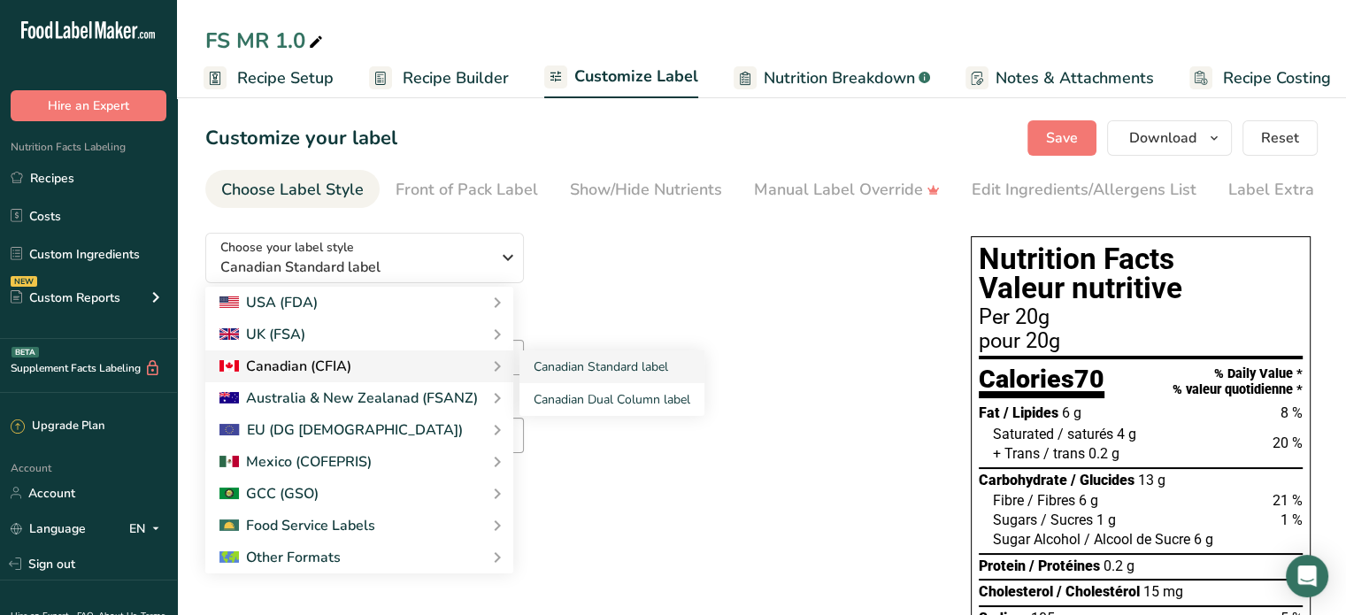
click at [404, 365] on div "Canadian (CFIA)" at bounding box center [360, 366] width 280 height 21
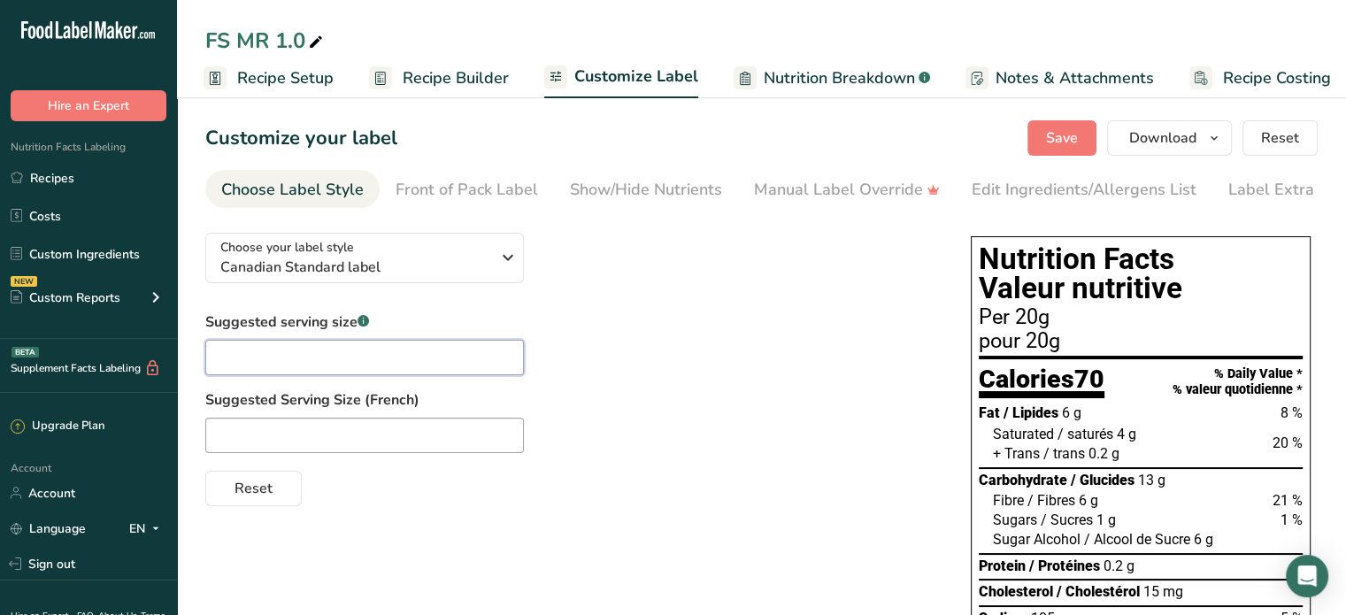
click at [400, 357] on input "text" at bounding box center [364, 357] width 319 height 35
type input "20"
click at [382, 433] on input "text" at bounding box center [364, 435] width 319 height 35
type input "20"
click at [752, 504] on div "Reset" at bounding box center [570, 485] width 730 height 42
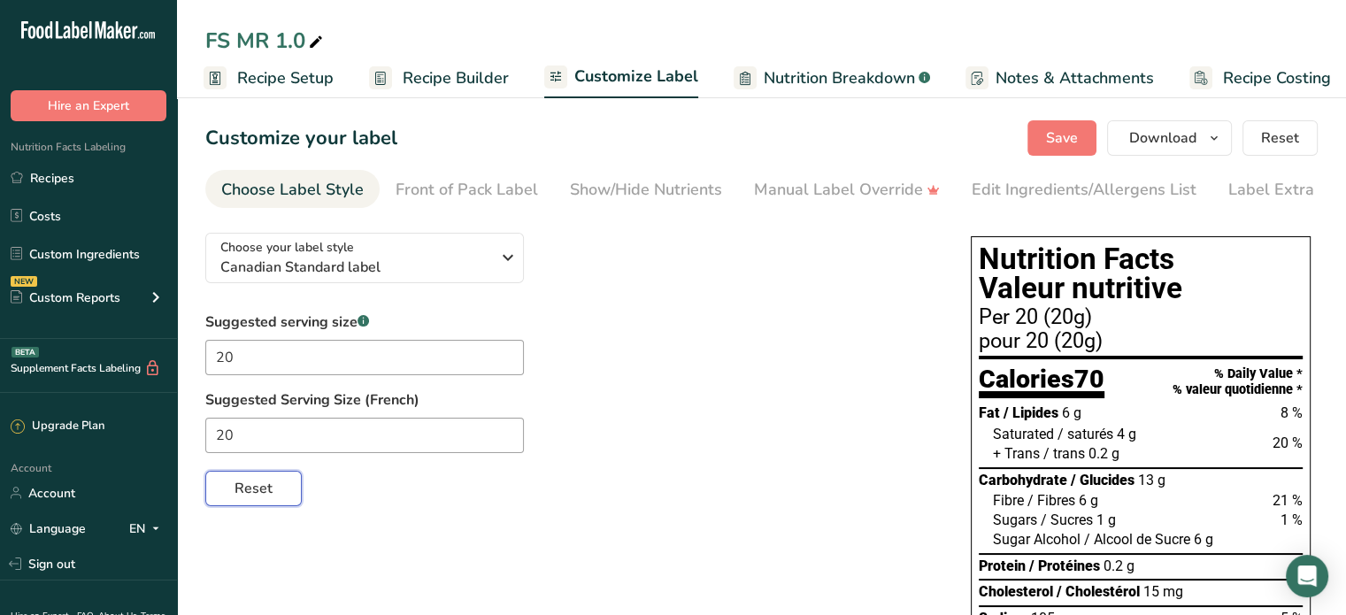
click at [227, 491] on button "Reset" at bounding box center [253, 488] width 96 height 35
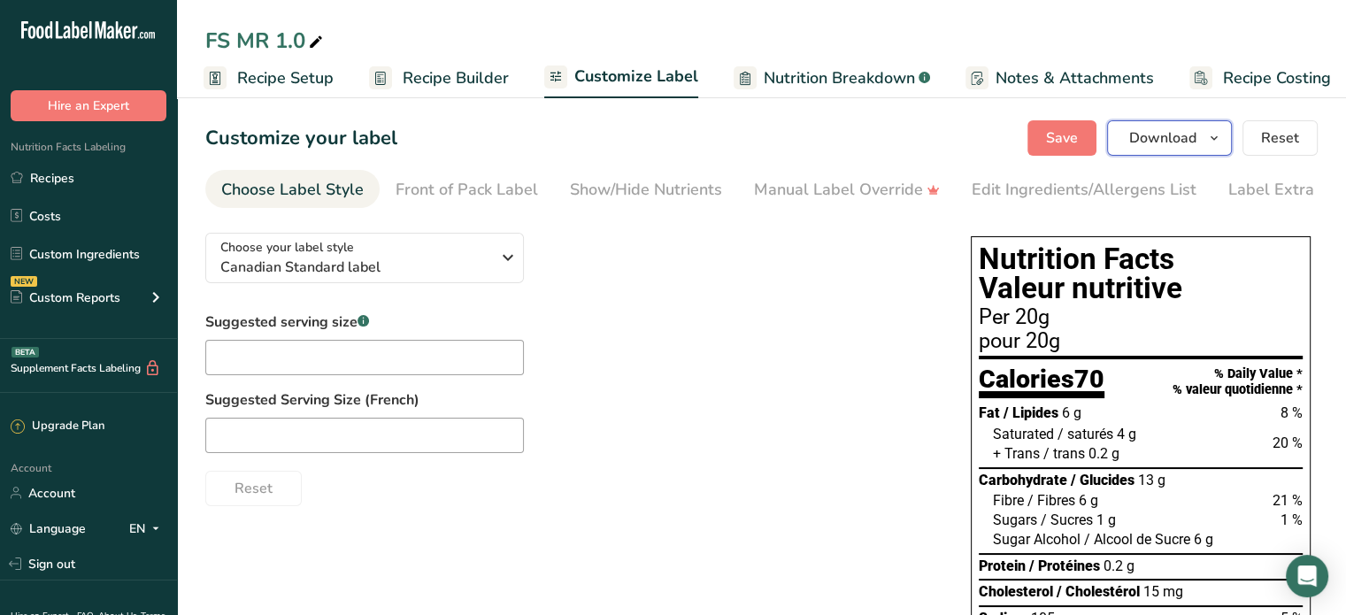
click at [1205, 134] on button "Download" at bounding box center [1169, 137] width 125 height 35
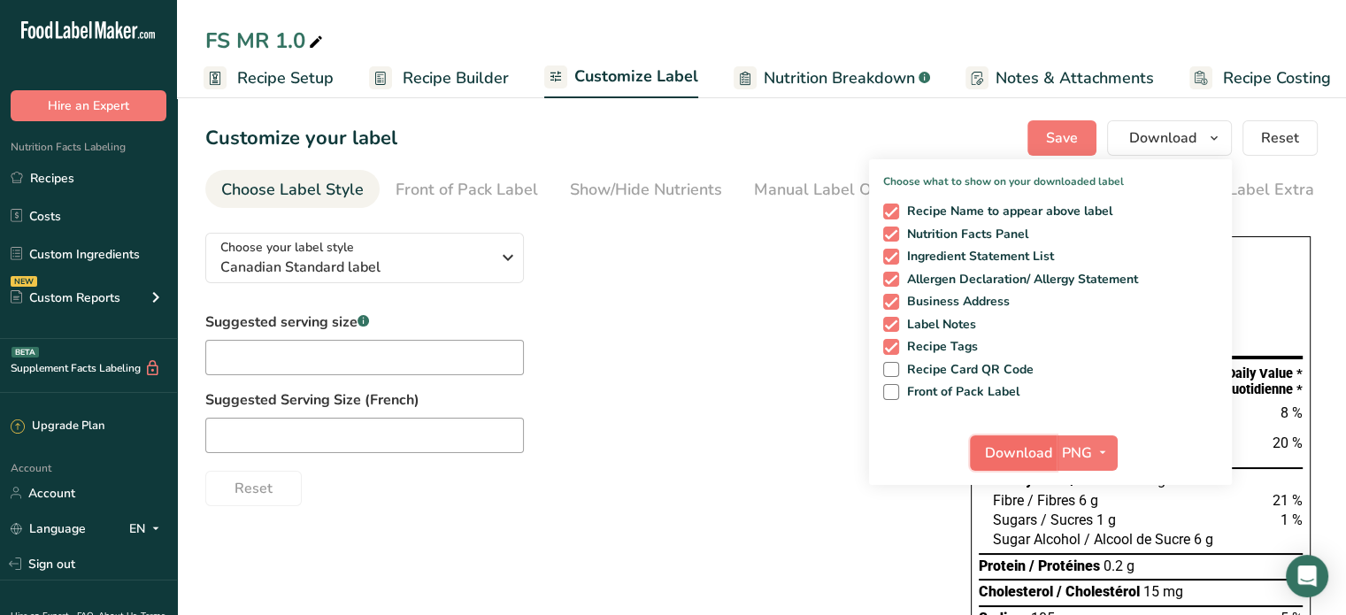
click at [1005, 451] on span "Download" at bounding box center [1018, 453] width 67 height 21
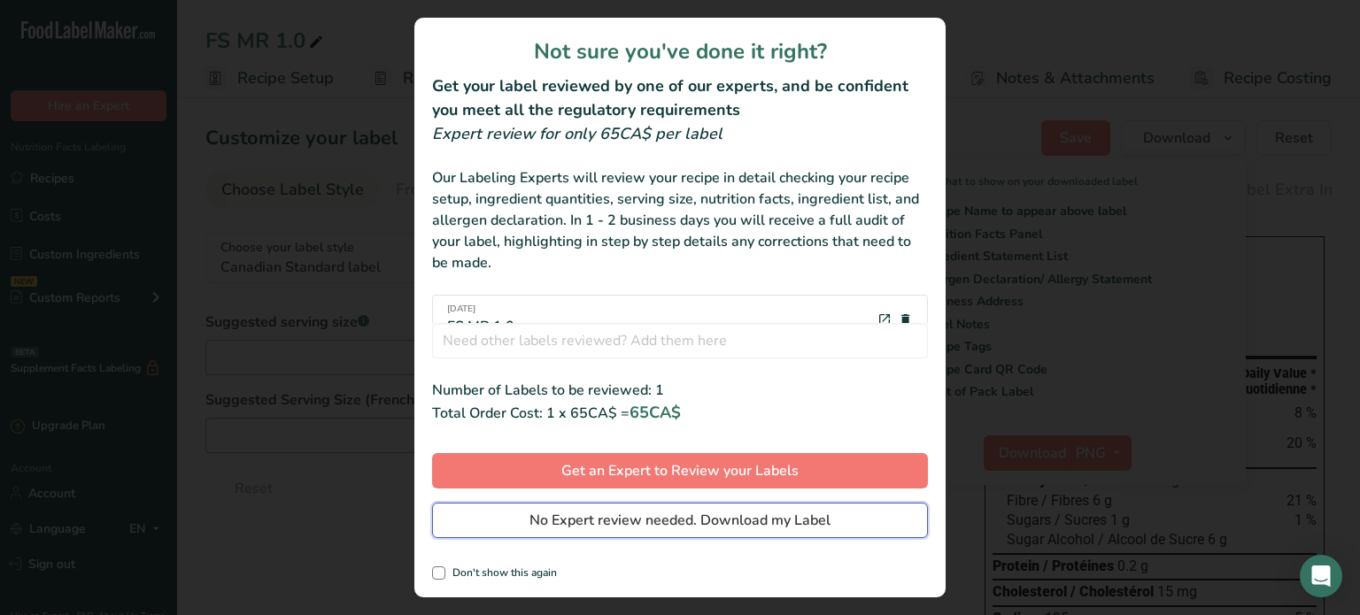
click at [642, 521] on span "No Expert review needed. Download my Label" at bounding box center [679, 520] width 301 height 21
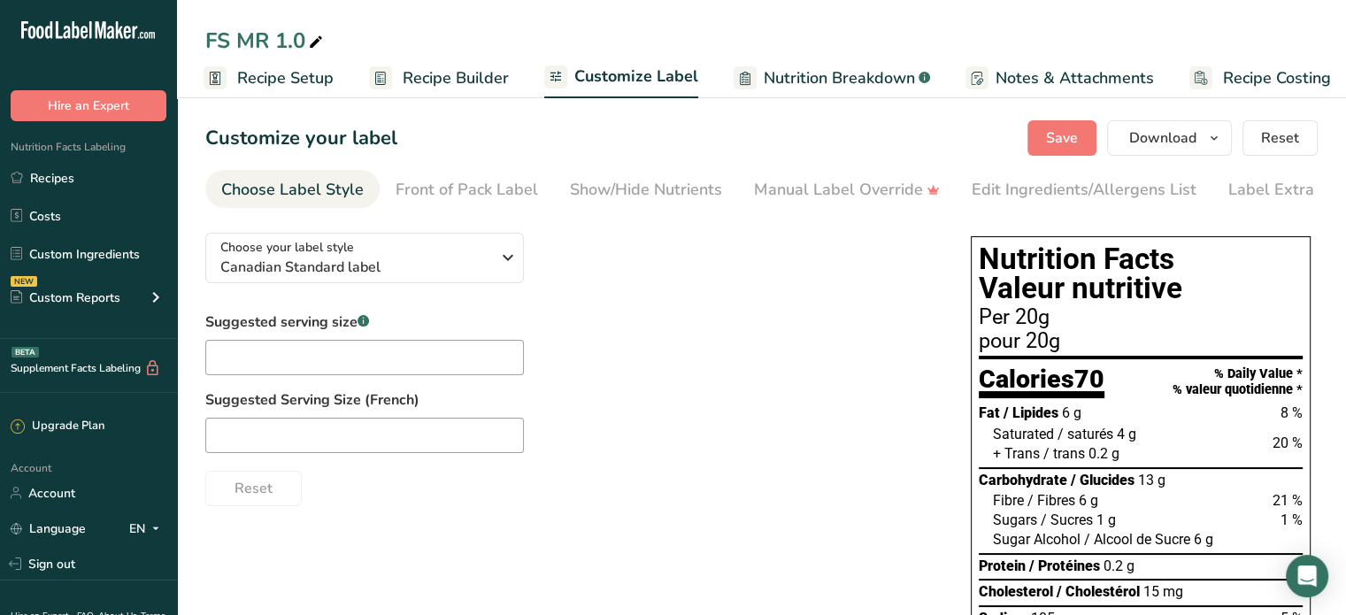
click at [484, 73] on span "Recipe Builder" at bounding box center [456, 78] width 106 height 24
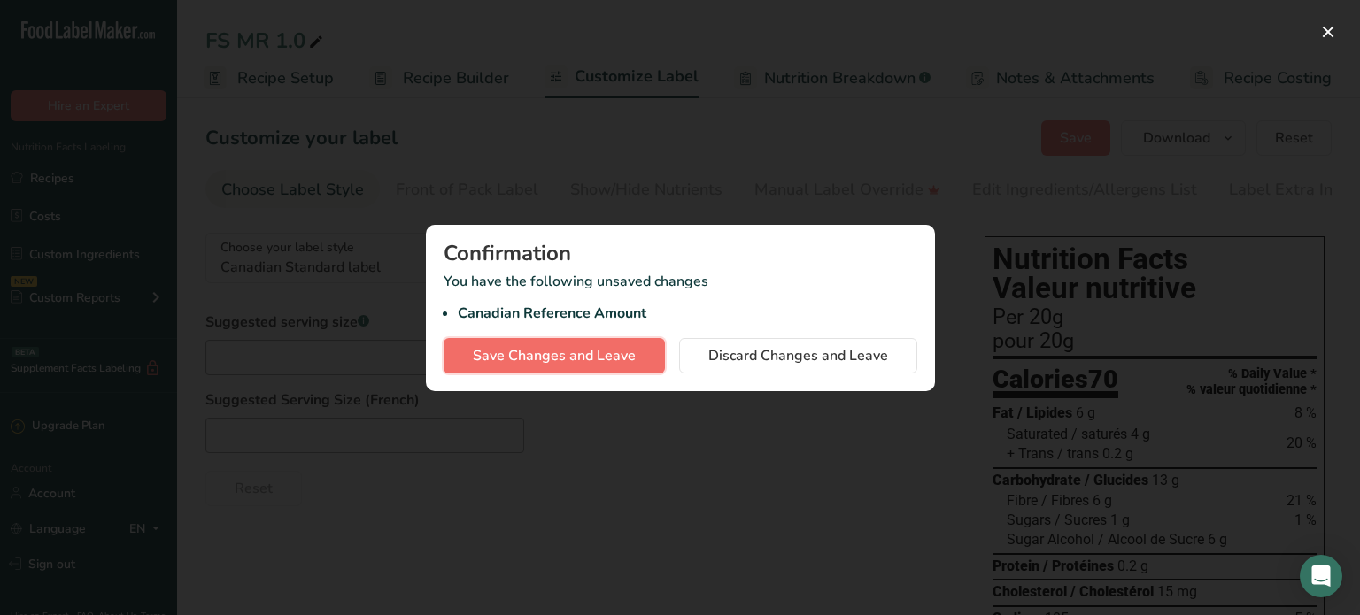
click at [521, 351] on span "Save Changes and Leave" at bounding box center [554, 355] width 163 height 21
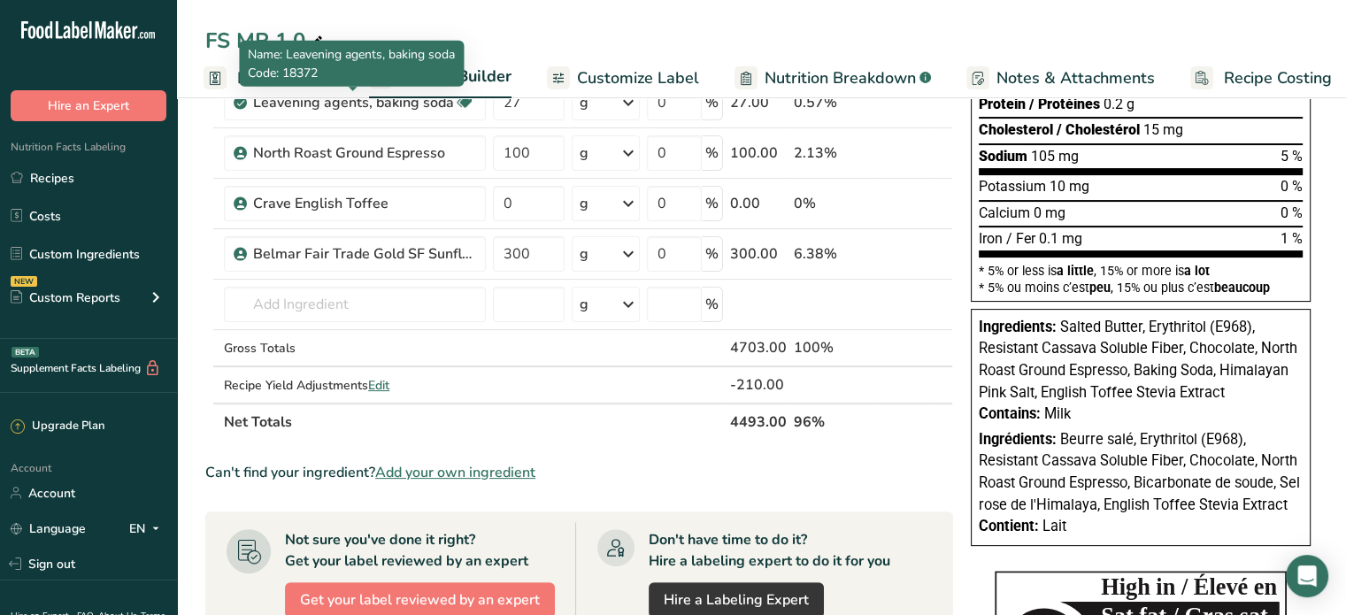
scroll to position [354, 0]
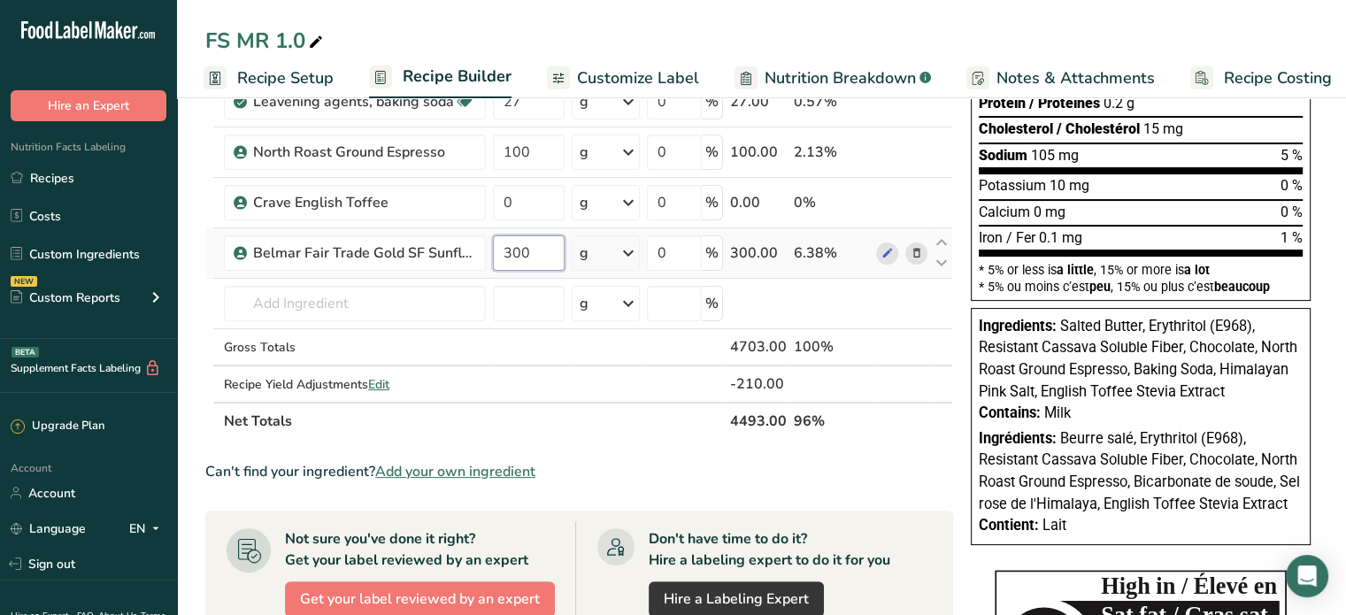
click at [531, 248] on input "300" at bounding box center [529, 252] width 72 height 35
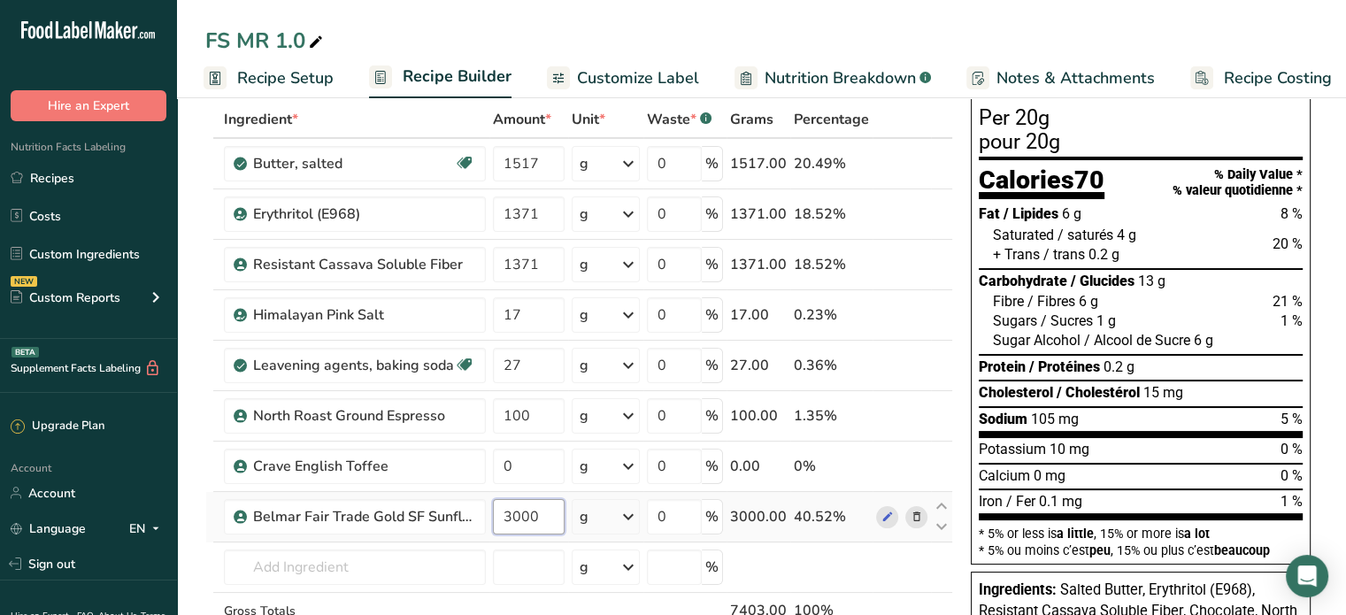
scroll to position [89, 0]
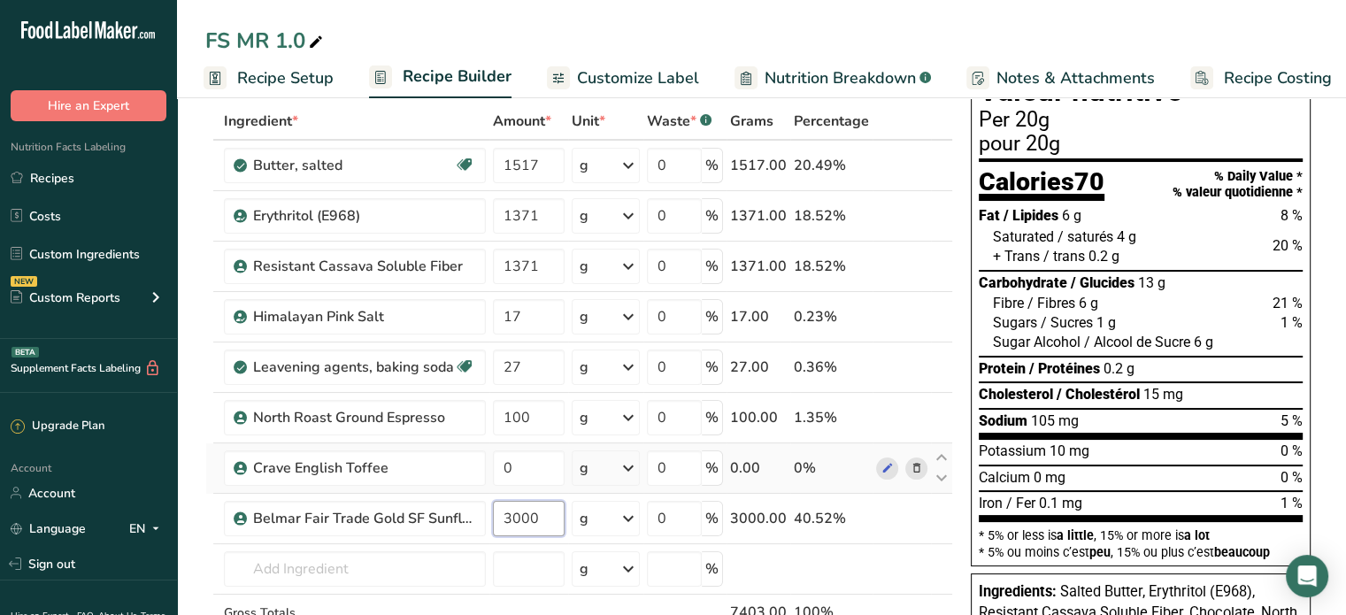
type input "3000"
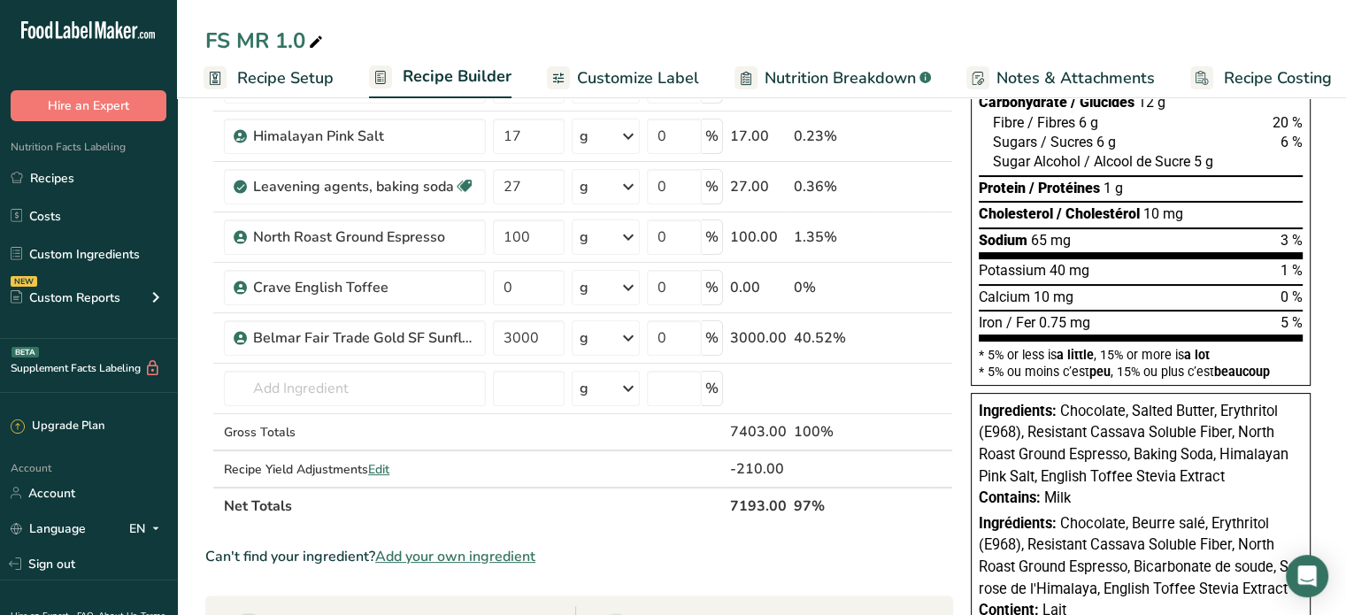
scroll to position [0, 0]
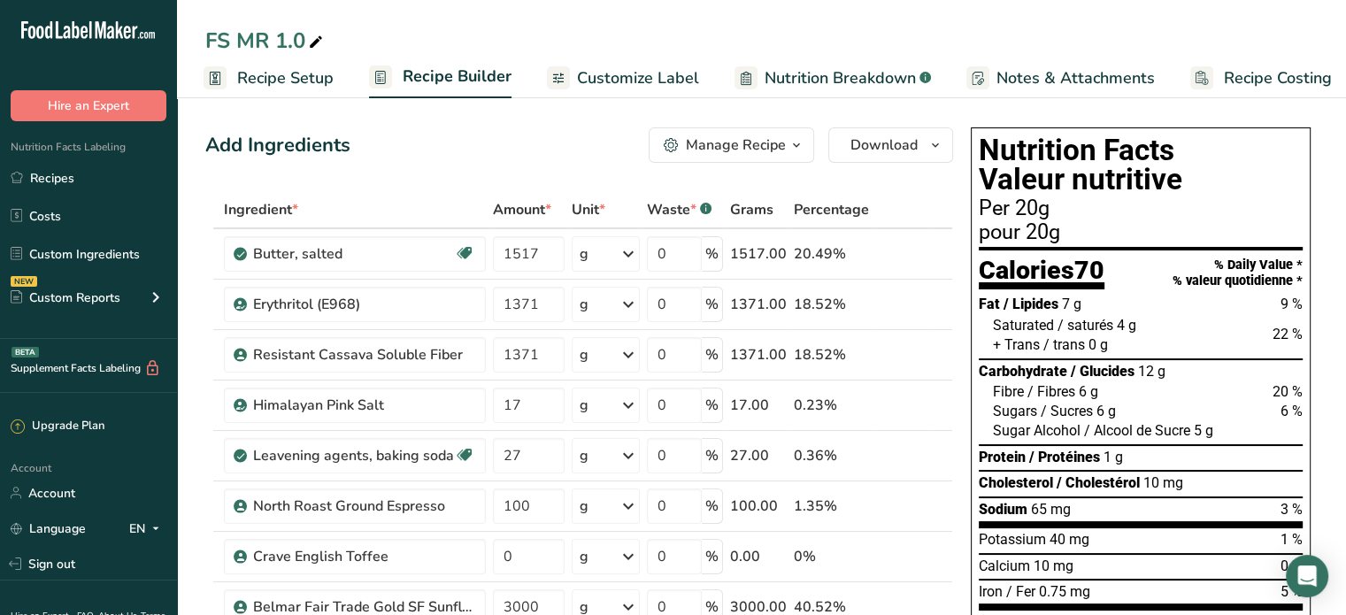
click at [1114, 326] on span "/ saturés" at bounding box center [1086, 325] width 56 height 17
click at [57, 251] on link "Custom Ingredients" at bounding box center [88, 254] width 177 height 34
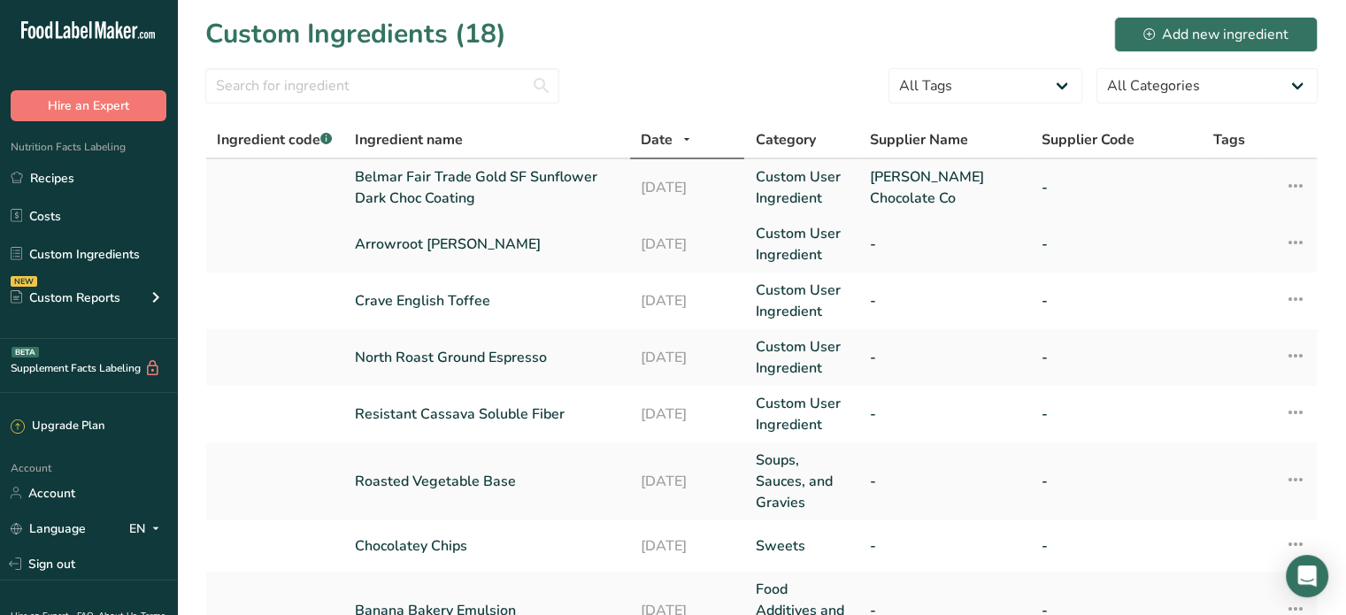
click at [429, 180] on link "Belmar Fair Trade Gold SF Sunflower Dark Choc Coating" at bounding box center [487, 187] width 265 height 42
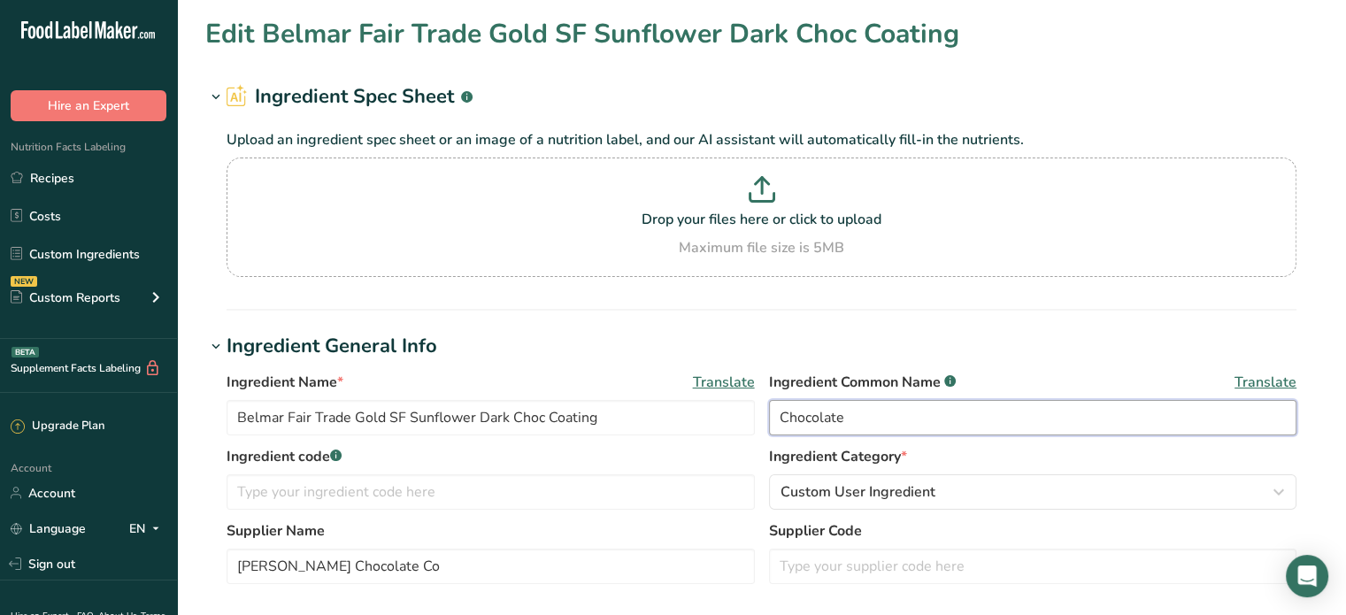
click at [852, 414] on input "Chocolate" at bounding box center [1033, 417] width 528 height 35
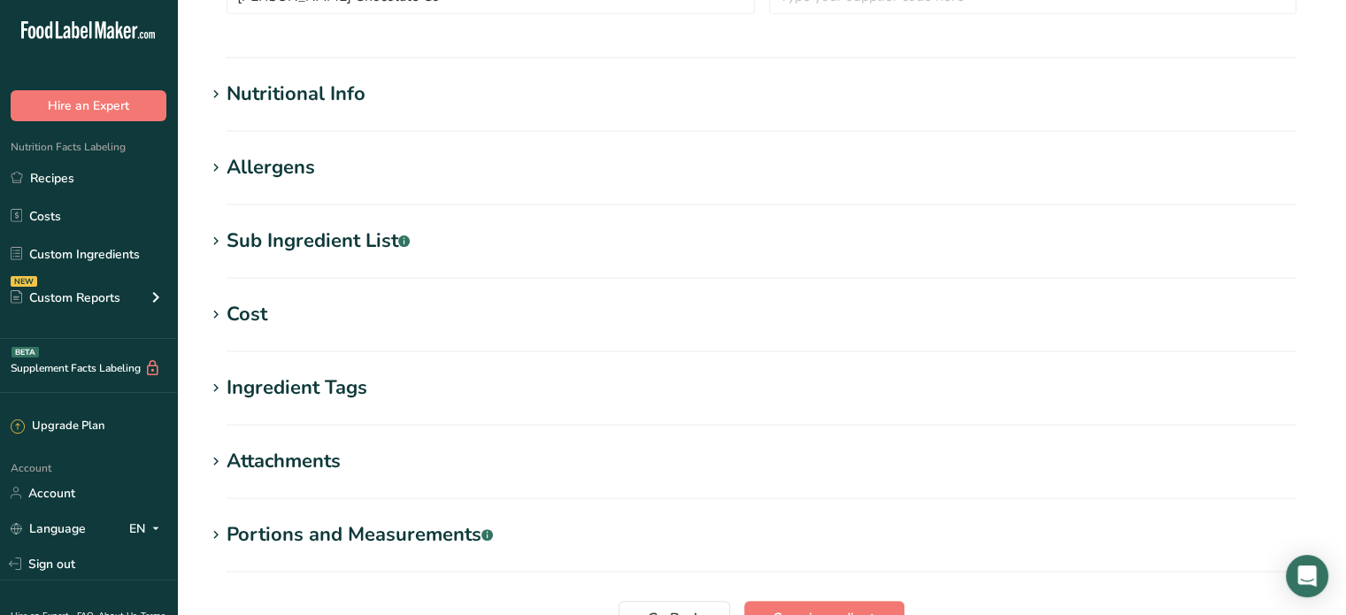
scroll to position [741, 0]
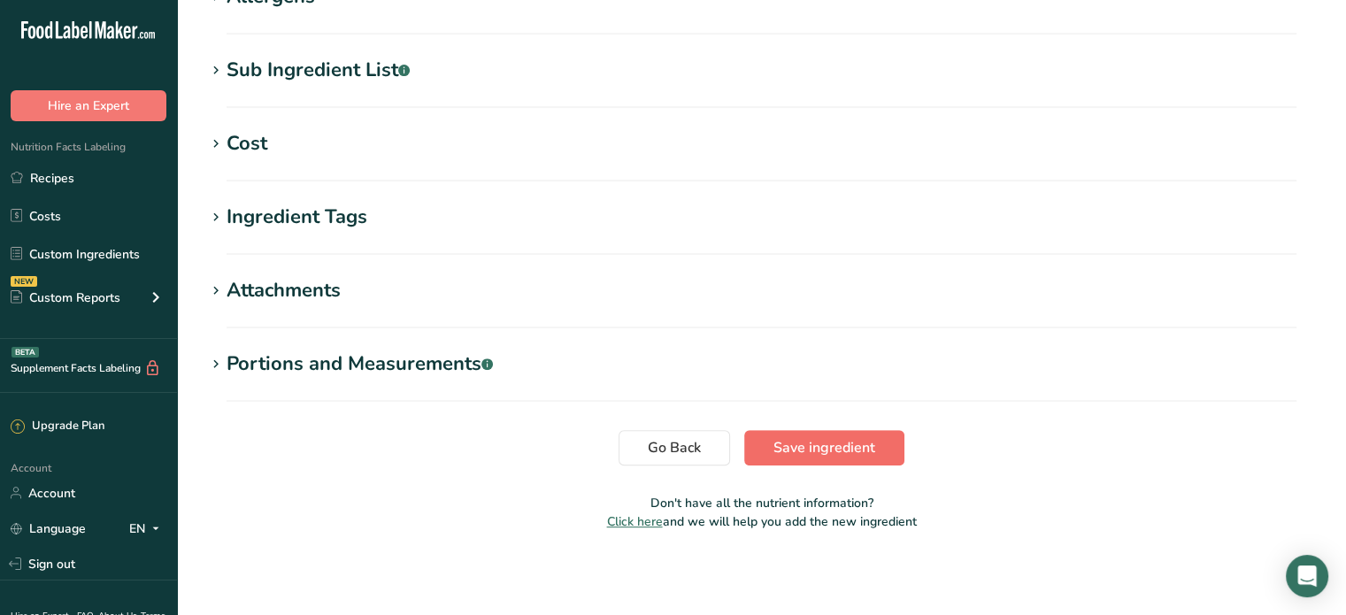
type input "Chocolate (chocolate mass, erythritol, [MEDICAL_DATA] (extract of chicory root)…"
click at [822, 449] on span "Save ingredient" at bounding box center [825, 447] width 102 height 21
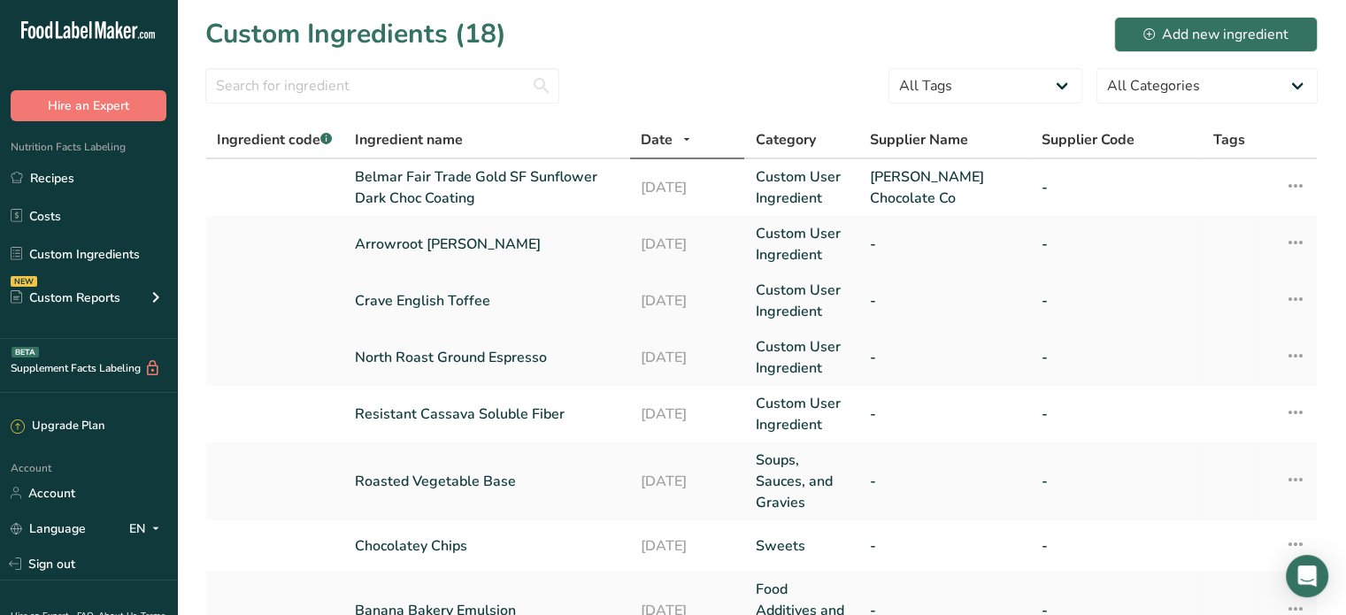
click at [429, 298] on link "Crave English Toffee" at bounding box center [487, 300] width 265 height 21
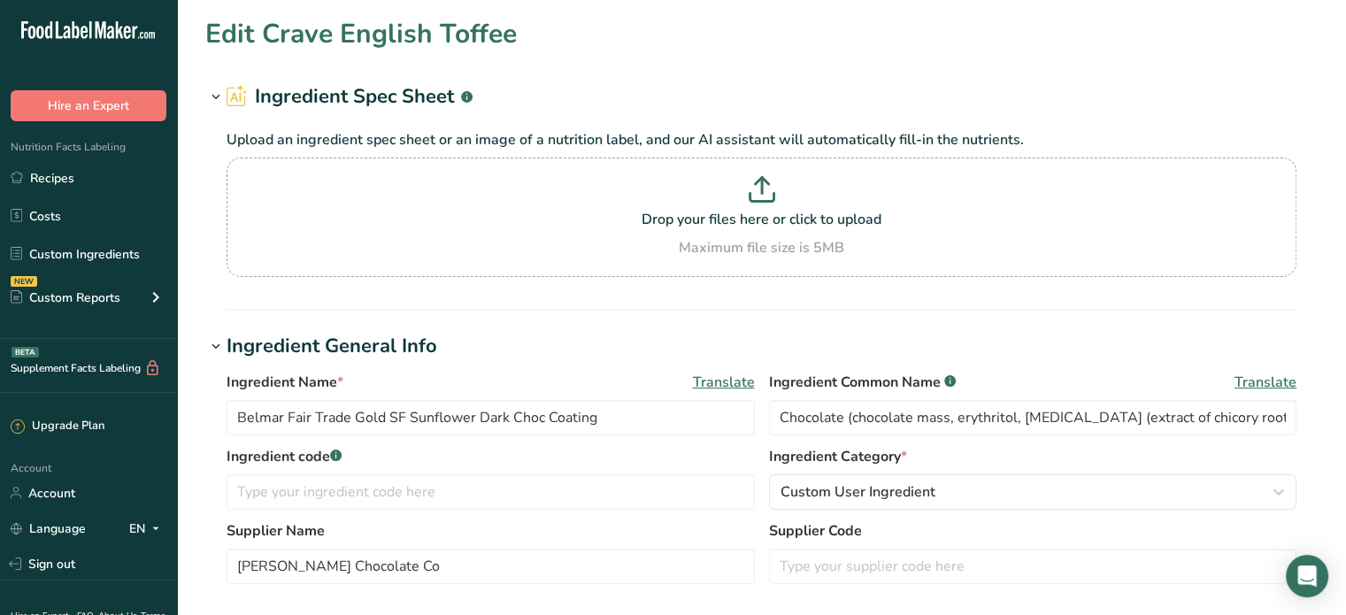
type input "Crave English Toffee"
type input "English Toffee Stevia Extract"
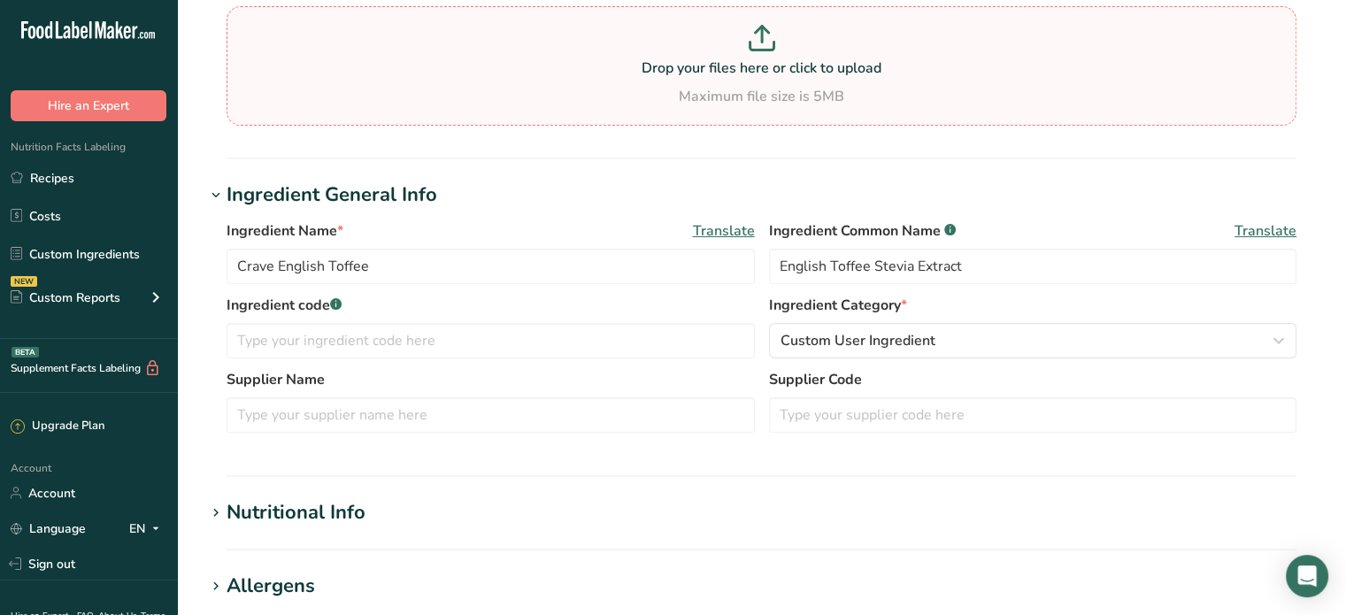
scroll to position [177, 0]
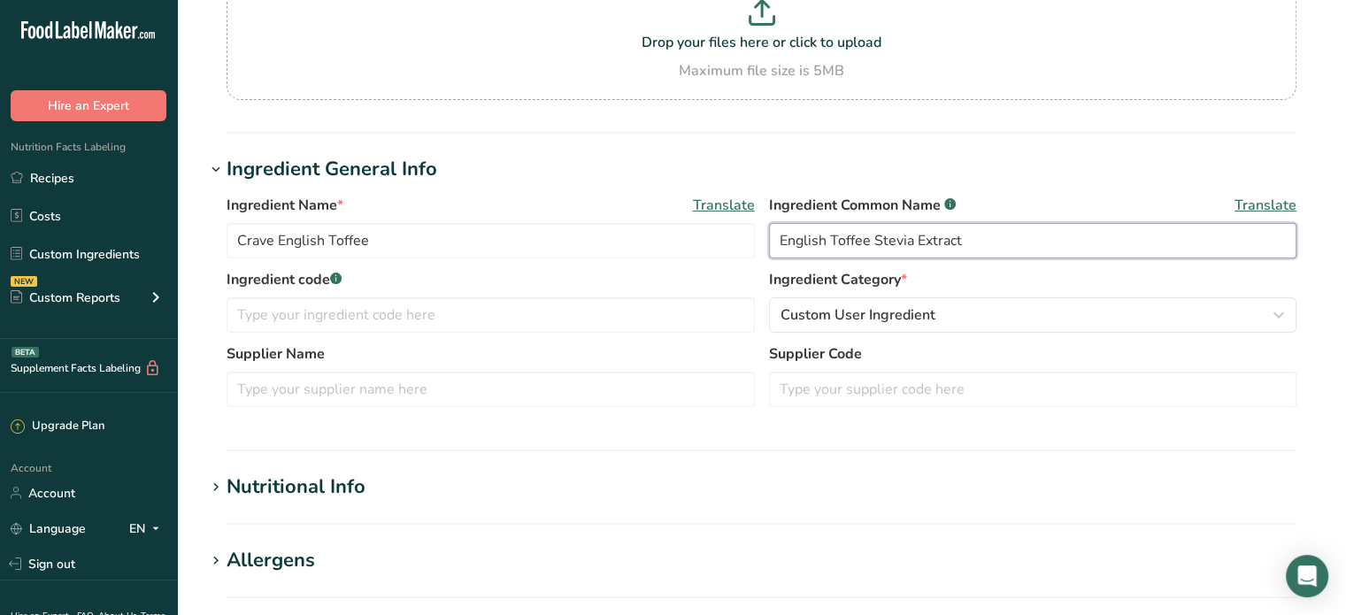
click at [871, 239] on input "English Toffee Stevia Extract" at bounding box center [1033, 240] width 528 height 35
type input "S"
type input "Flavour"
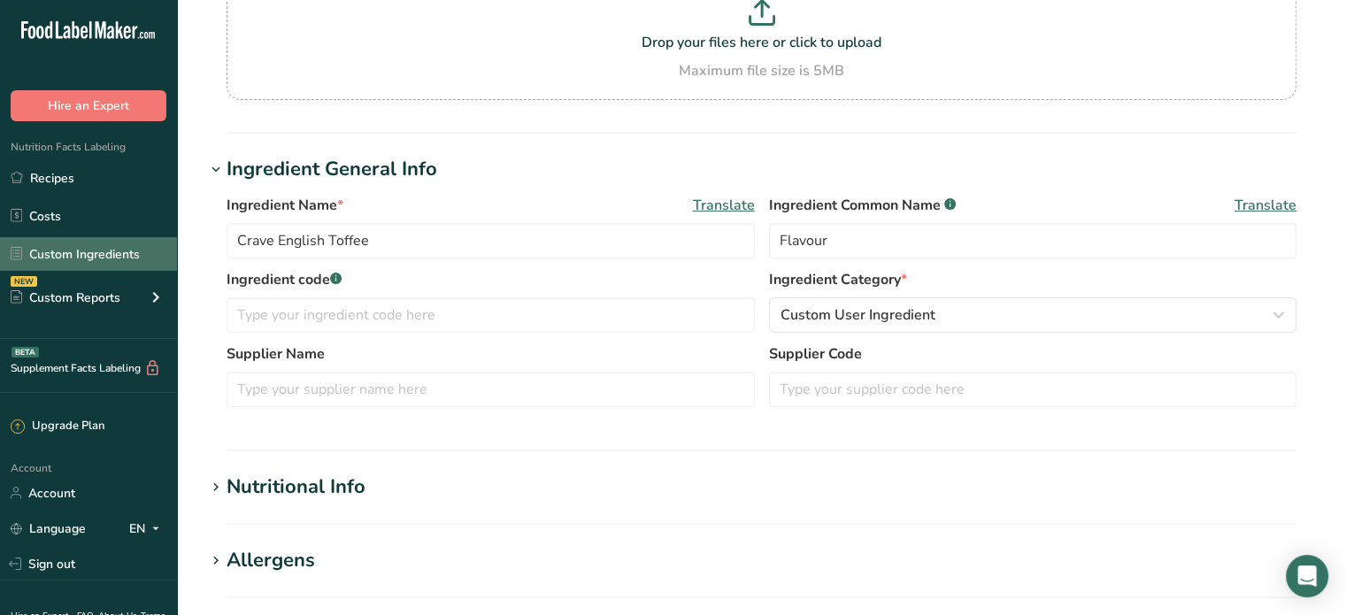
click at [66, 248] on link "Custom Ingredients" at bounding box center [88, 254] width 177 height 34
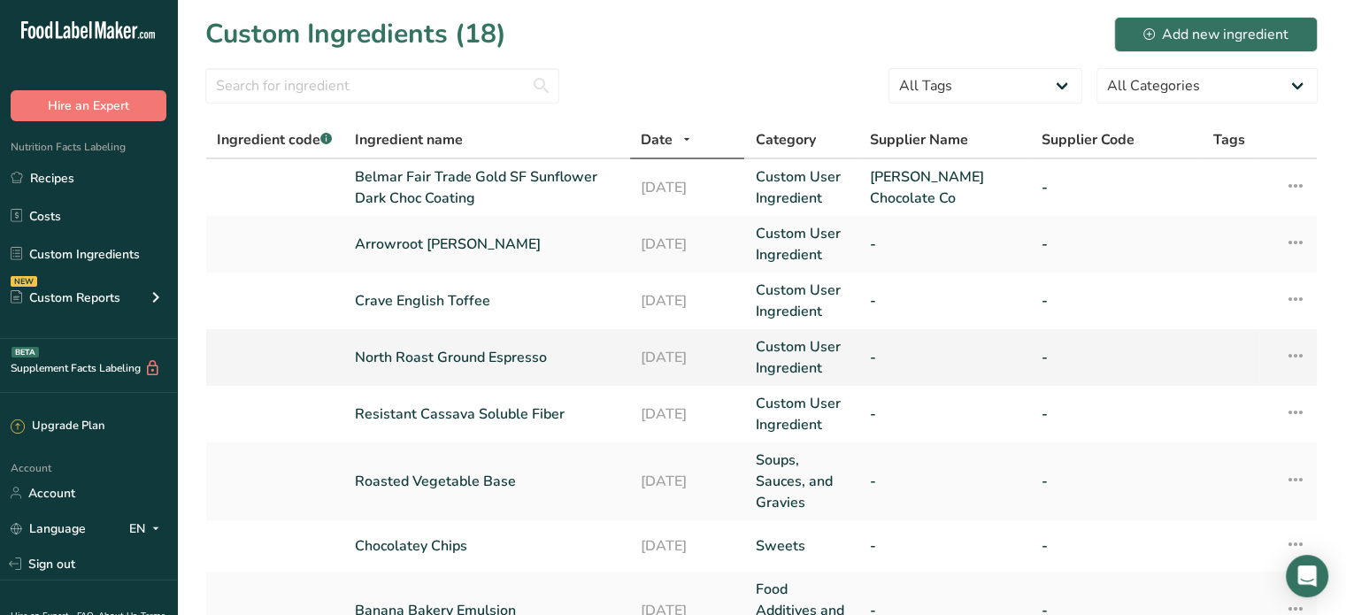
click at [496, 351] on link "North Roast Ground Espresso" at bounding box center [487, 357] width 265 height 21
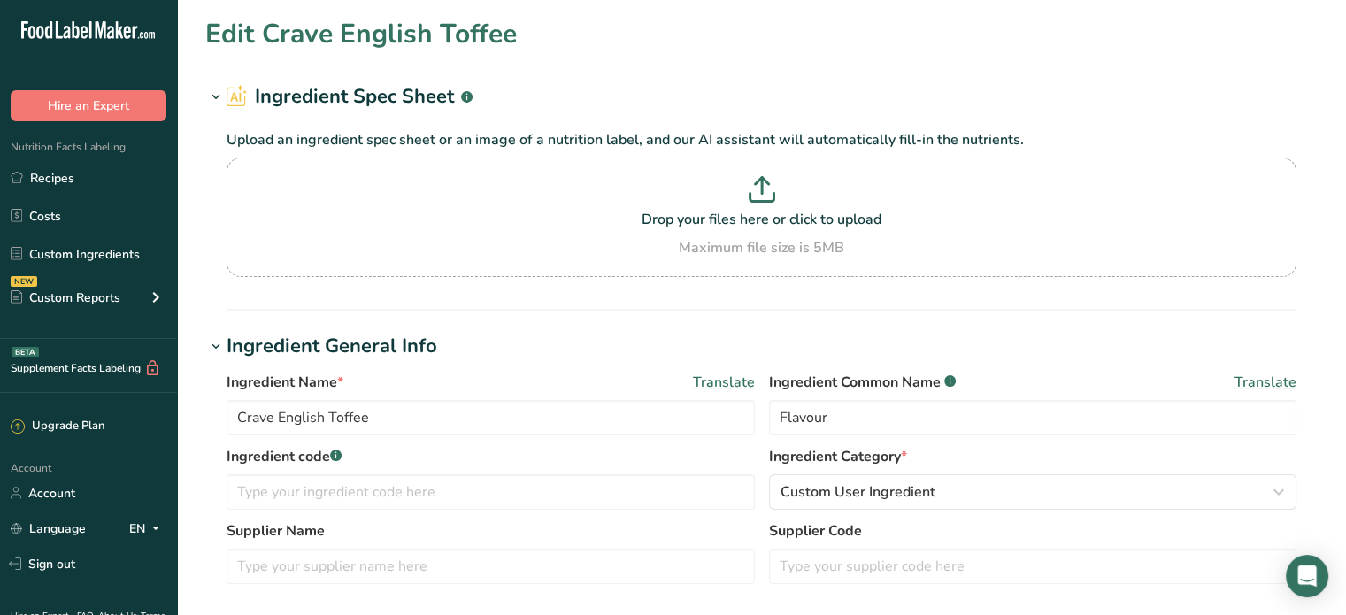
type input "North Roast Ground Espresso"
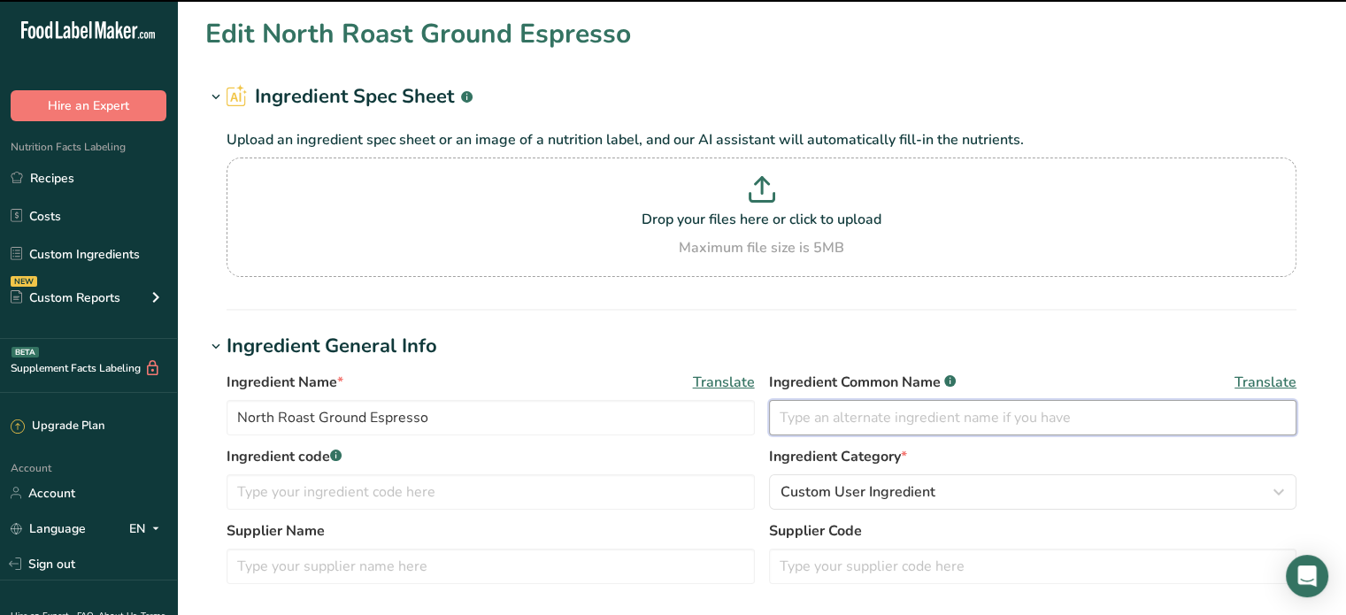
click at [806, 413] on input "text" at bounding box center [1033, 417] width 528 height 35
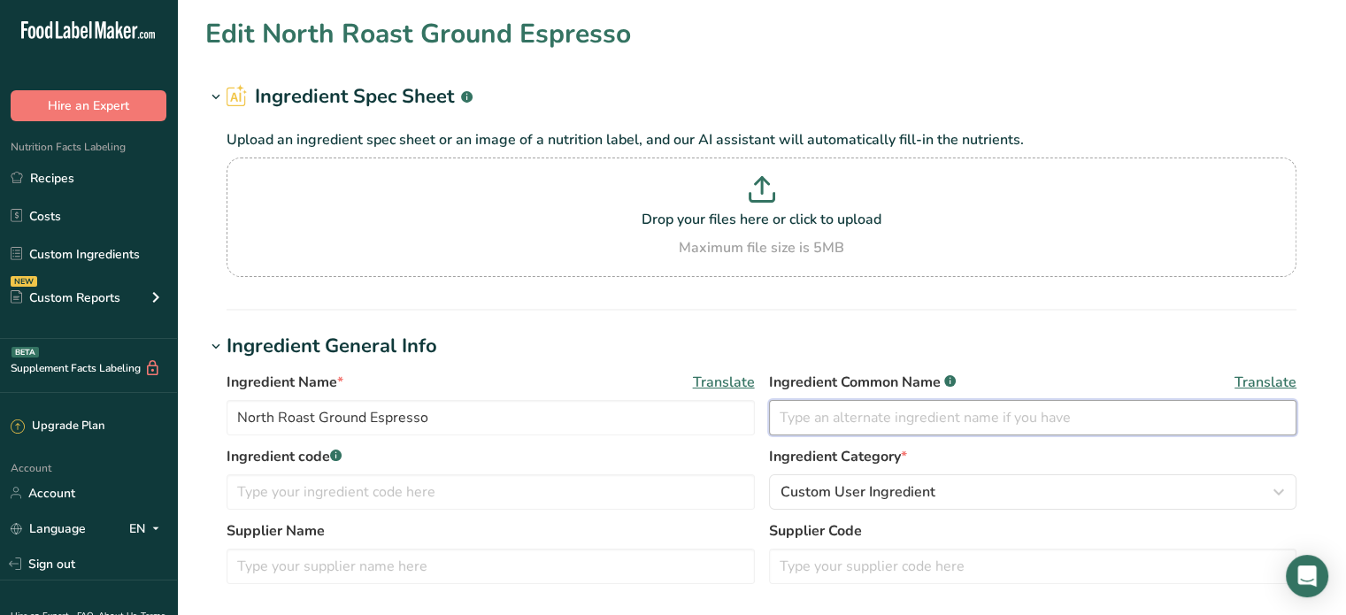
type input "G"
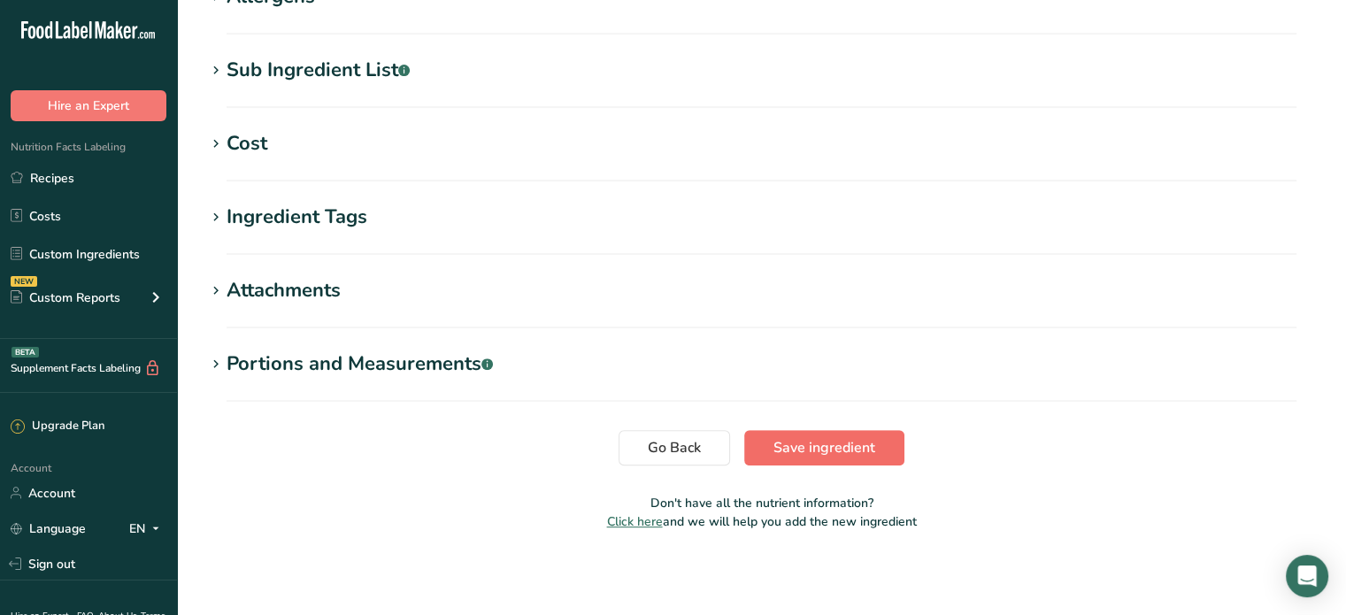
type input "Espresso"
click at [839, 447] on span "Save ingredient" at bounding box center [825, 447] width 102 height 21
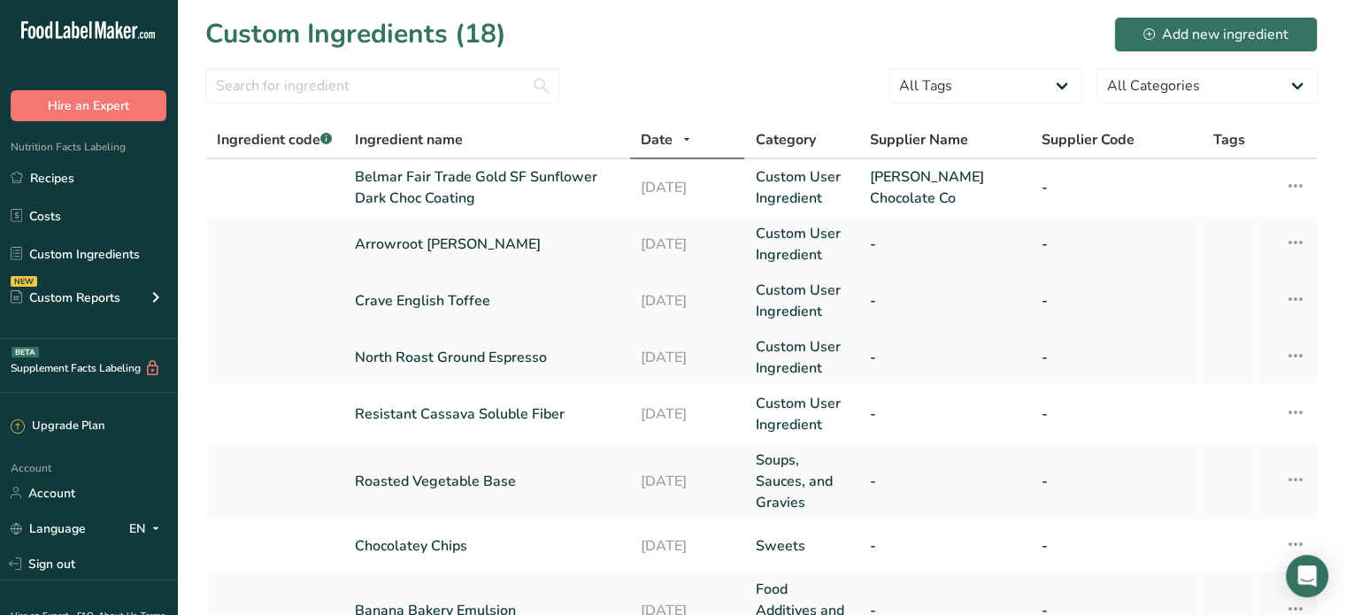
drag, startPoint x: 433, startPoint y: 300, endPoint x: 495, endPoint y: 298, distance: 62.0
click at [433, 300] on link "Crave English Toffee" at bounding box center [487, 300] width 265 height 21
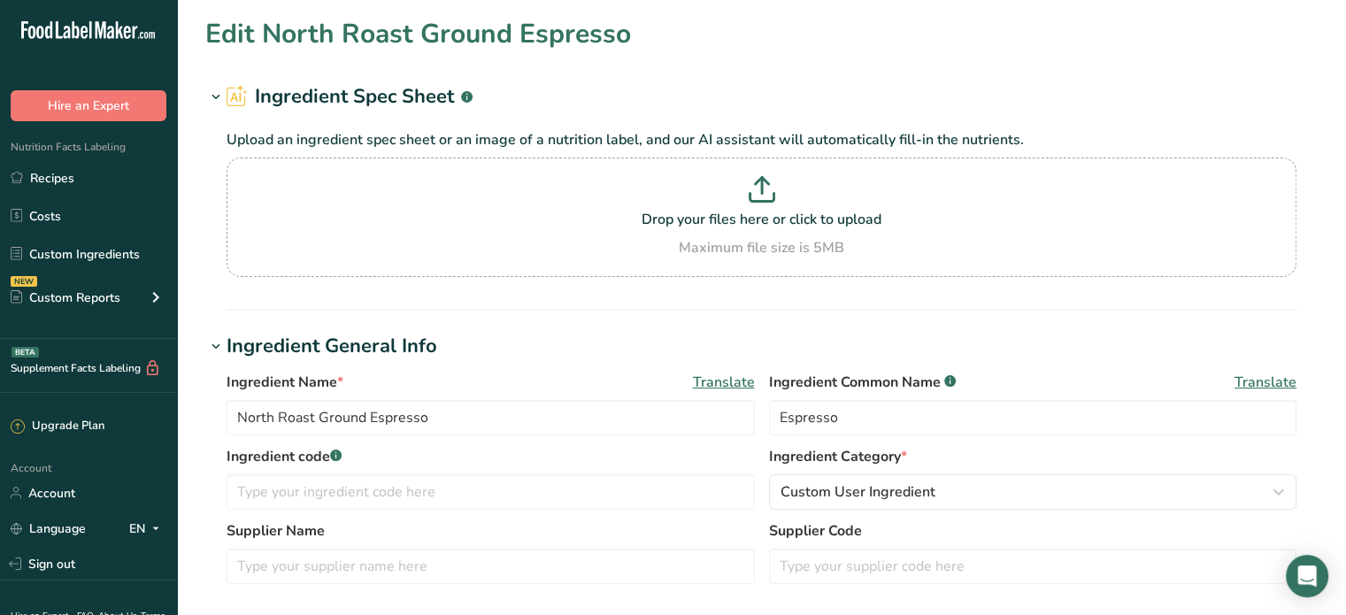
type input "Crave English Toffee"
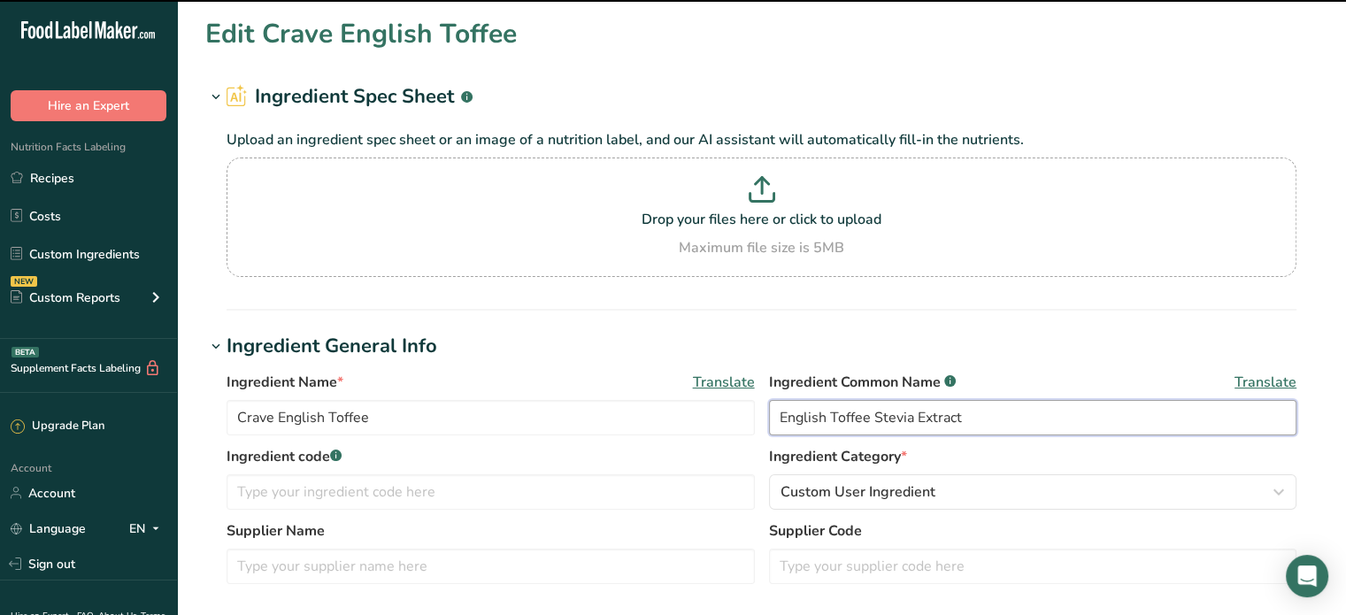
drag, startPoint x: 998, startPoint y: 414, endPoint x: 644, endPoint y: 396, distance: 354.6
click at [628, 396] on div "Ingredient Name * Translate Crave English Toffee Ingredient Common Name .a-a{fi…" at bounding box center [762, 409] width 1070 height 74
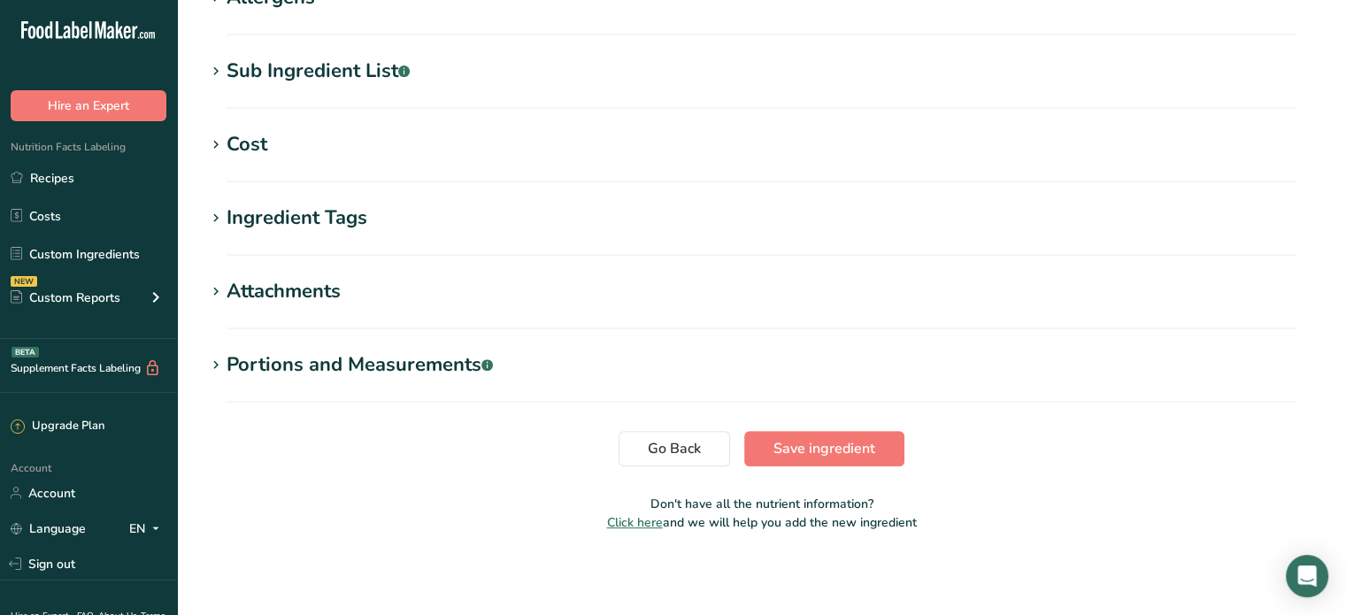
scroll to position [741, 0]
type input "Flavour"
click at [822, 446] on span "Save ingredient" at bounding box center [825, 447] width 102 height 21
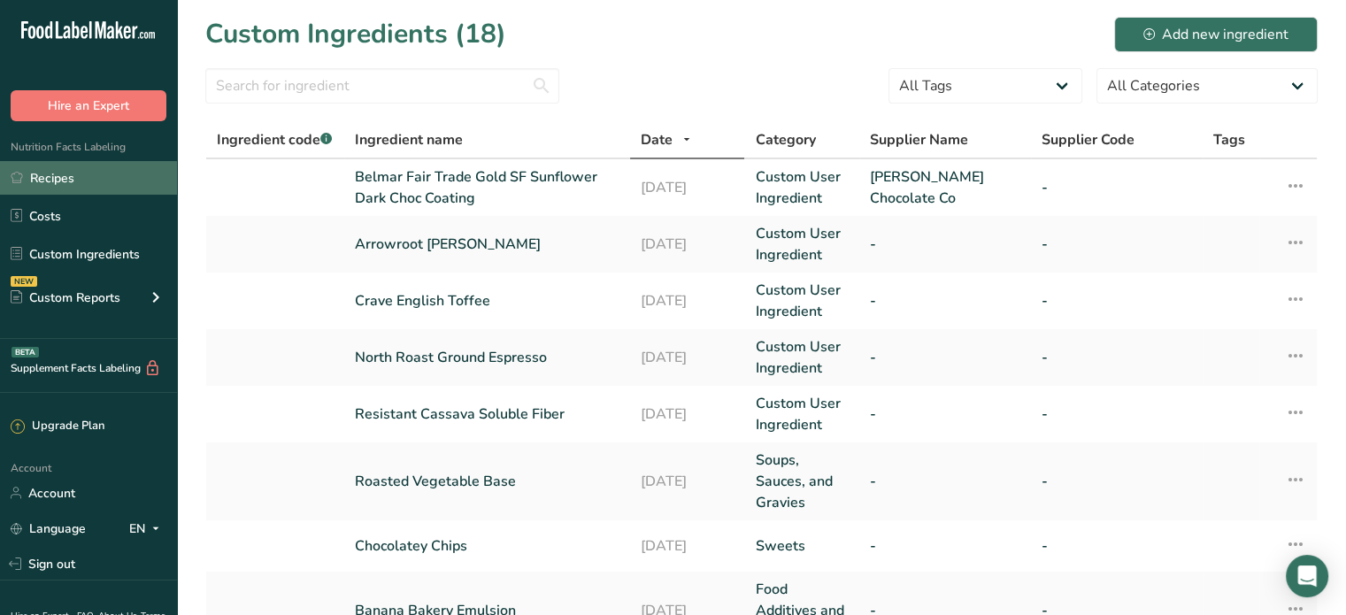
click at [73, 176] on link "Recipes" at bounding box center [88, 178] width 177 height 34
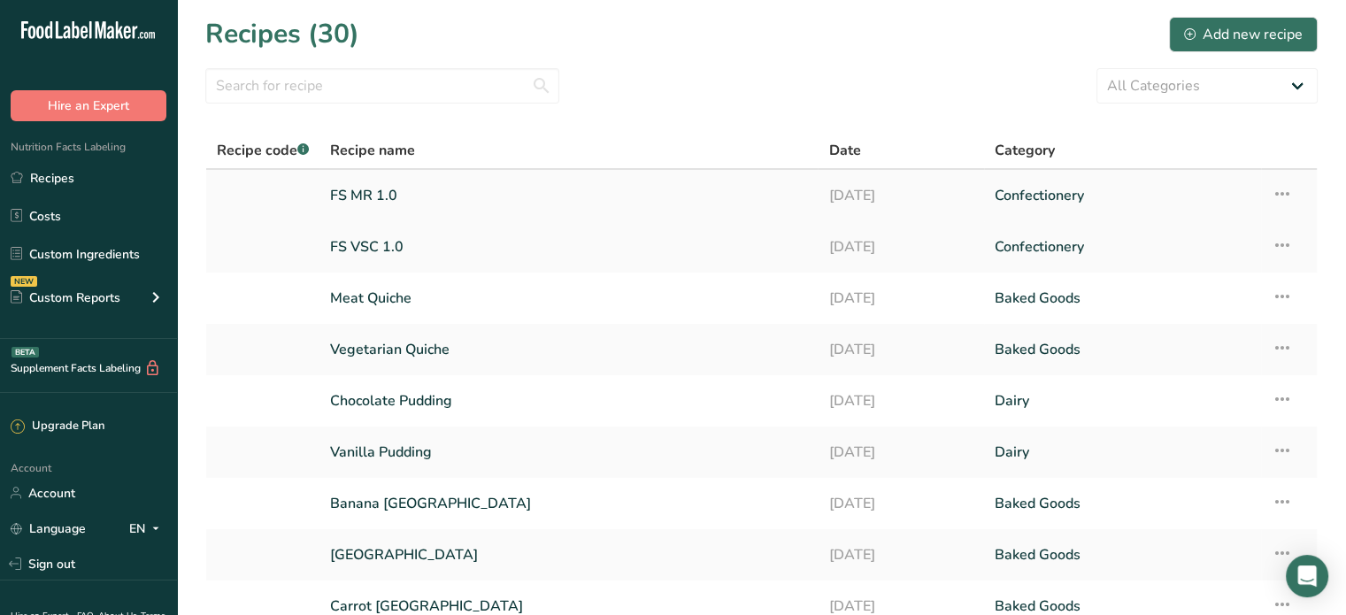
click at [365, 191] on link "FS MR 1.0" at bounding box center [568, 195] width 477 height 37
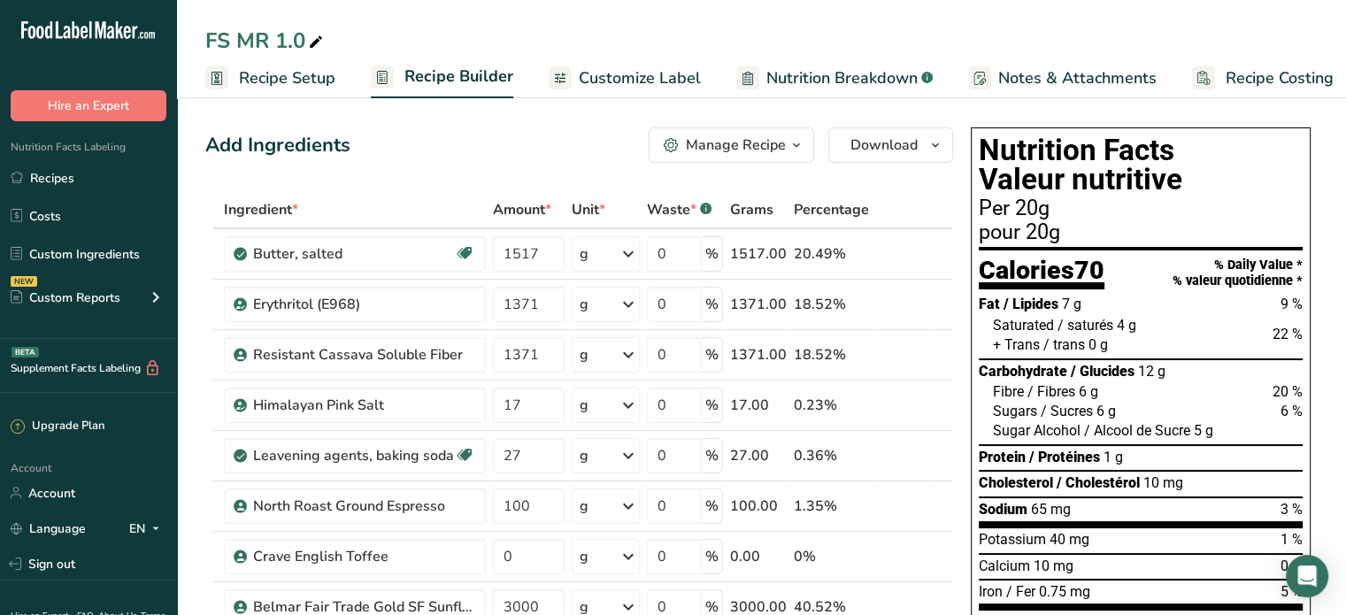
click at [629, 74] on span "Customize Label" at bounding box center [640, 78] width 122 height 24
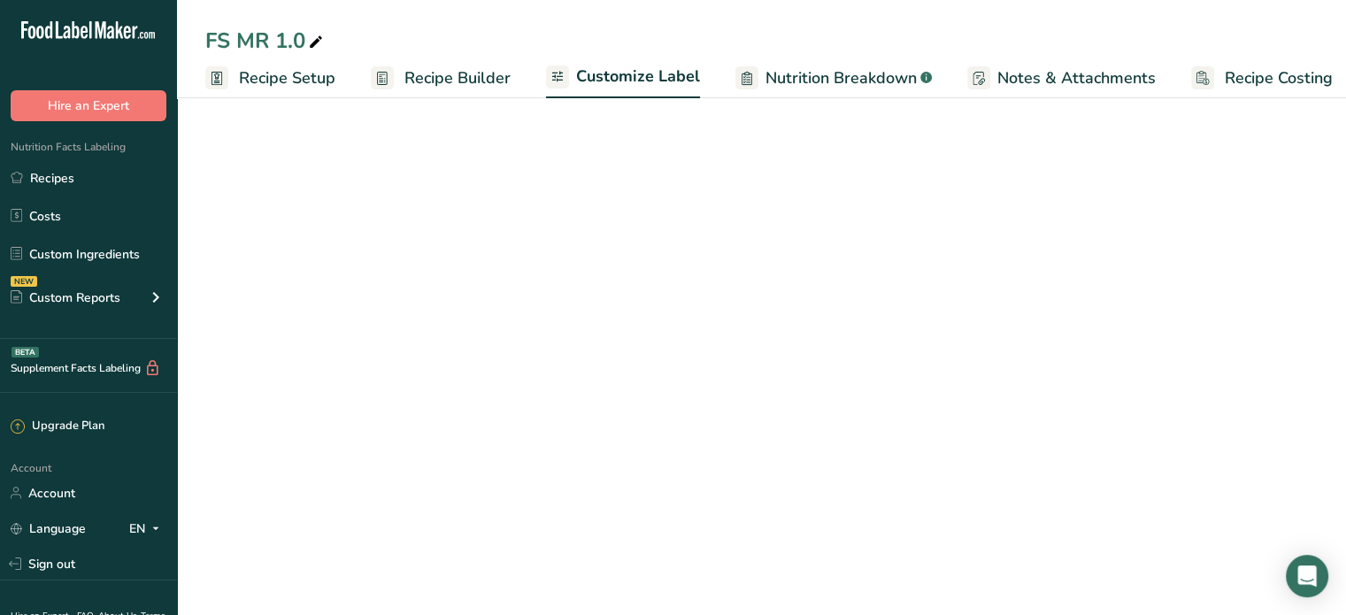
scroll to position [0, 15]
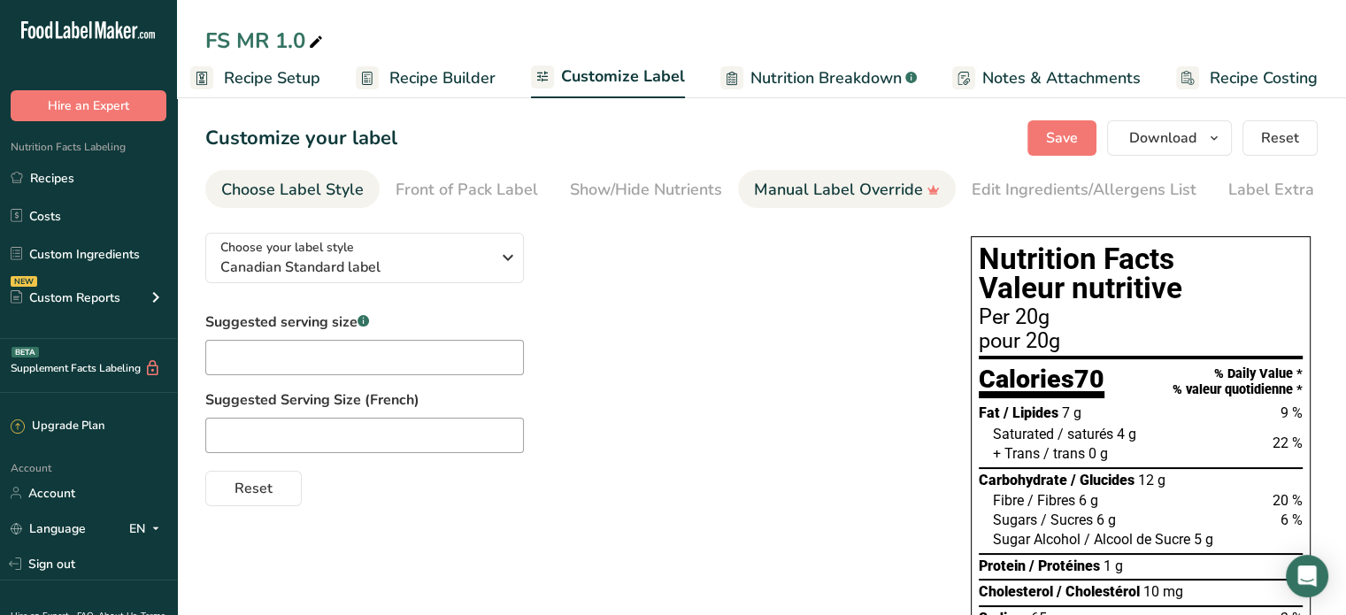
click at [818, 189] on div "Manual Label Override" at bounding box center [847, 190] width 186 height 24
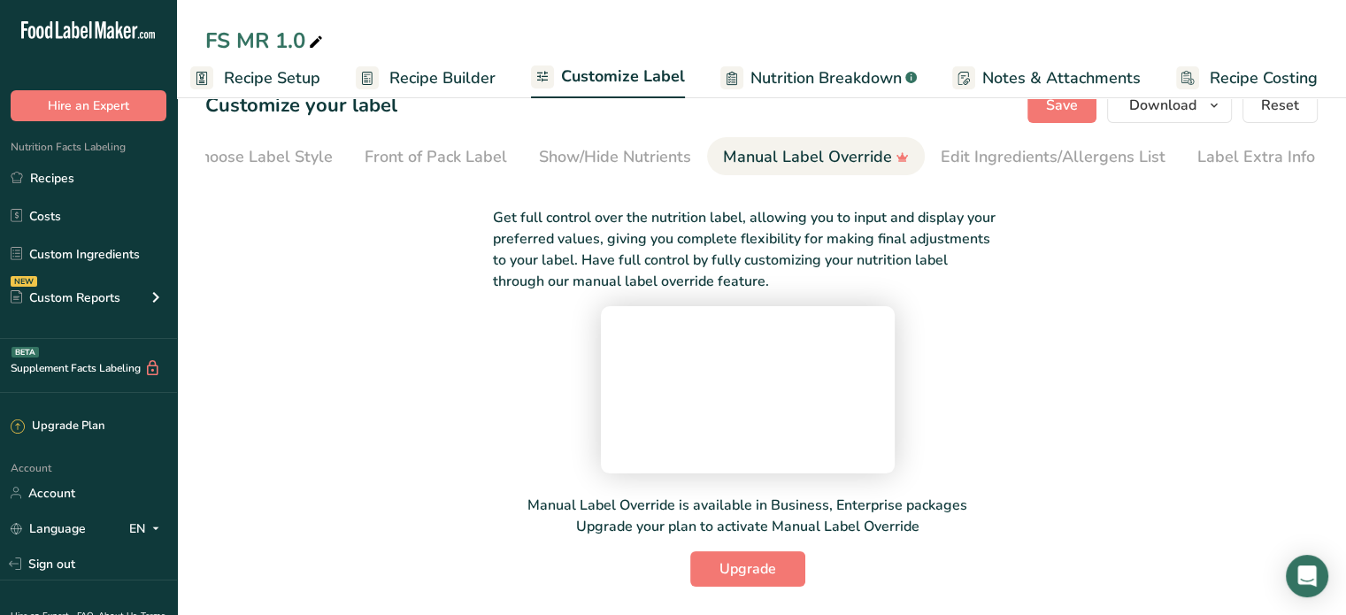
scroll to position [174, 0]
click at [606, 74] on span "Customize Label" at bounding box center [623, 77] width 124 height 24
click at [1068, 73] on span "Notes & Attachments" at bounding box center [1062, 78] width 158 height 24
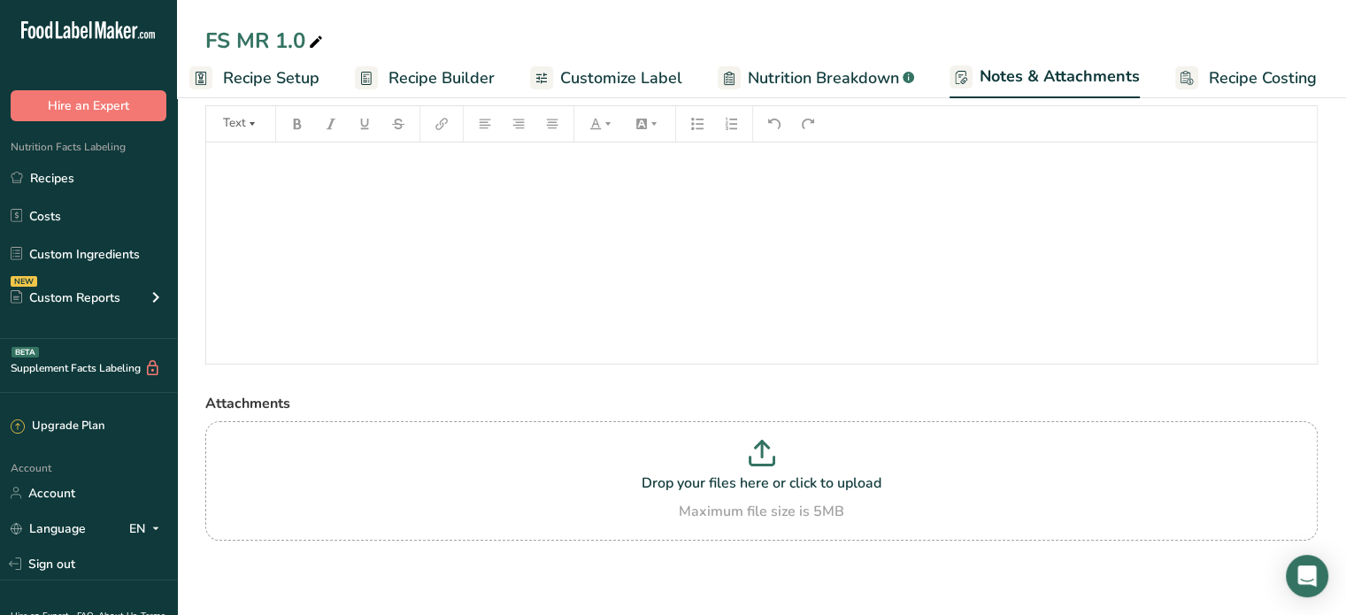
scroll to position [78, 0]
click at [464, 76] on span "Recipe Builder" at bounding box center [442, 78] width 106 height 24
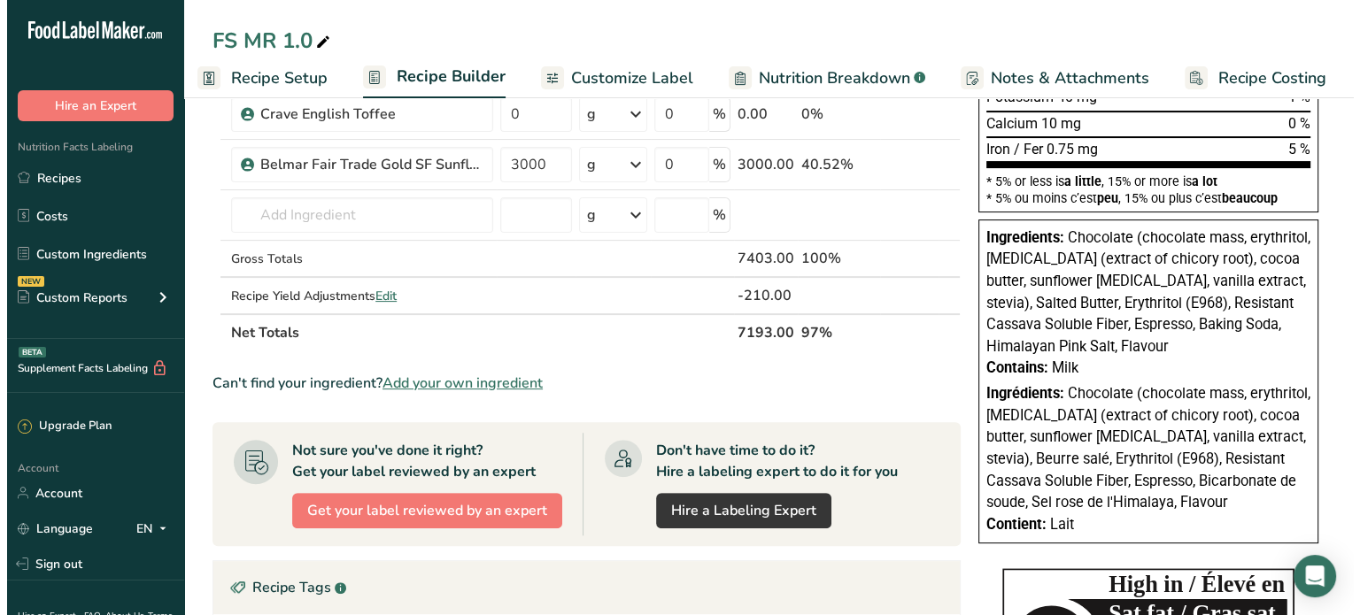
scroll to position [81, 0]
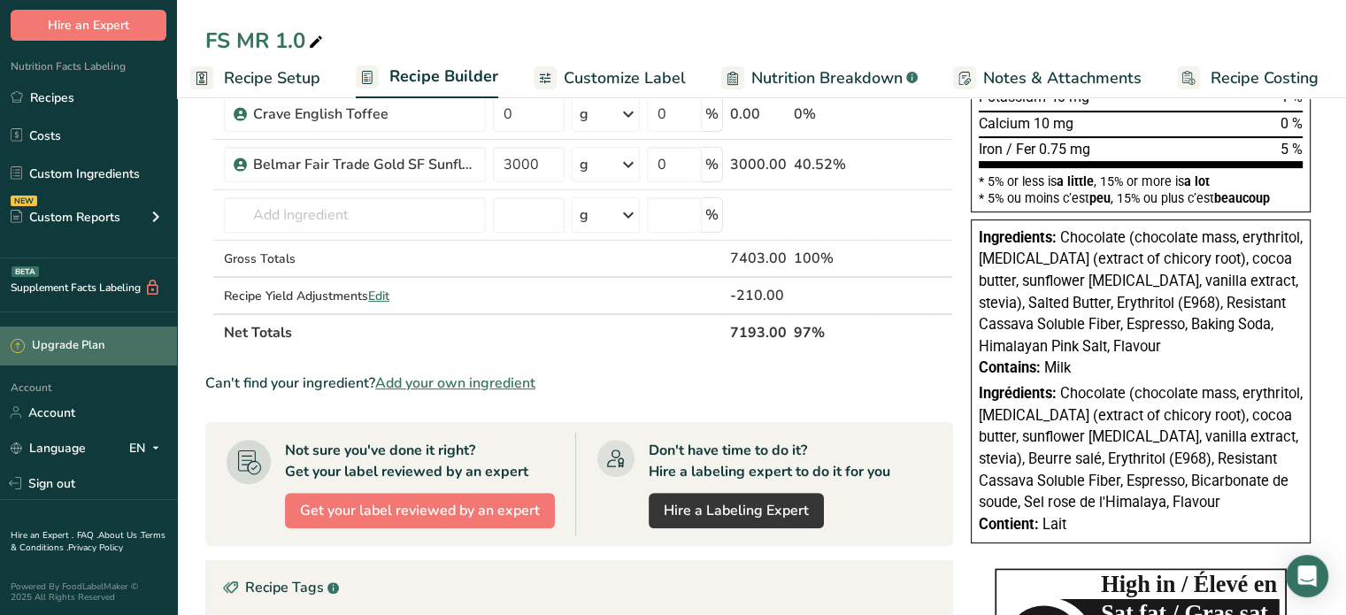
click at [74, 343] on div "Upgrade Plan" at bounding box center [58, 346] width 94 height 18
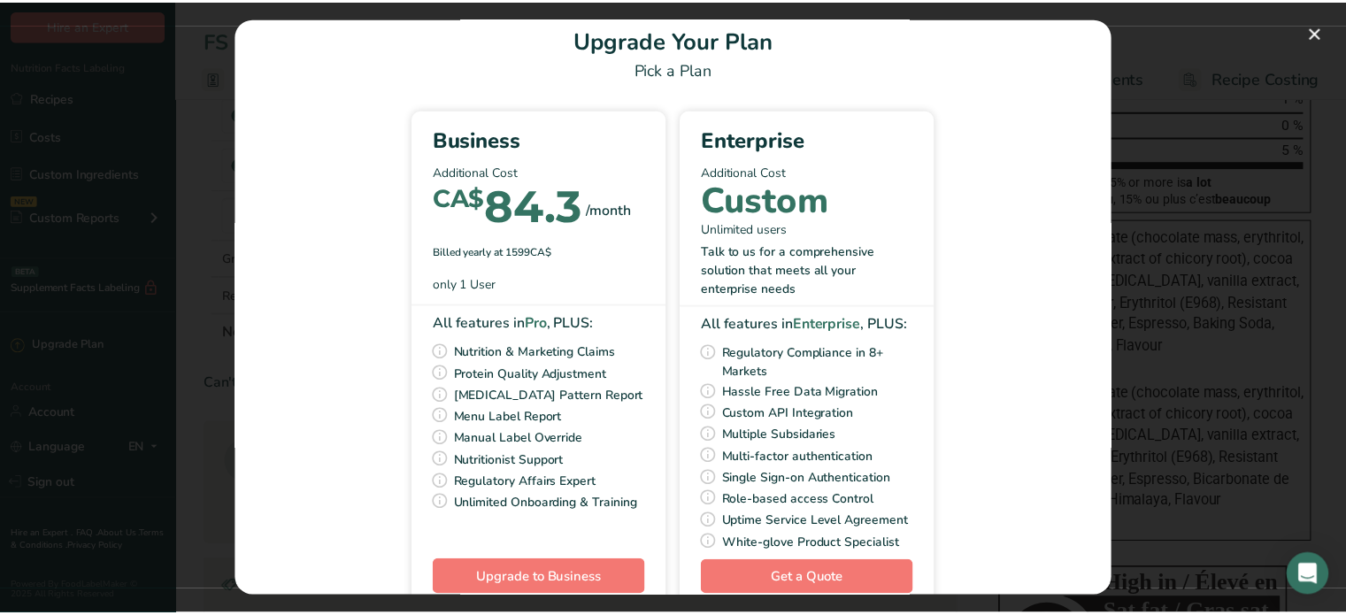
scroll to position [0, 0]
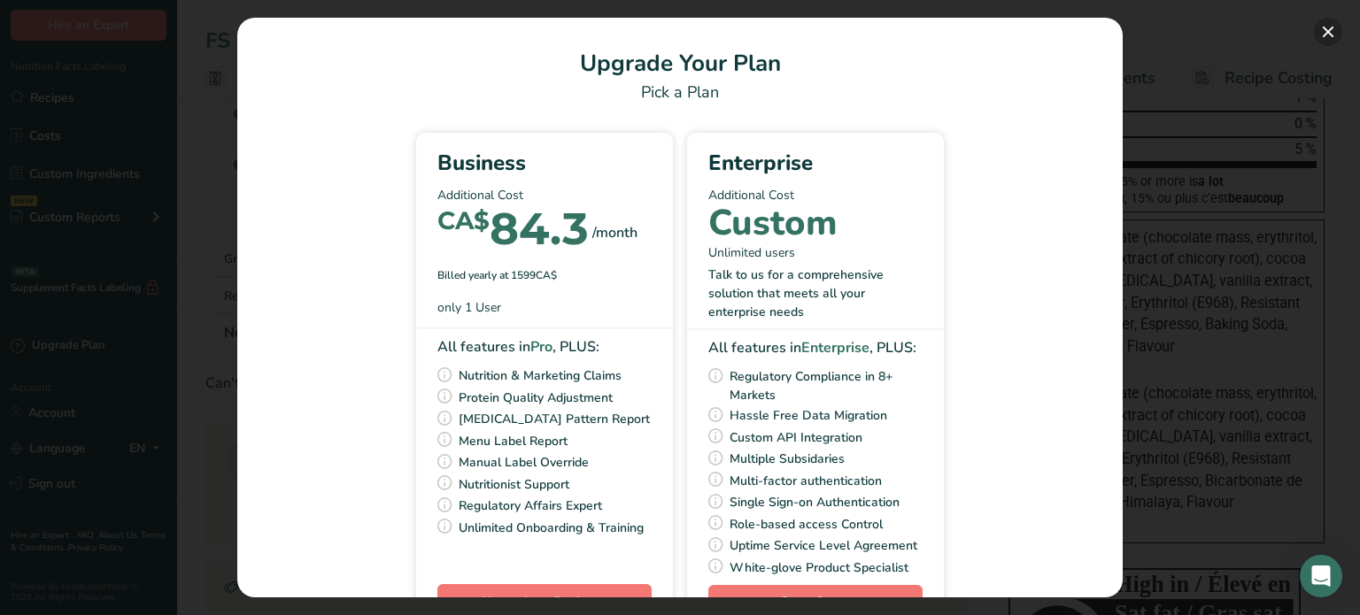
click at [1325, 29] on button "Pick Your Pricing Plan Modal" at bounding box center [1328, 32] width 28 height 28
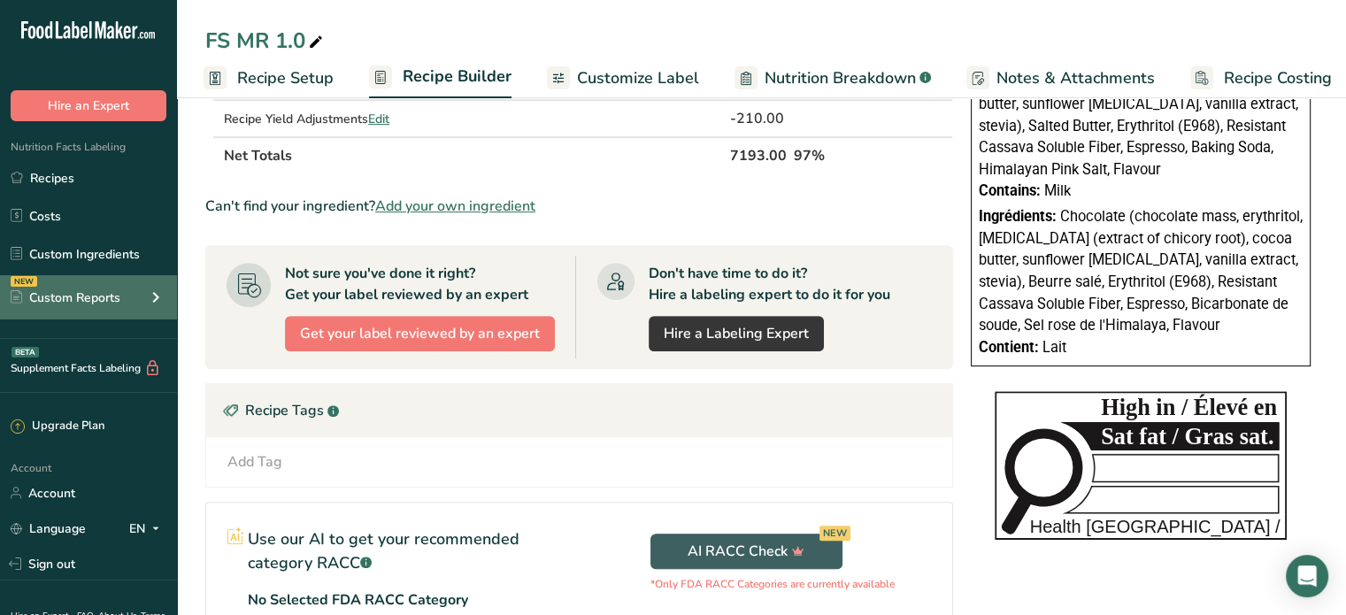
click at [80, 291] on div "Custom Reports" at bounding box center [66, 298] width 110 height 19
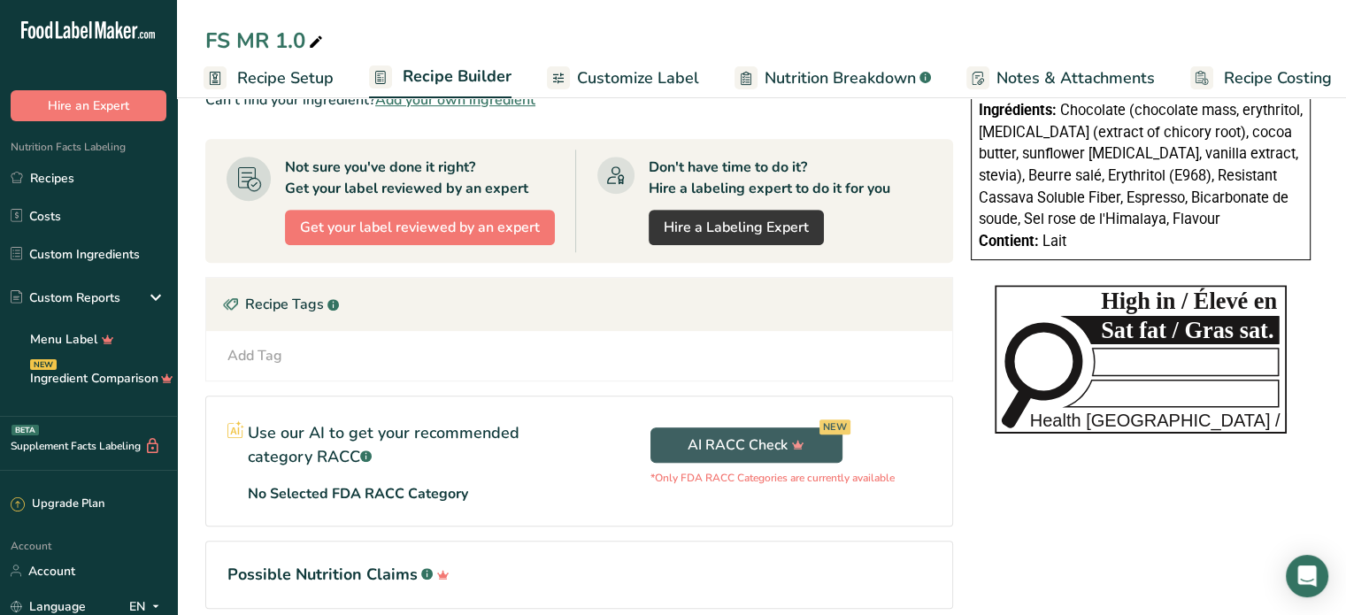
scroll to position [623, 0]
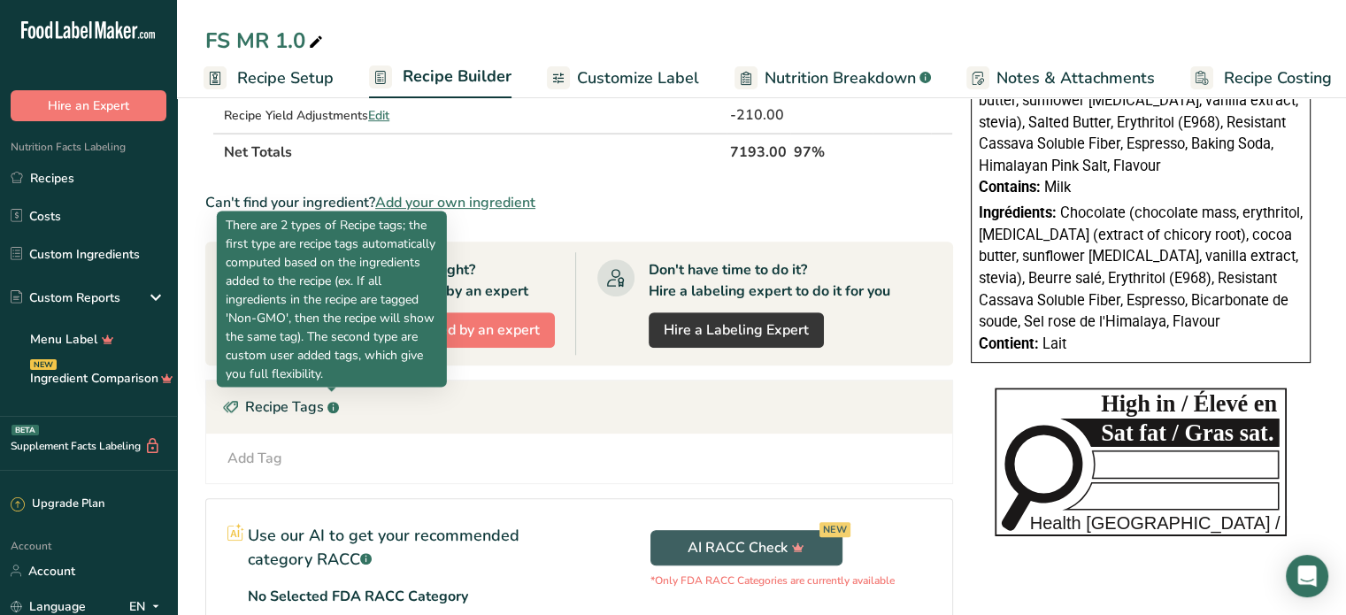
click at [333, 406] on icon at bounding box center [333, 408] width 1 height 4
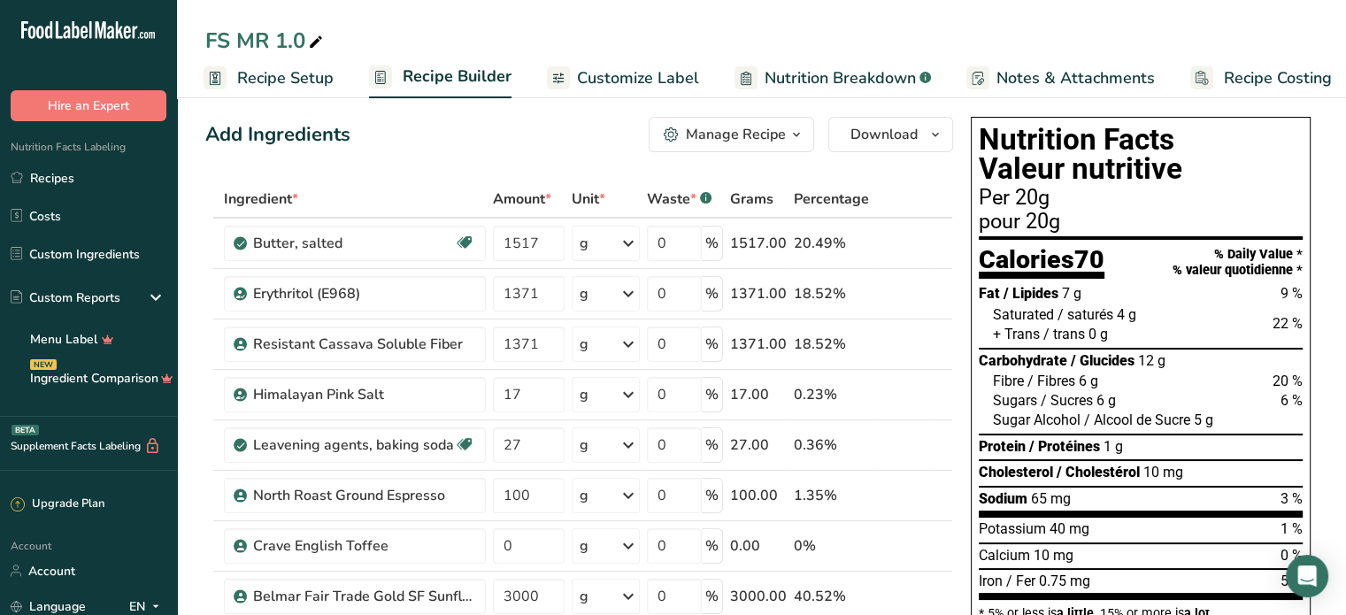
scroll to position [0, 0]
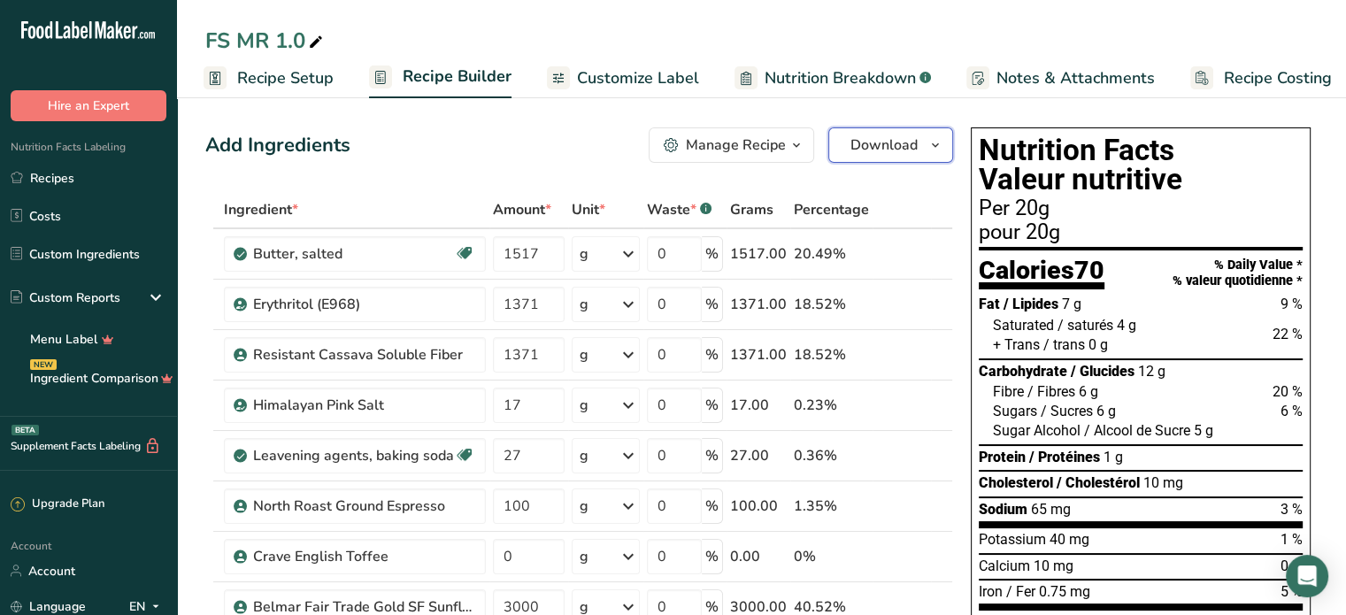
click at [913, 137] on span "Download" at bounding box center [884, 145] width 67 height 21
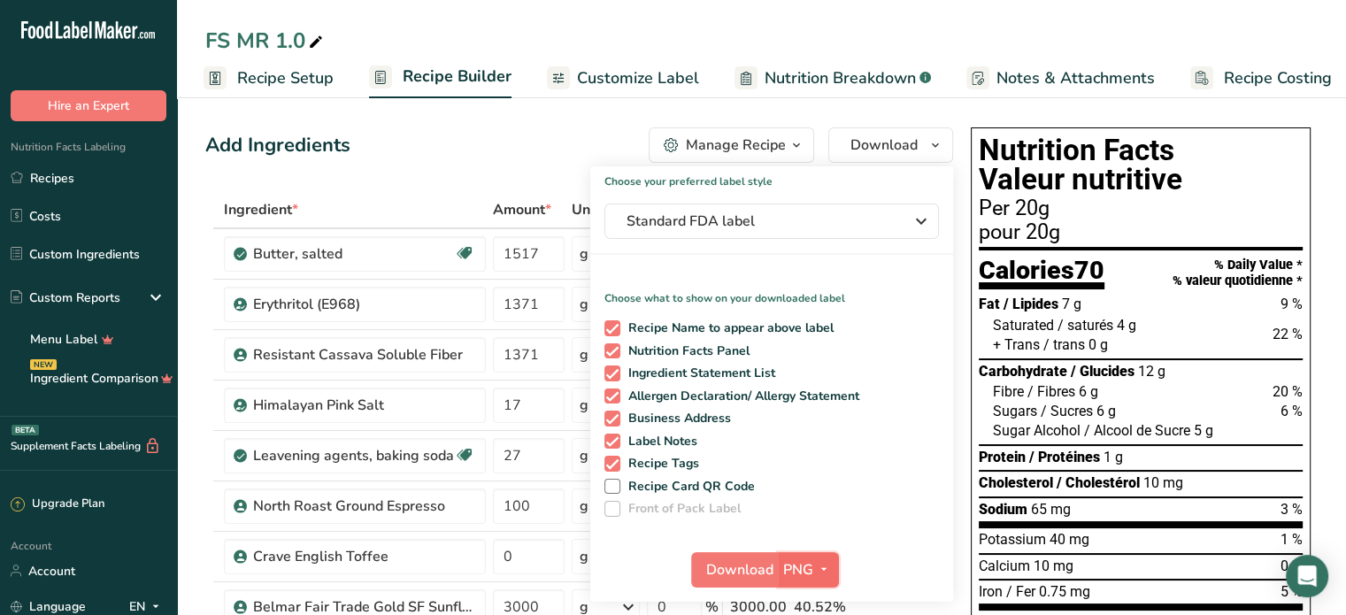
click at [827, 568] on icon "button" at bounding box center [824, 570] width 14 height 22
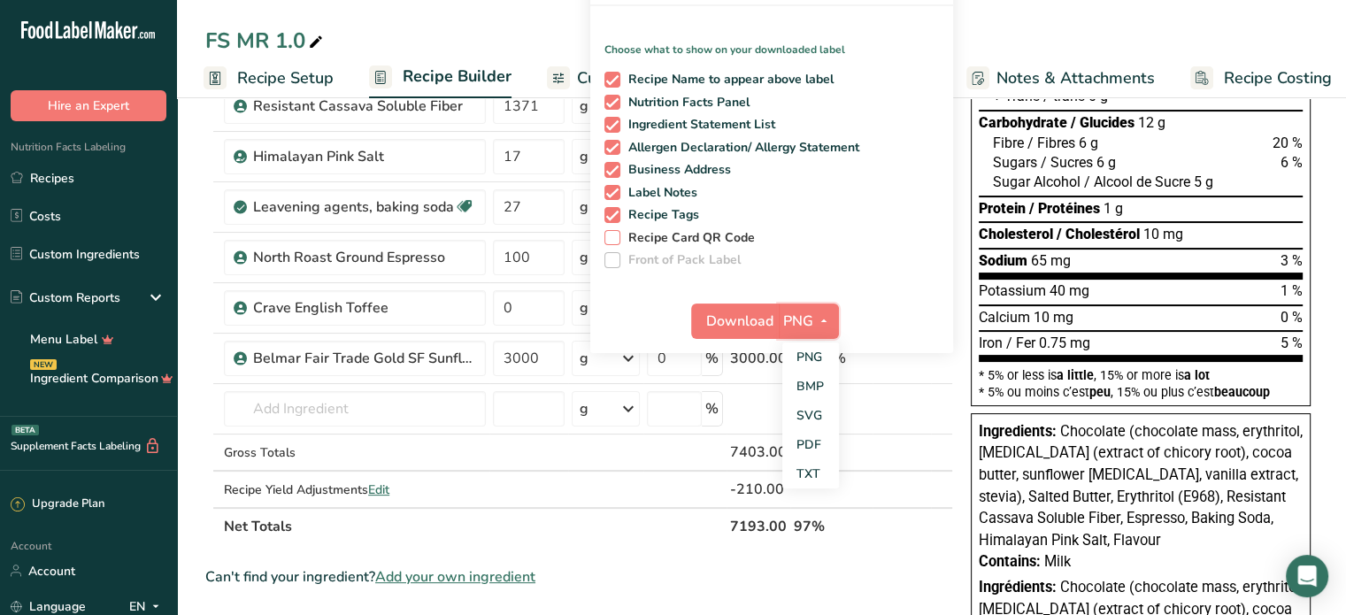
scroll to position [443, 0]
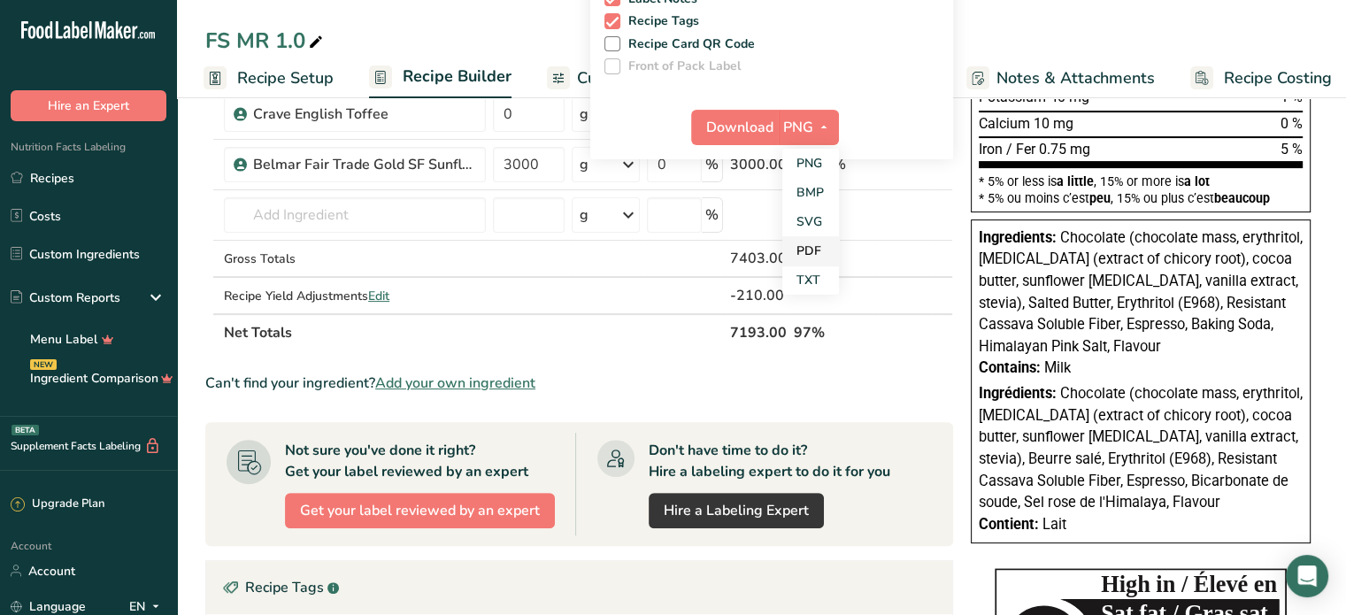
click at [811, 246] on link "PDF" at bounding box center [811, 250] width 57 height 29
click at [723, 124] on span "Download" at bounding box center [740, 127] width 67 height 21
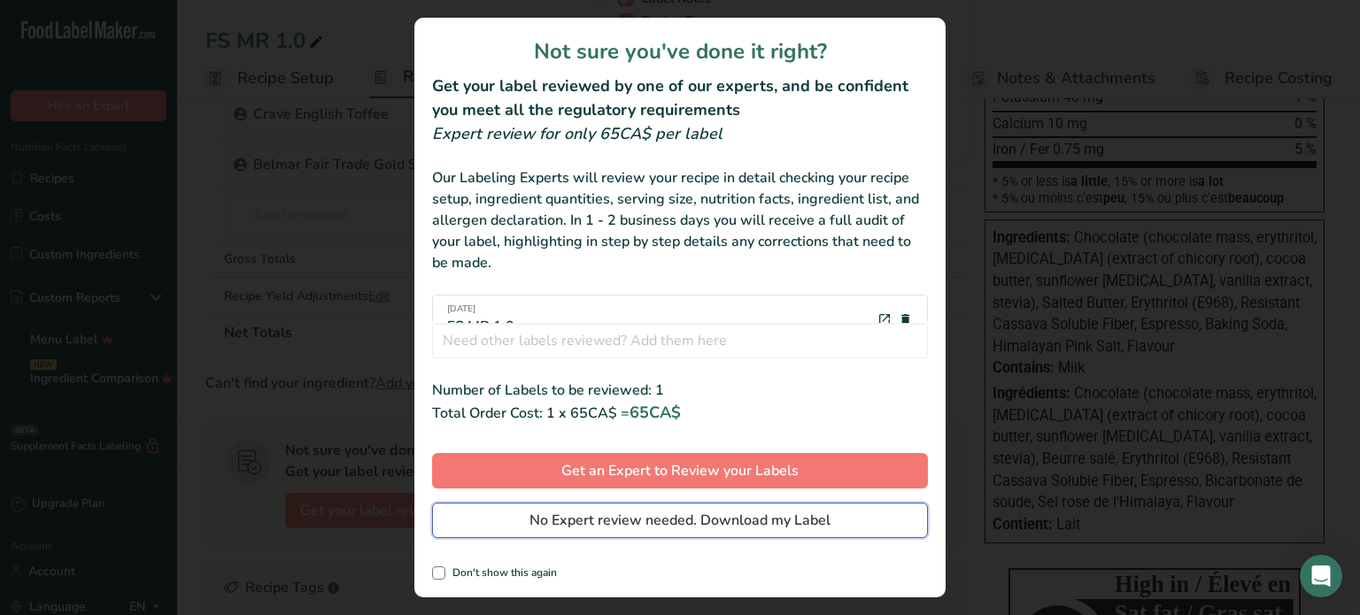
click at [666, 516] on span "No Expert review needed. Download my Label" at bounding box center [679, 520] width 301 height 21
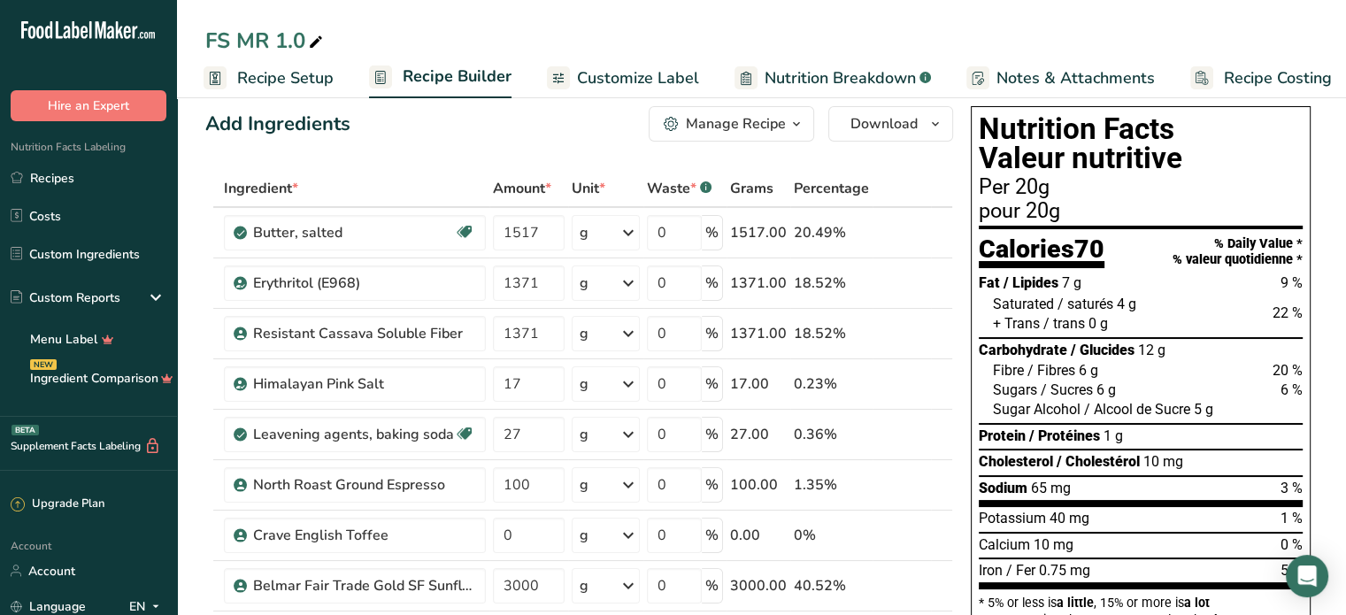
scroll to position [0, 0]
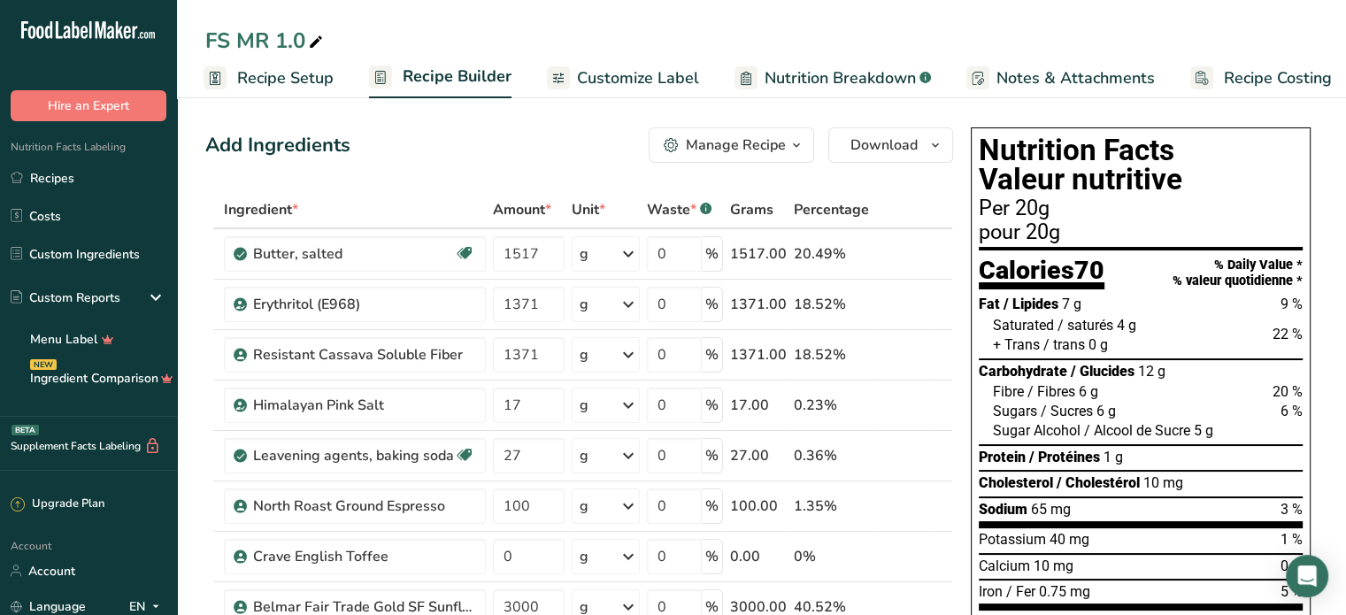
click at [1279, 25] on div "FS MR 1.0" at bounding box center [761, 41] width 1169 height 32
click at [935, 151] on icon "button" at bounding box center [936, 146] width 14 height 22
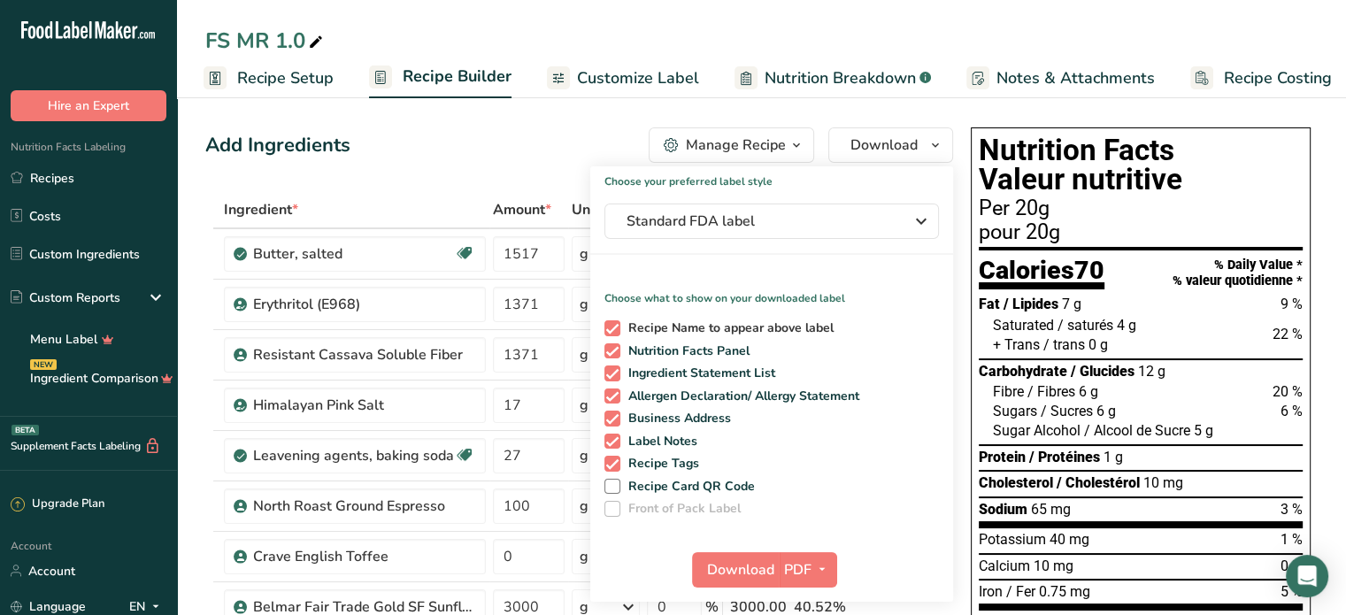
click at [613, 326] on span at bounding box center [613, 328] width 16 height 16
click at [613, 326] on input "Recipe Name to appear above label" at bounding box center [611, 328] width 12 height 12
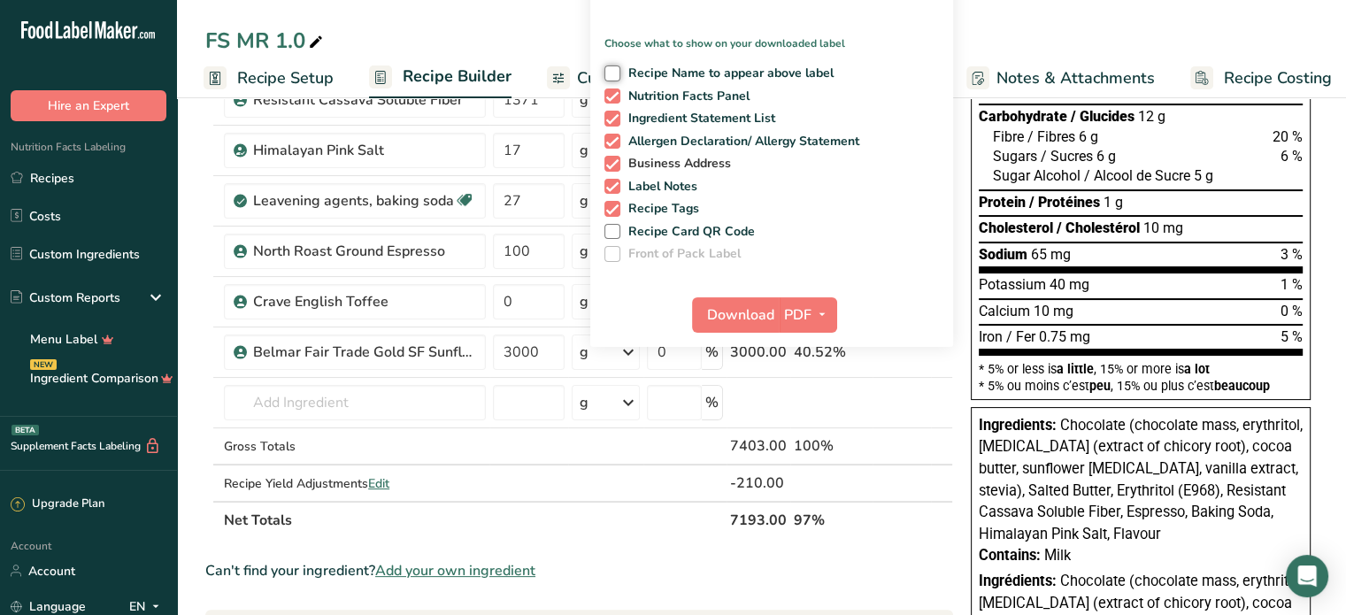
scroll to position [266, 0]
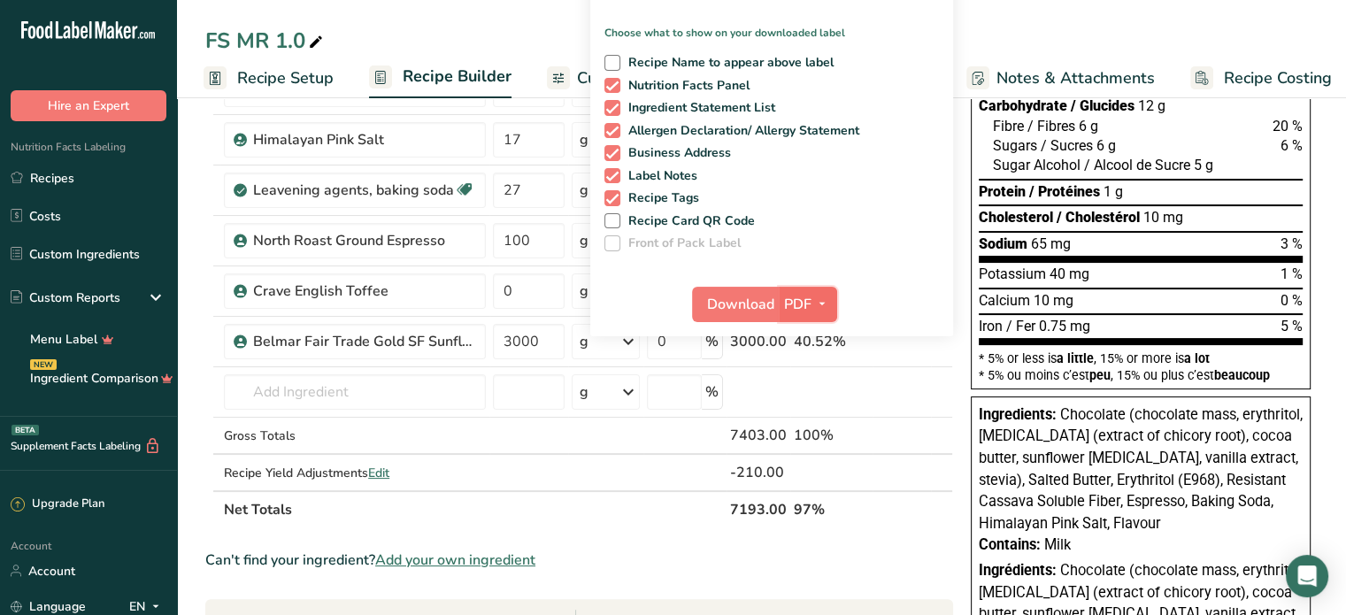
click at [821, 305] on icon "button" at bounding box center [822, 304] width 14 height 22
click at [810, 452] on link "TXT" at bounding box center [809, 457] width 57 height 29
checkbox input "true"
checkbox input "false"
checkbox input "true"
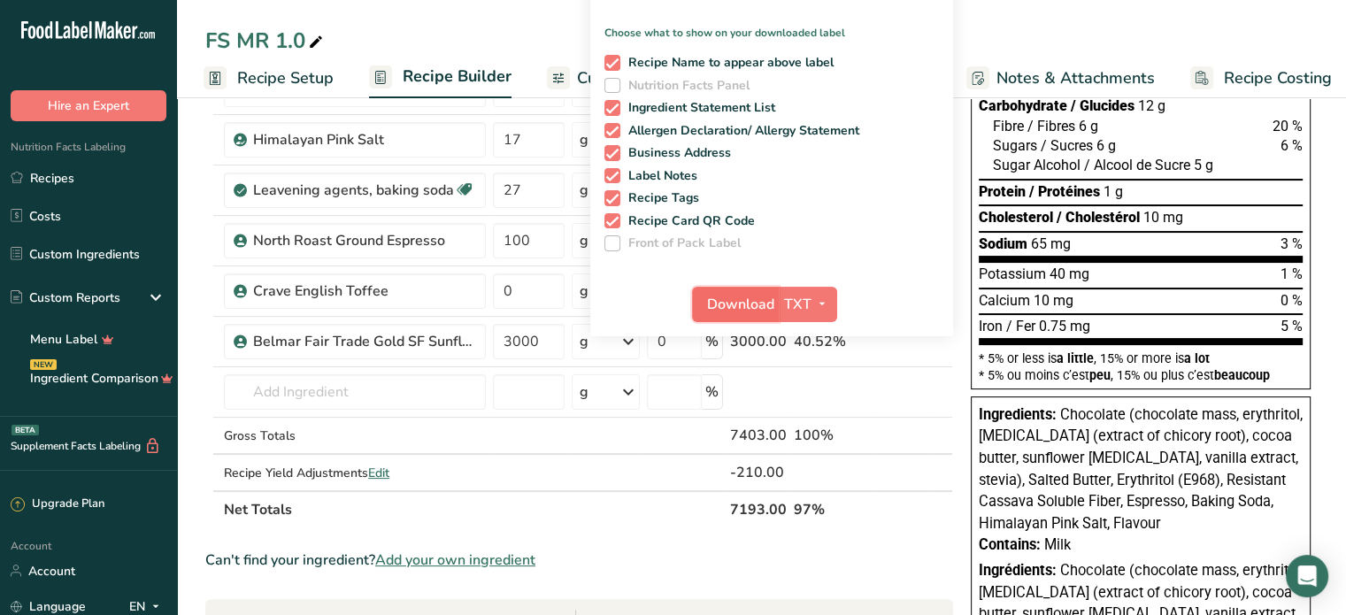
click at [744, 295] on span "Download" at bounding box center [740, 304] width 67 height 21
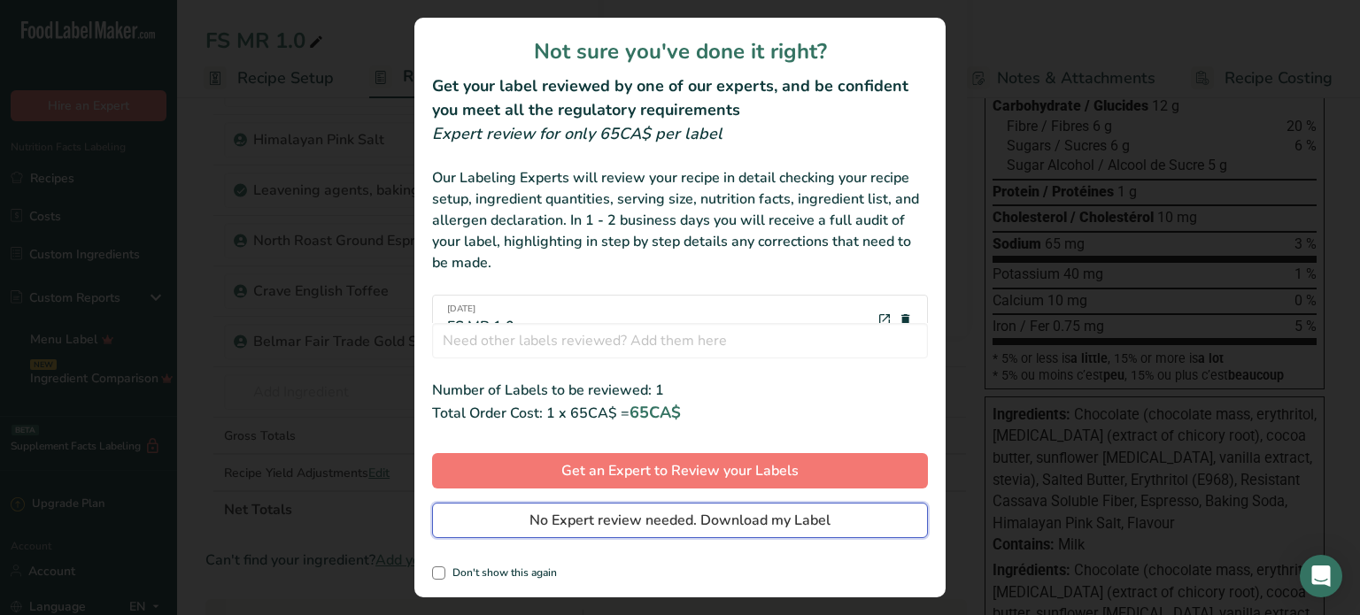
click at [698, 520] on span "No Expert review needed. Download my Label" at bounding box center [679, 520] width 301 height 21
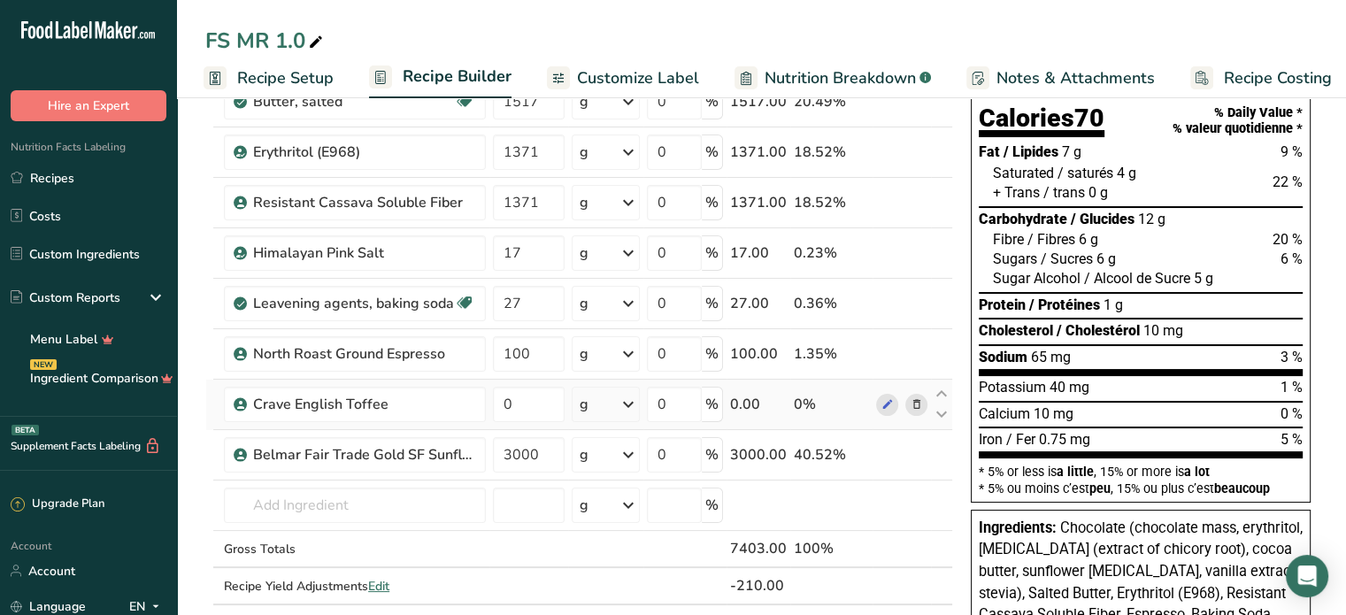
scroll to position [0, 0]
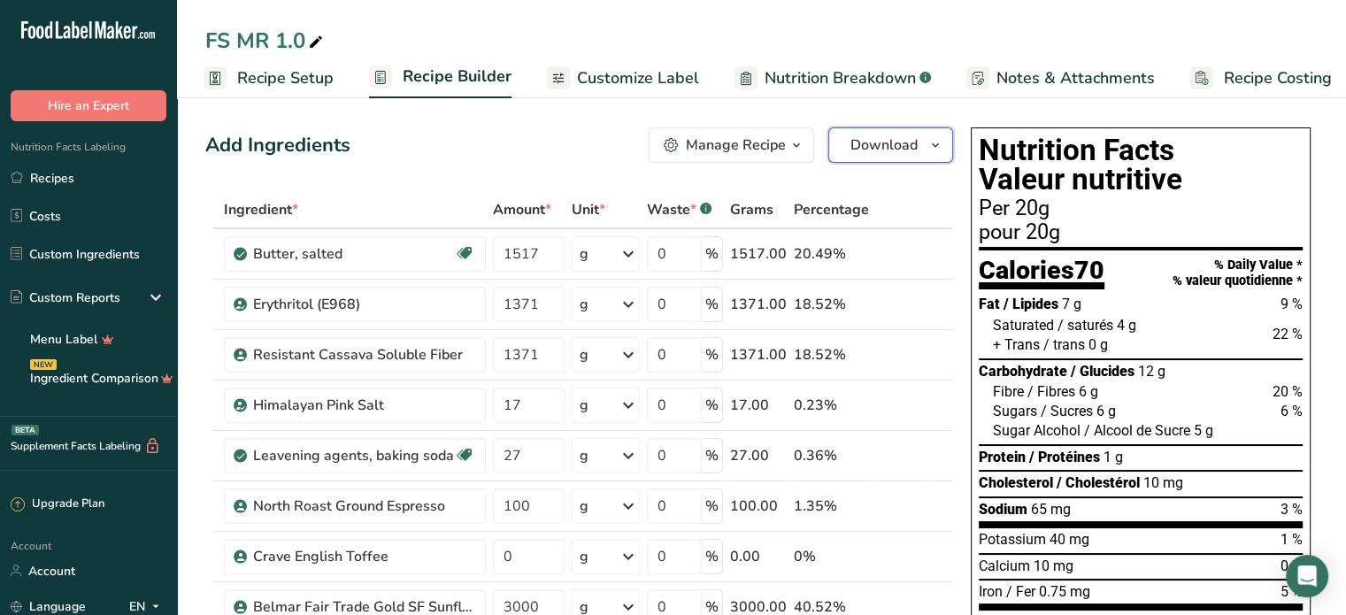
click at [942, 143] on icon "button" at bounding box center [936, 146] width 14 height 22
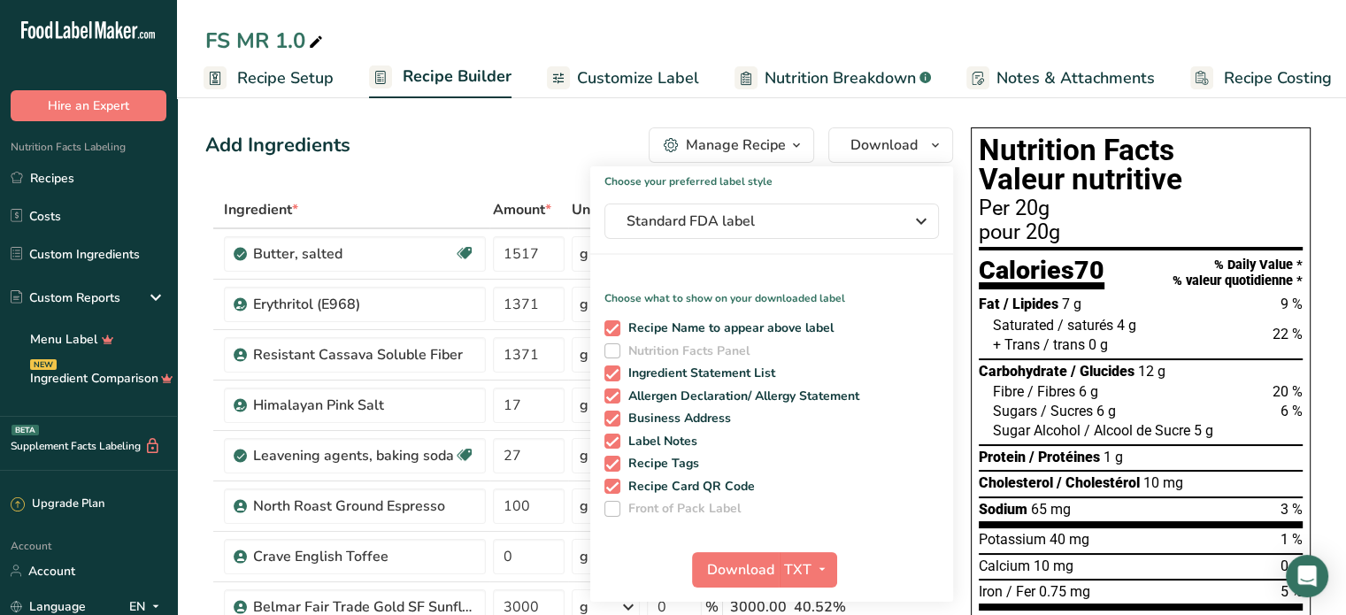
click at [613, 338] on div "Recipe Name to appear above label Nutrition Facts Panel Ingredient Statement Li…" at bounding box center [771, 415] width 363 height 204
click at [609, 345] on span at bounding box center [613, 351] width 16 height 16
click at [612, 351] on span at bounding box center [613, 351] width 16 height 16
click at [922, 219] on icon "button" at bounding box center [921, 221] width 21 height 32
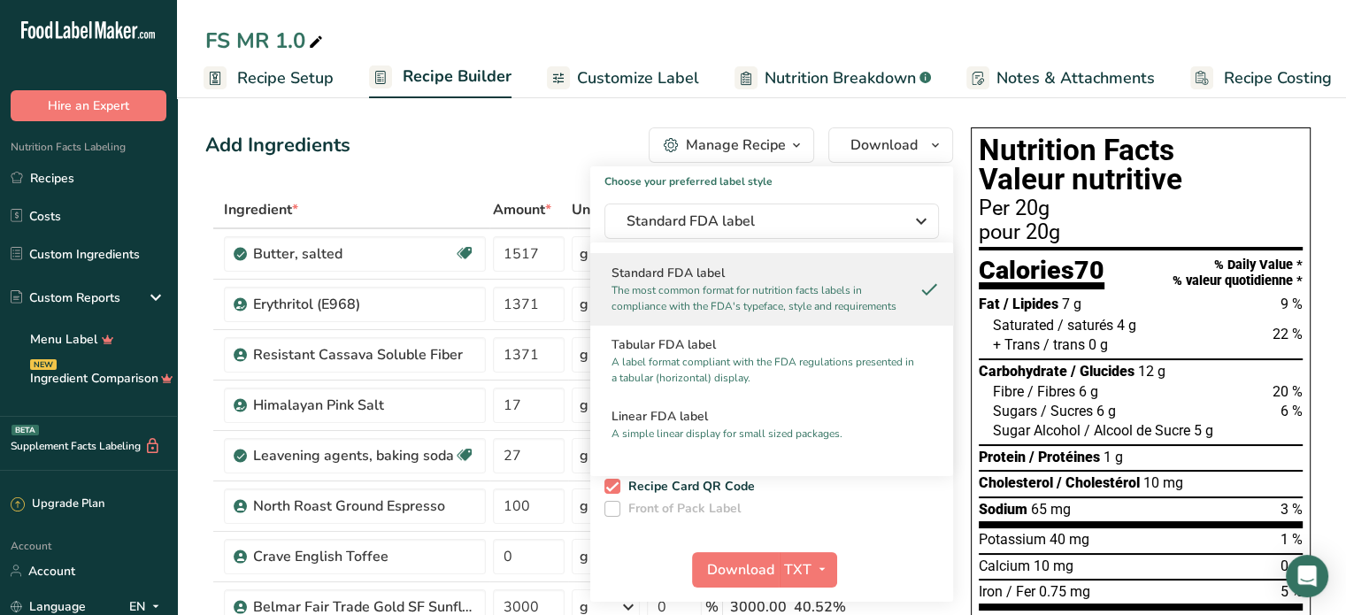
click at [922, 181] on h1 "Choose your preferred label style" at bounding box center [771, 177] width 363 height 23
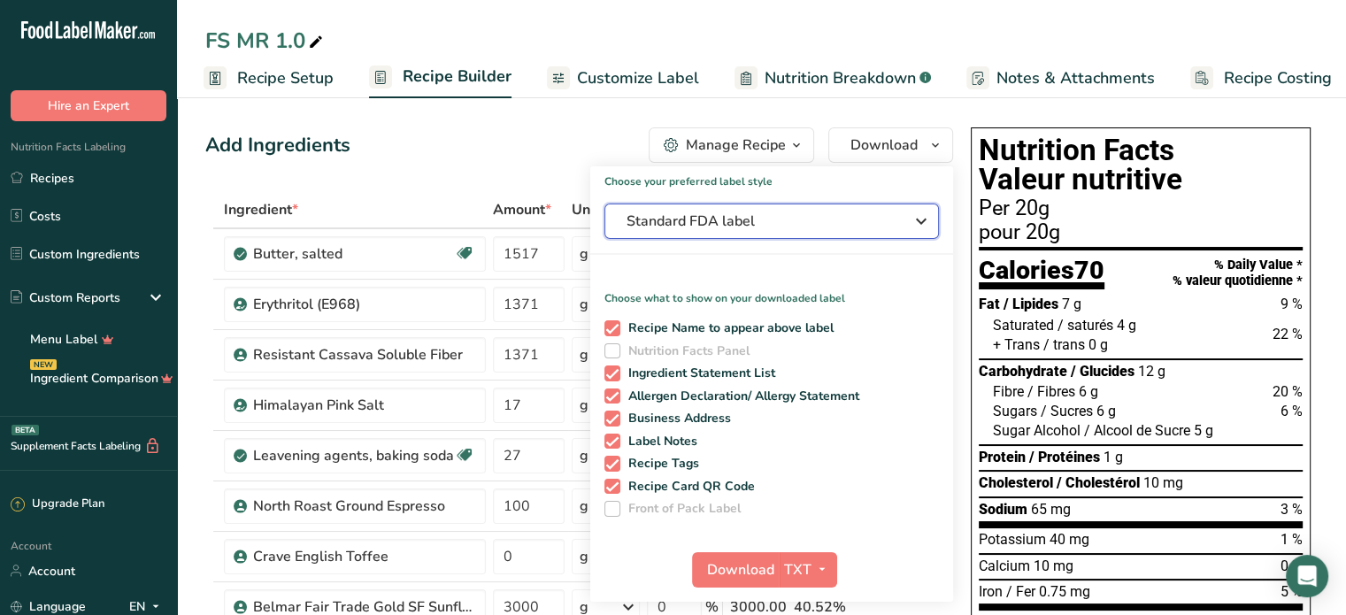
click at [918, 219] on icon "button" at bounding box center [921, 221] width 21 height 32
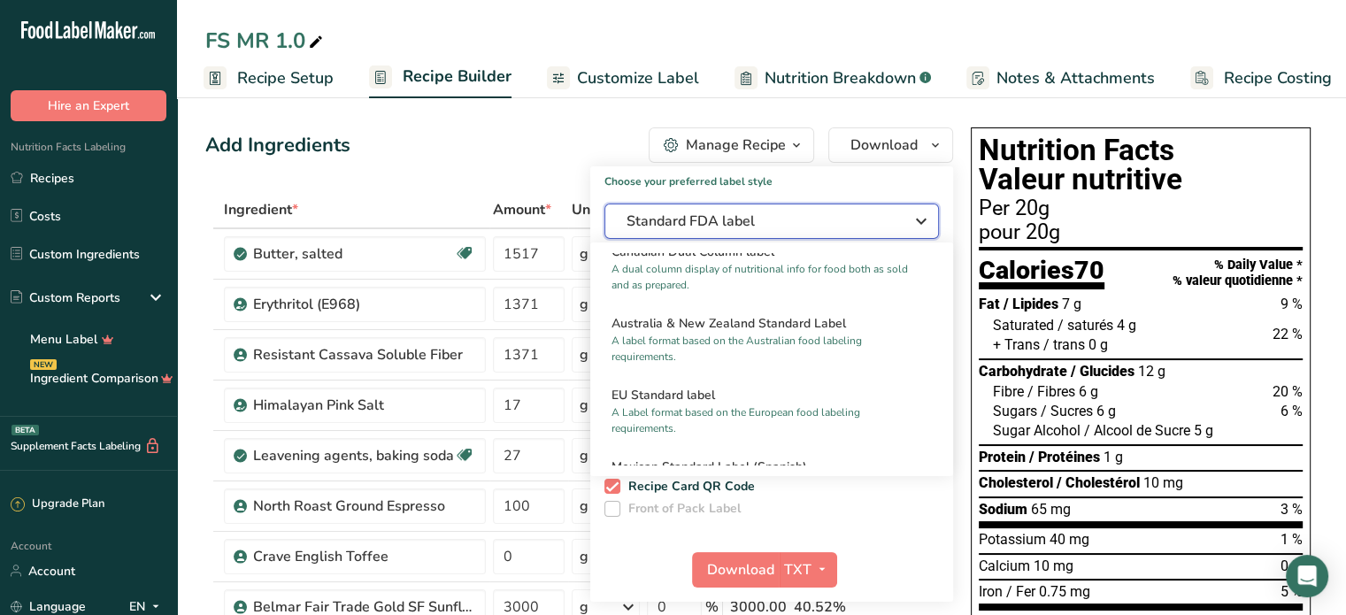
scroll to position [708, 0]
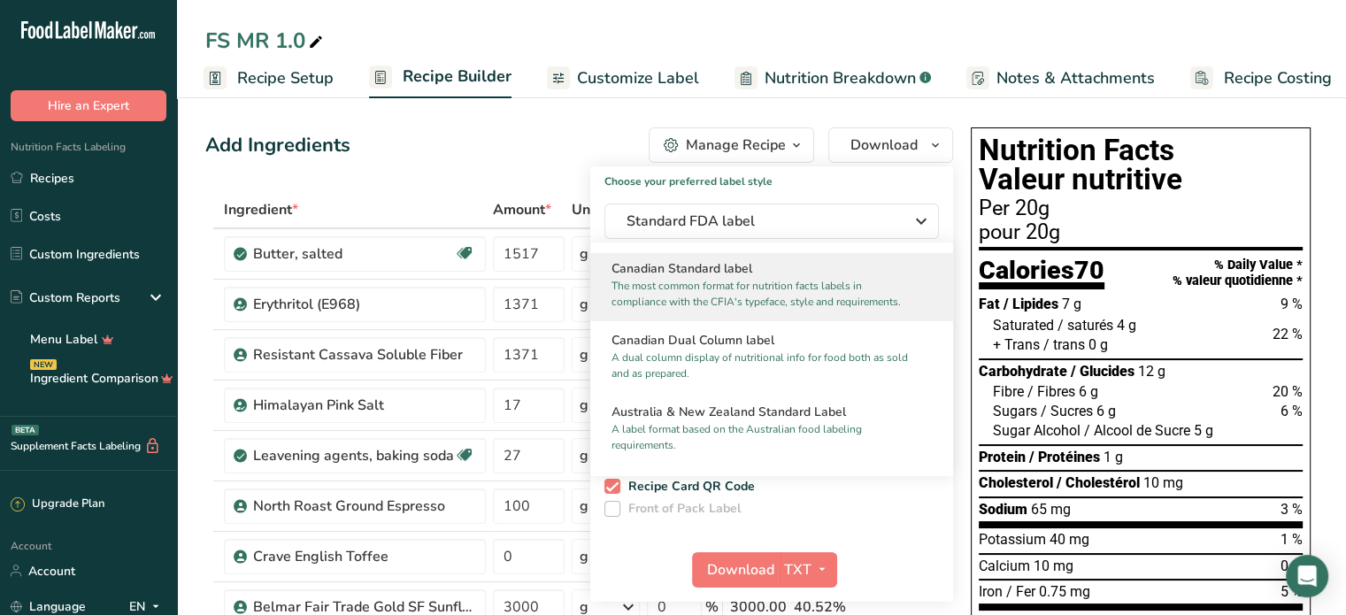
click at [796, 310] on p "The most common format for nutrition facts labels in compliance with the CFIA's…" at bounding box center [764, 294] width 305 height 32
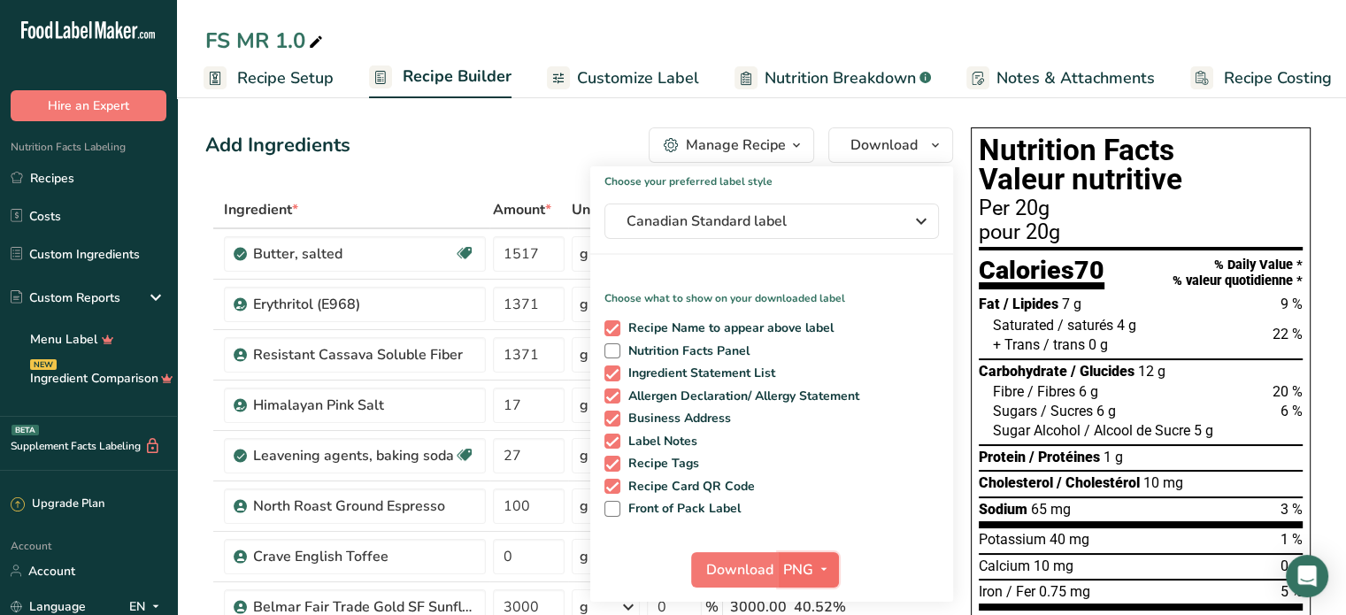
click at [825, 568] on icon "button" at bounding box center [824, 570] width 14 height 22
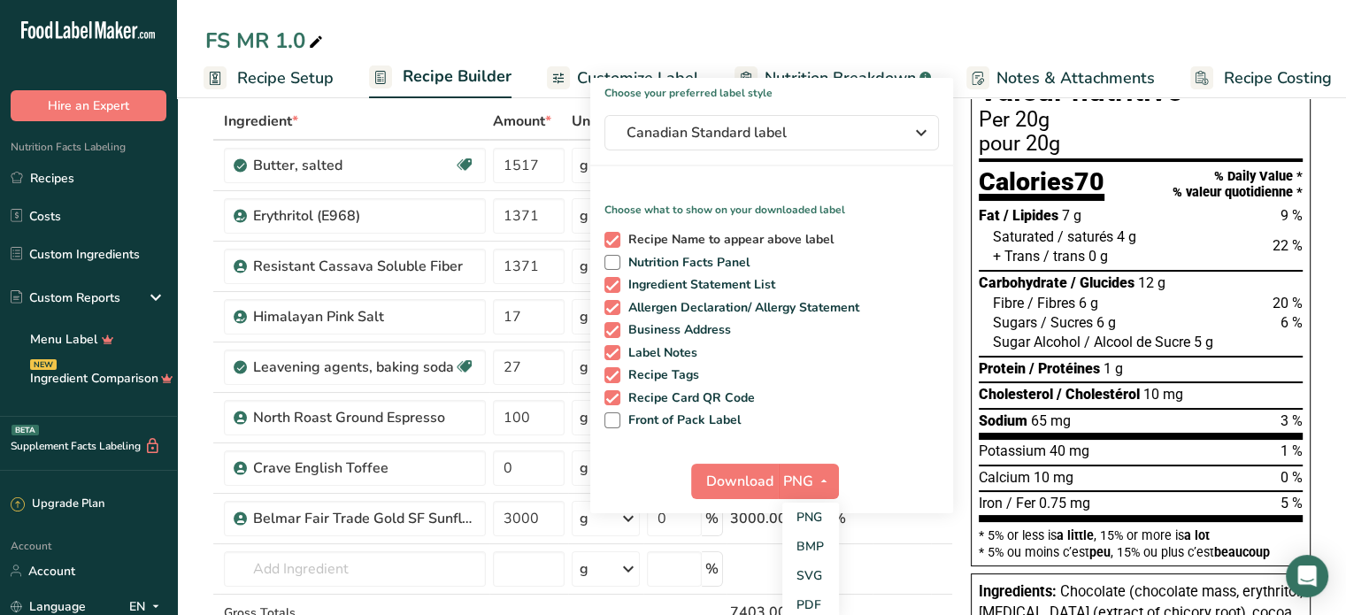
click at [606, 234] on span at bounding box center [613, 240] width 16 height 16
click at [606, 234] on input "Recipe Name to appear above label" at bounding box center [611, 240] width 12 height 12
checkbox input "false"
click at [613, 258] on span at bounding box center [613, 263] width 16 height 16
click at [613, 258] on input "Nutrition Facts Panel" at bounding box center [611, 263] width 12 height 12
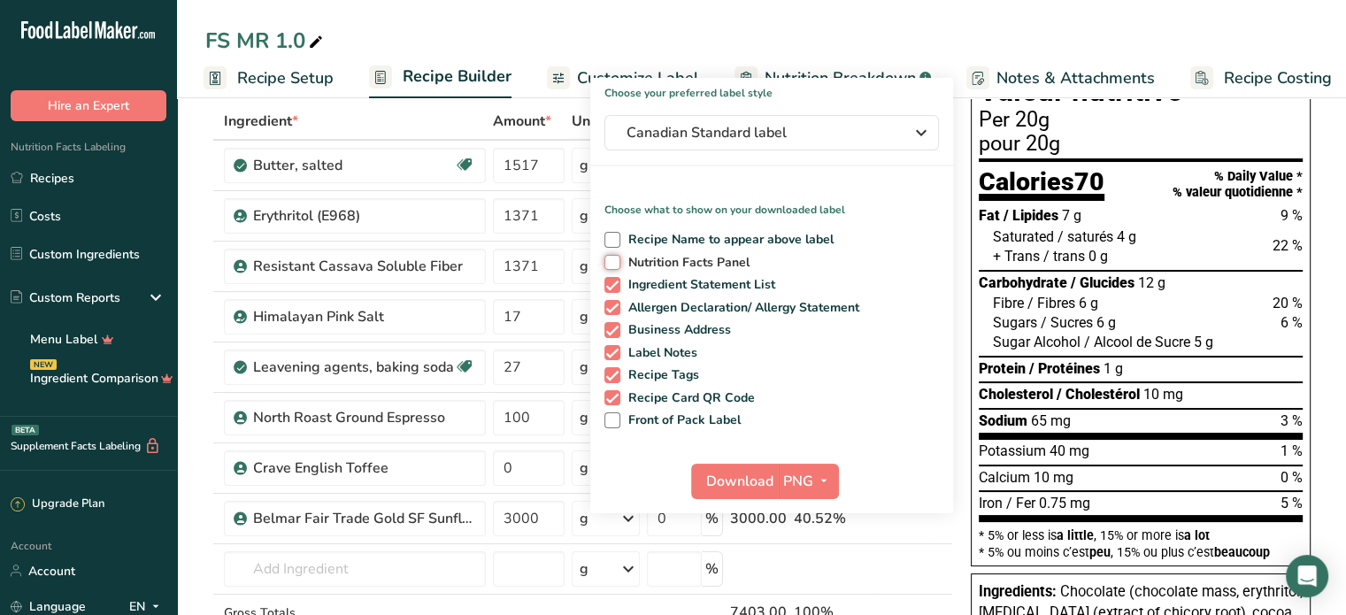
checkbox input "true"
click at [822, 481] on icon "button" at bounding box center [824, 481] width 14 height 22
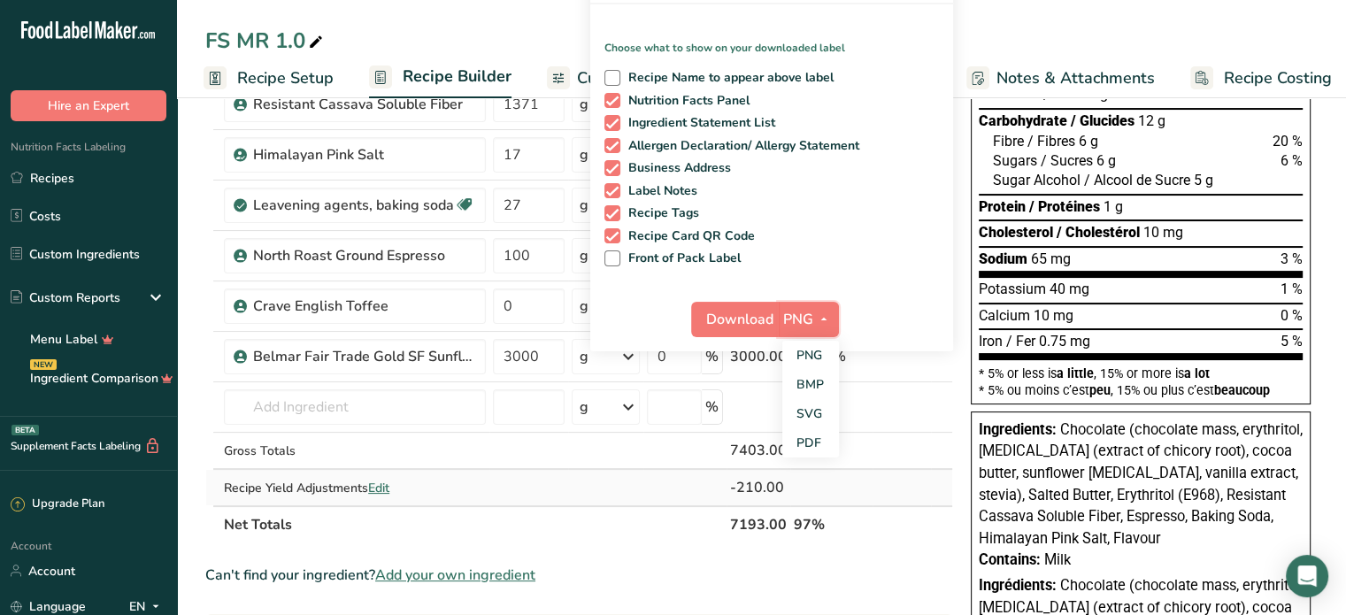
scroll to position [266, 0]
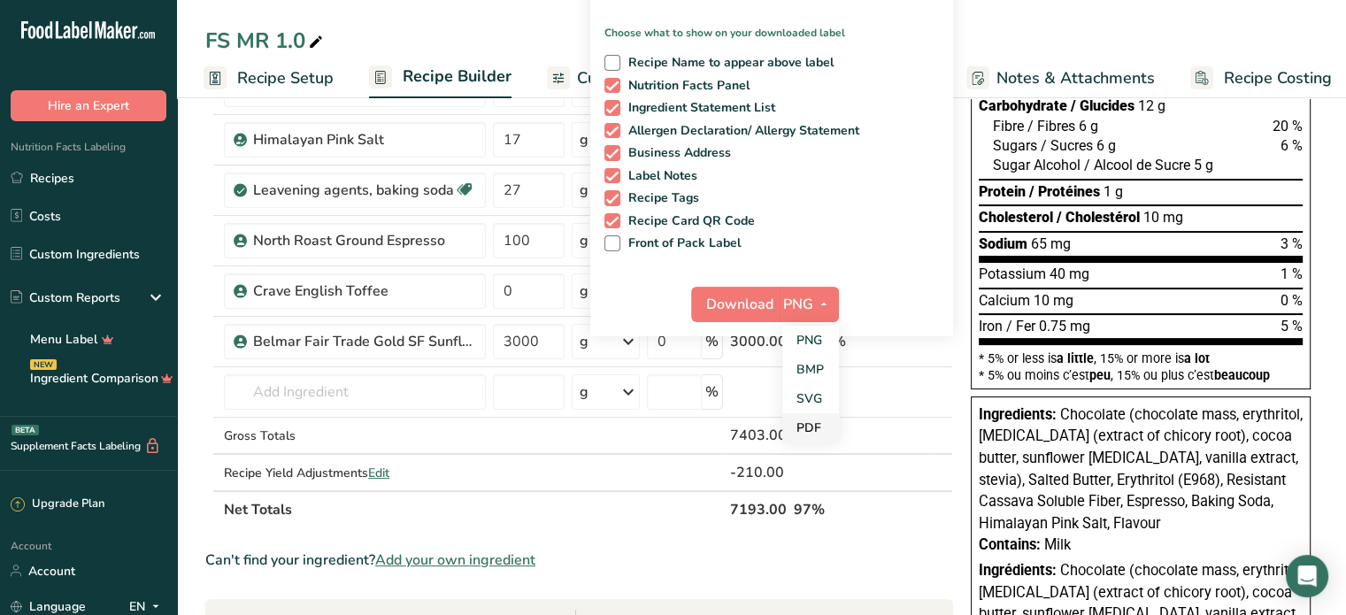
click at [807, 431] on link "PDF" at bounding box center [811, 427] width 57 height 29
click at [721, 294] on span "Download" at bounding box center [740, 304] width 67 height 21
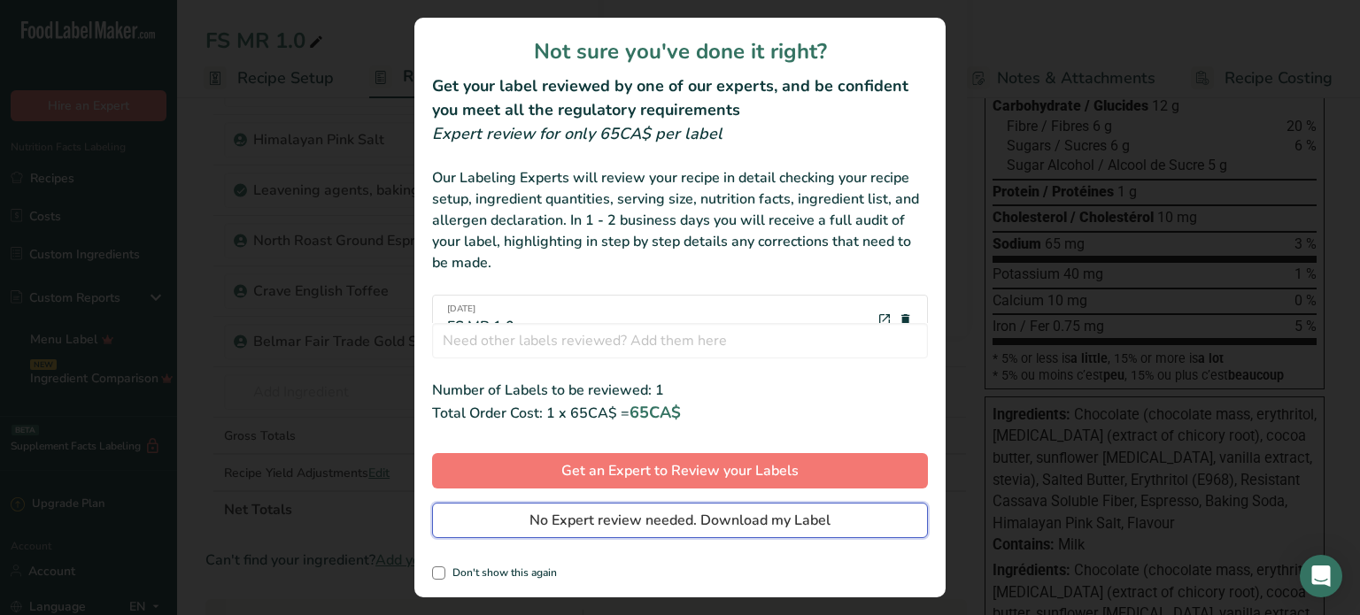
click at [675, 518] on span "No Expert review needed. Download my Label" at bounding box center [679, 520] width 301 height 21
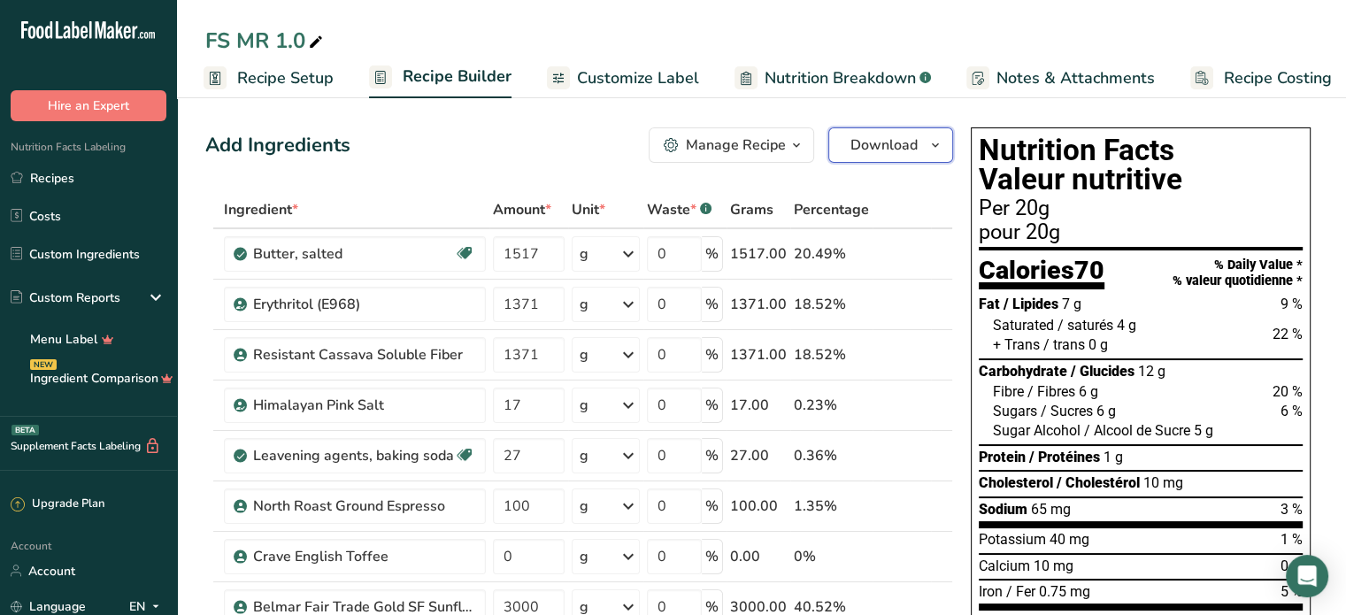
click at [905, 142] on span "Download" at bounding box center [884, 145] width 67 height 21
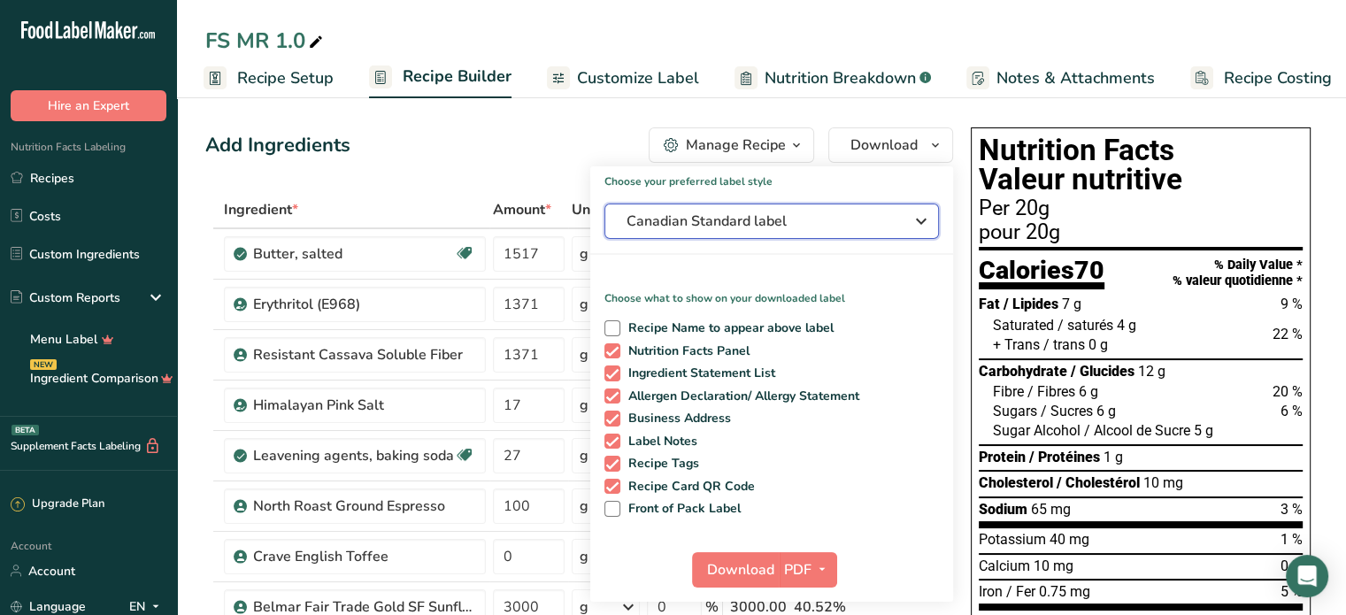
click at [910, 220] on div "Canadian Standard label" at bounding box center [772, 221] width 290 height 21
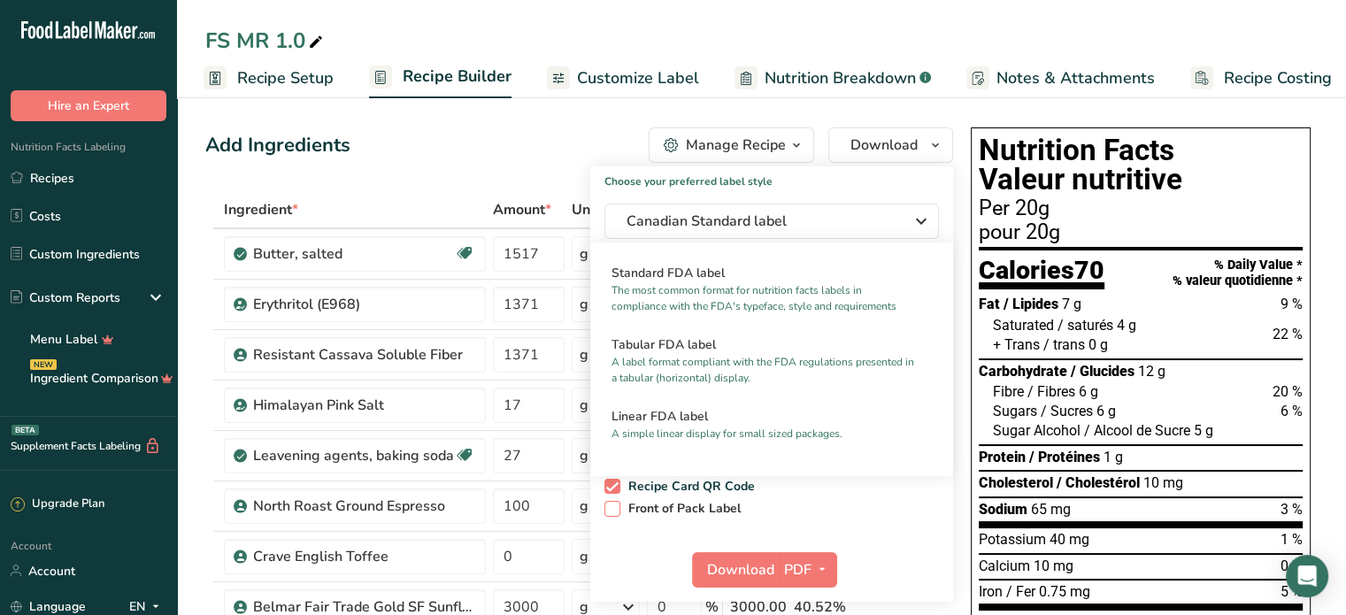
click at [934, 507] on label "Front of Pack Label" at bounding box center [772, 509] width 335 height 16
click at [616, 507] on input "Front of Pack Label" at bounding box center [611, 509] width 12 height 12
checkbox input "true"
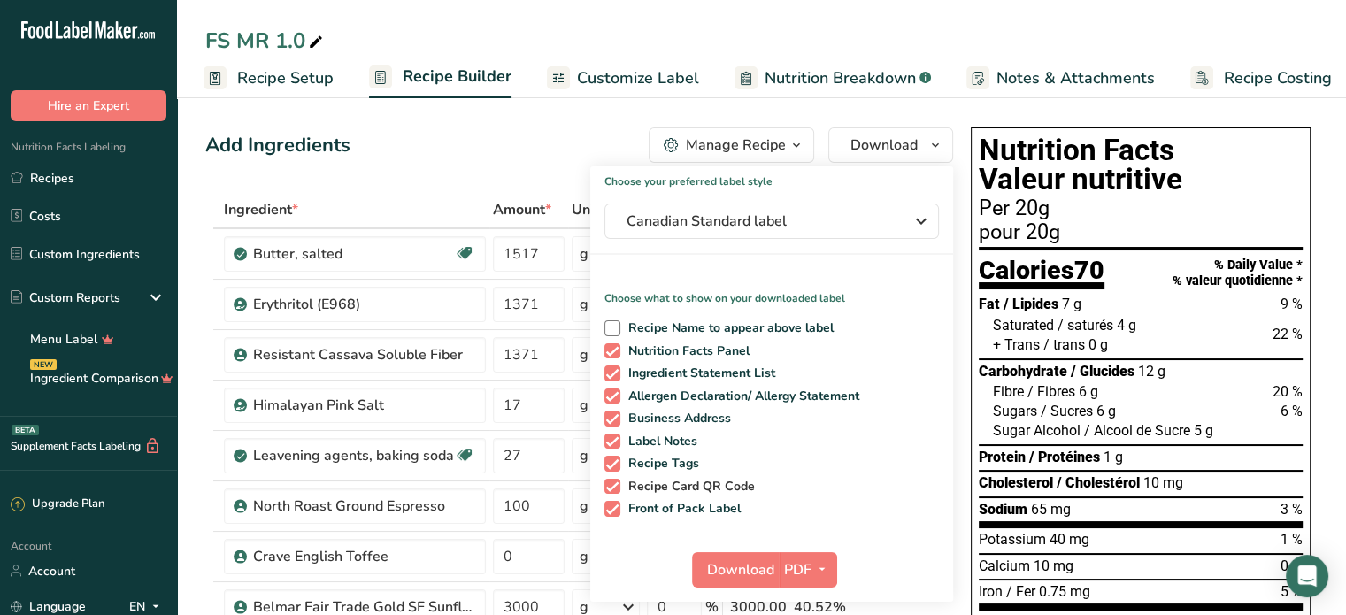
click at [612, 484] on span at bounding box center [613, 487] width 16 height 16
click at [612, 484] on input "Recipe Card QR Code" at bounding box center [611, 487] width 12 height 12
checkbox input "false"
click at [737, 567] on span "Download" at bounding box center [740, 569] width 67 height 21
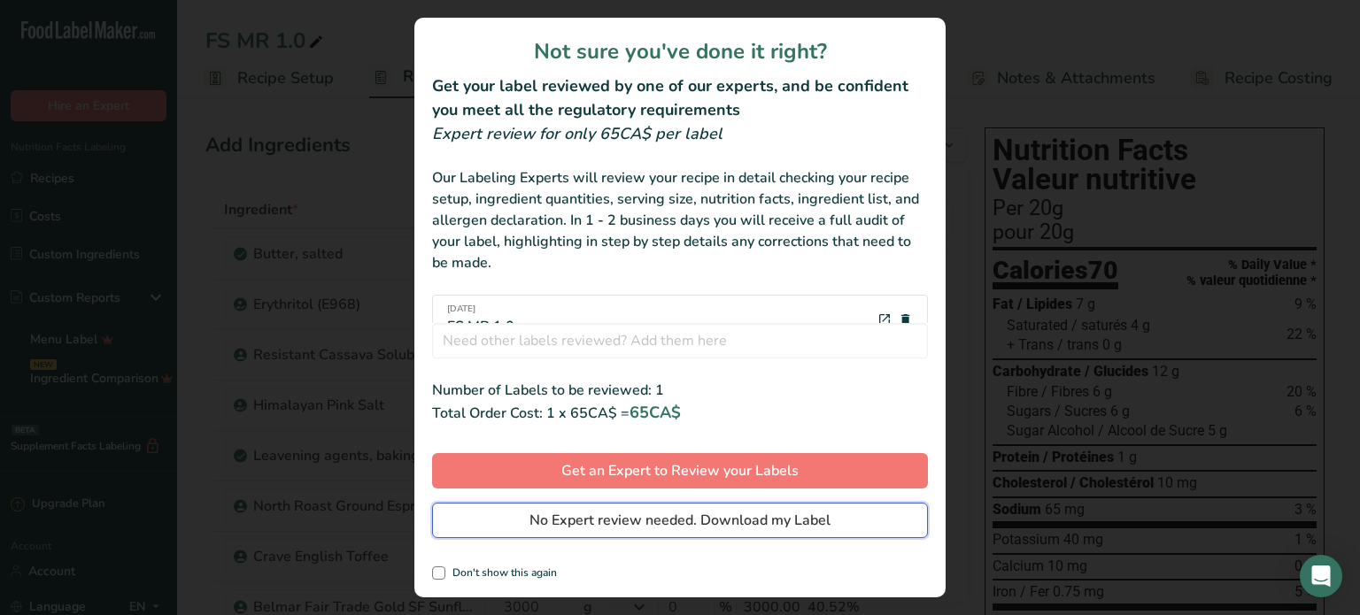
click at [721, 518] on span "No Expert review needed. Download my Label" at bounding box center [679, 520] width 301 height 21
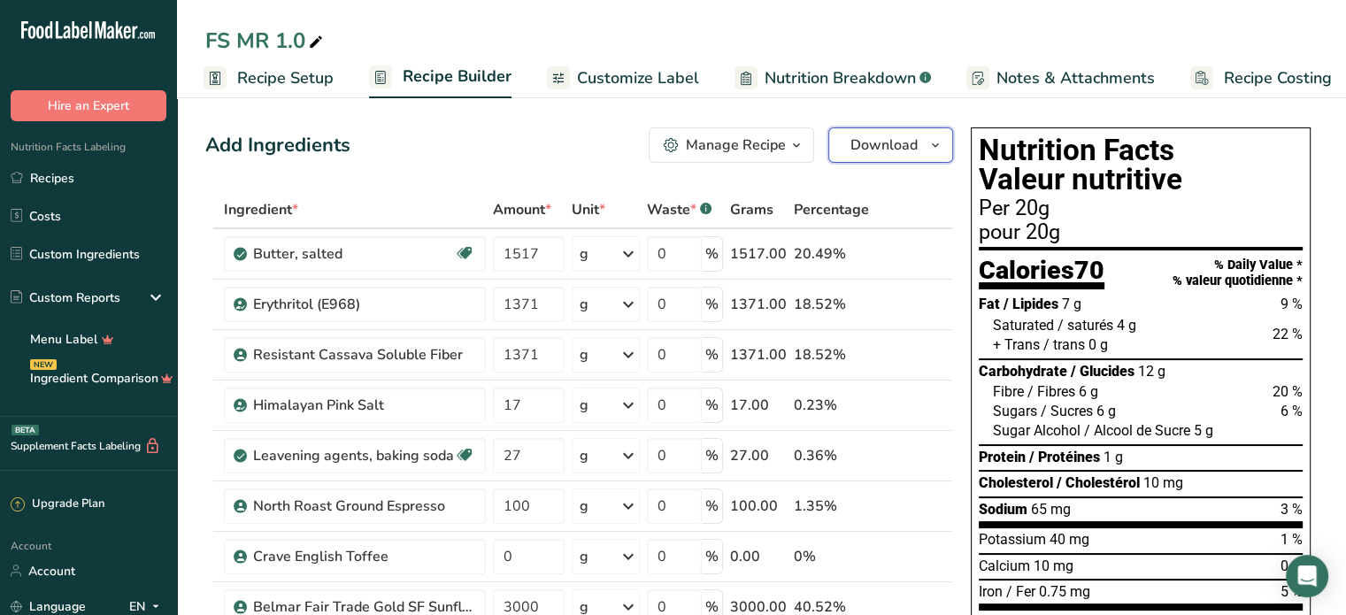
click at [938, 144] on icon "button" at bounding box center [936, 146] width 14 height 22
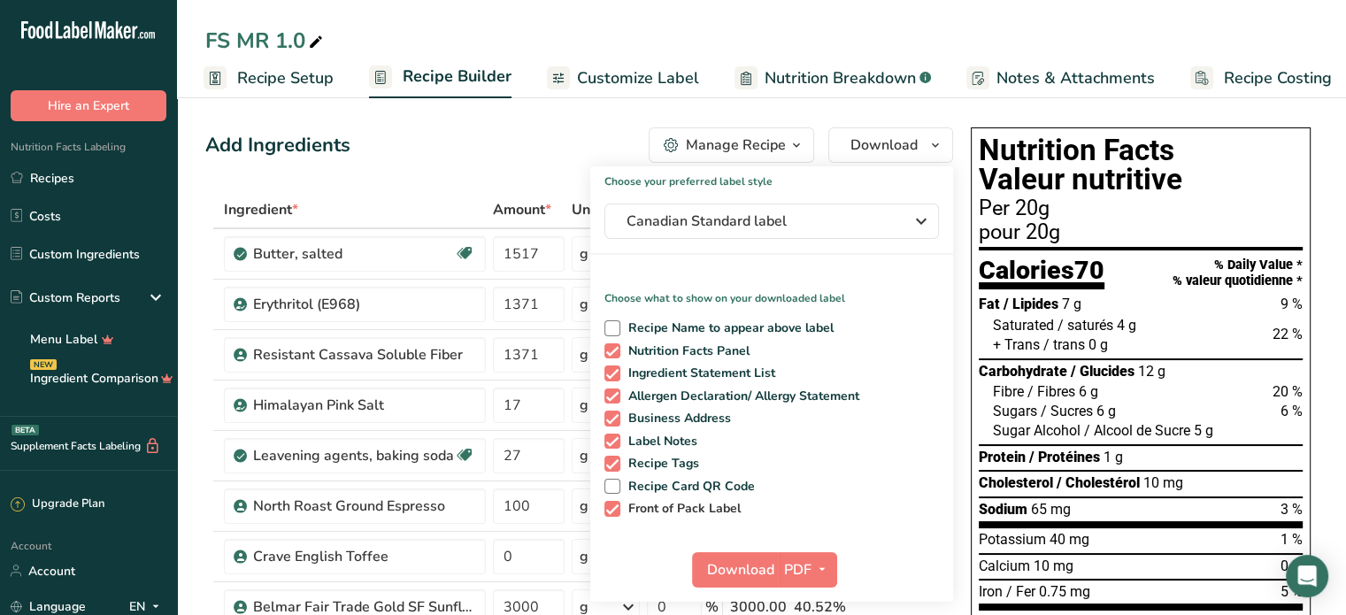
click at [613, 506] on span at bounding box center [613, 509] width 16 height 16
click at [613, 506] on input "Front of Pack Label" at bounding box center [611, 509] width 12 height 12
checkbox input "false"
click at [796, 566] on span "PDF" at bounding box center [797, 569] width 27 height 21
click at [731, 571] on span "Download" at bounding box center [740, 569] width 67 height 21
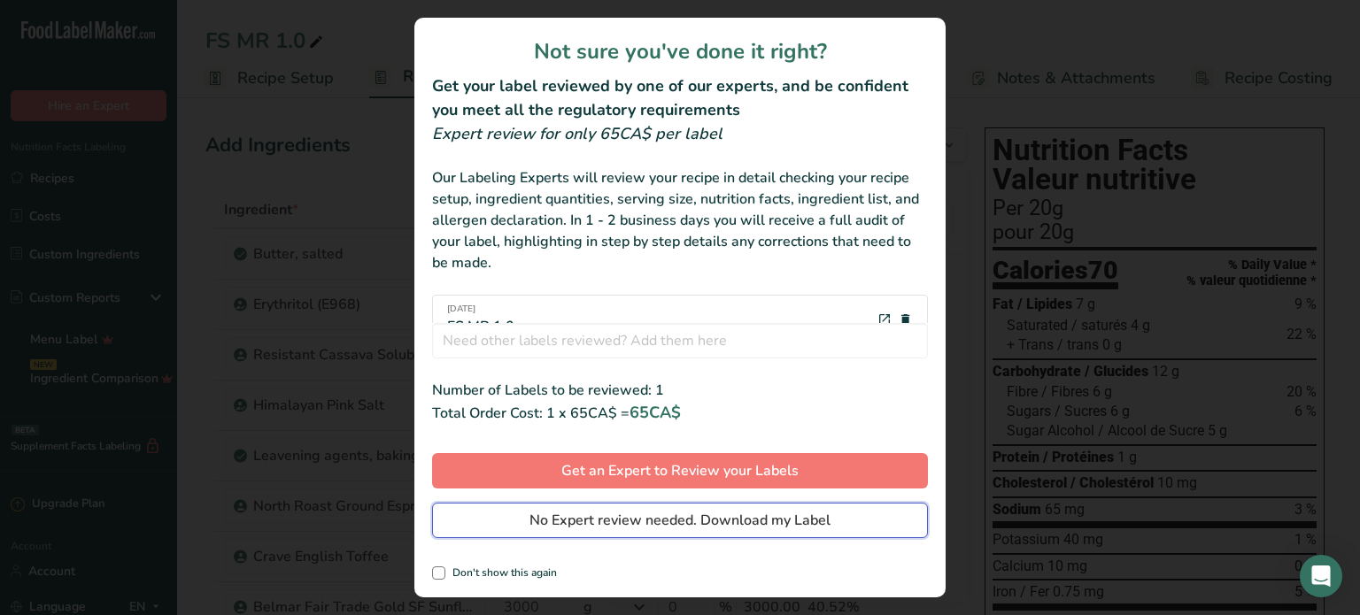
click at [800, 518] on span "No Expert review needed. Download my Label" at bounding box center [679, 520] width 301 height 21
